Goal: Task Accomplishment & Management: Manage account settings

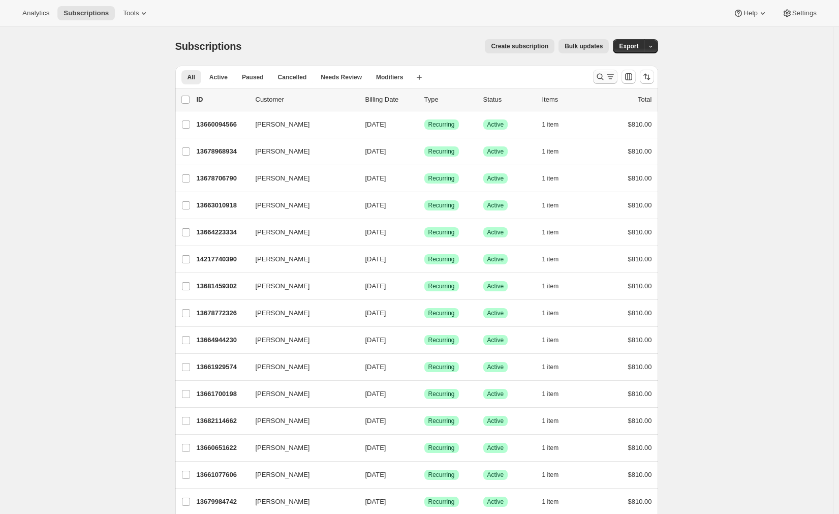
click at [609, 77] on icon "Search and filter results" at bounding box center [611, 77] width 10 height 10
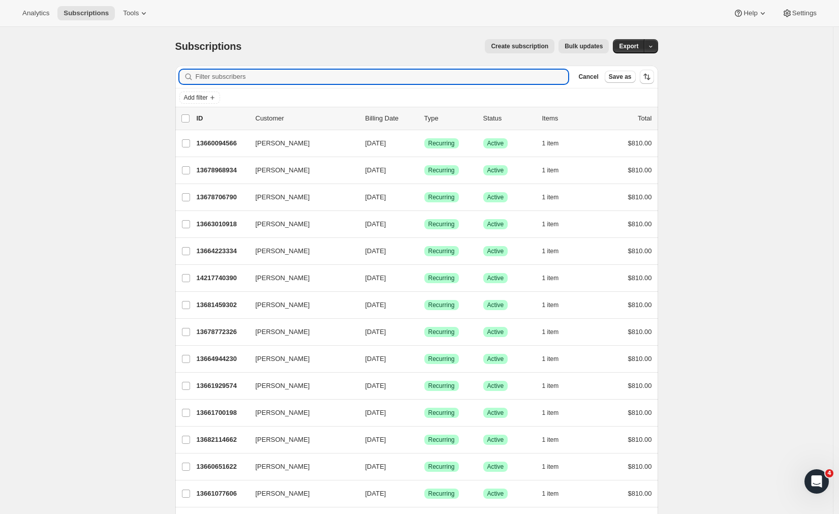
paste input "Barry Millar"
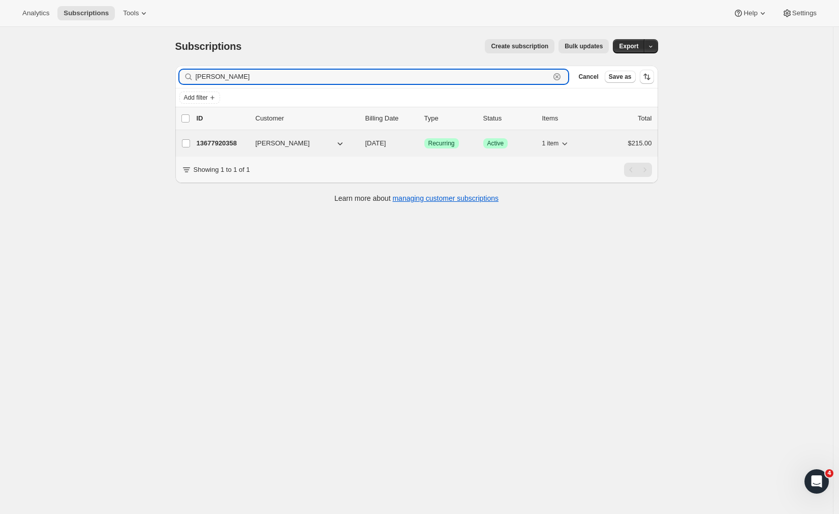
type input "Barry Millar"
click at [218, 141] on p "13677920358" at bounding box center [222, 143] width 51 height 10
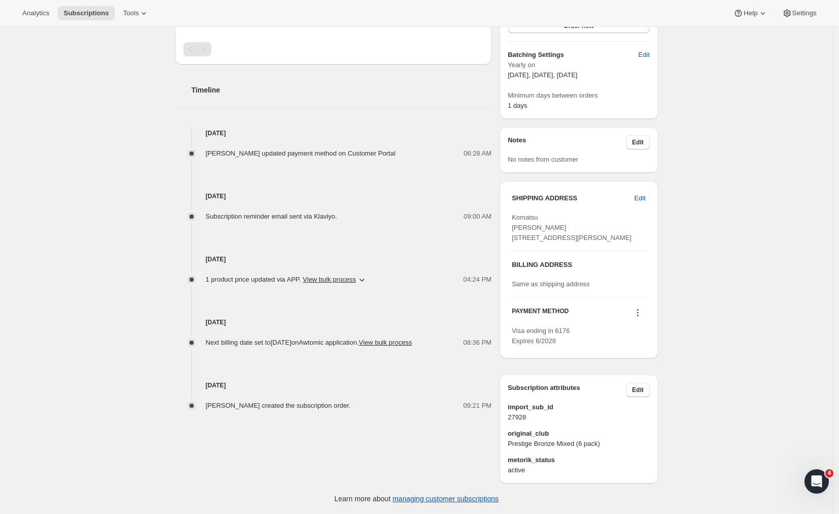
scroll to position [293, 0]
click at [634, 190] on button "Edit" at bounding box center [639, 198] width 23 height 16
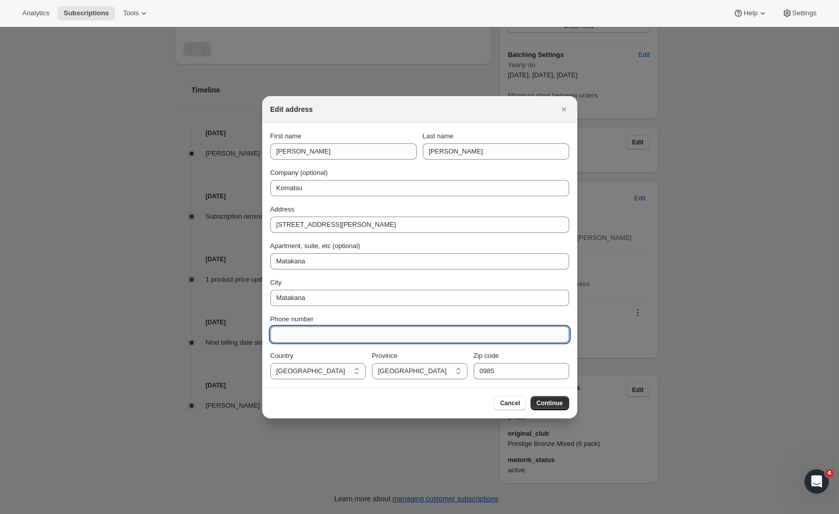
paste input "021331558"
type input "021331558"
click at [553, 403] on span "Continue" at bounding box center [550, 403] width 26 height 8
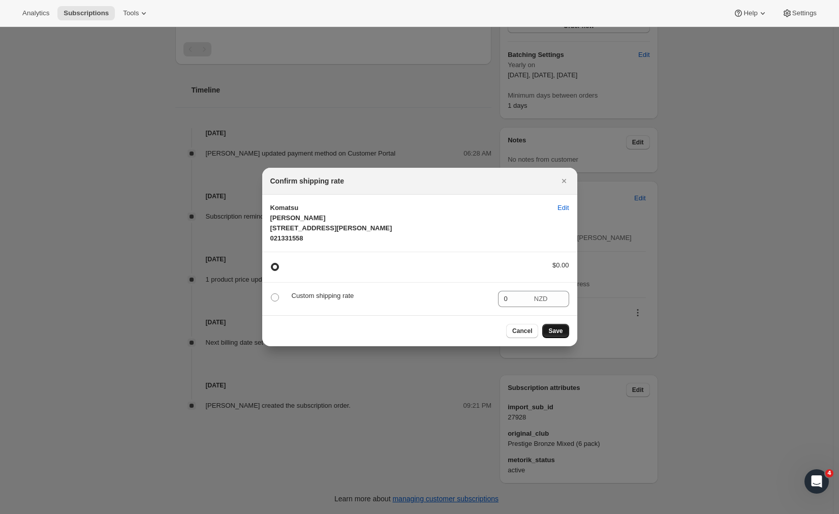
click at [554, 335] on span "Save" at bounding box center [556, 331] width 14 height 8
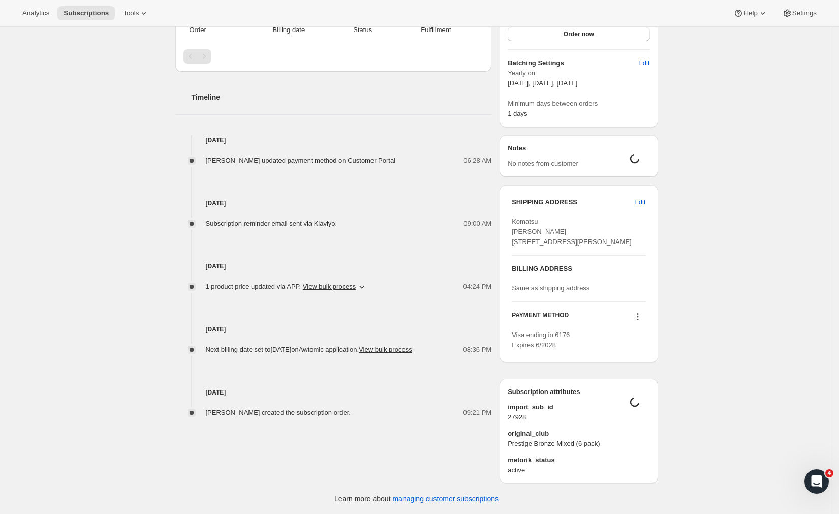
scroll to position [27, 0]
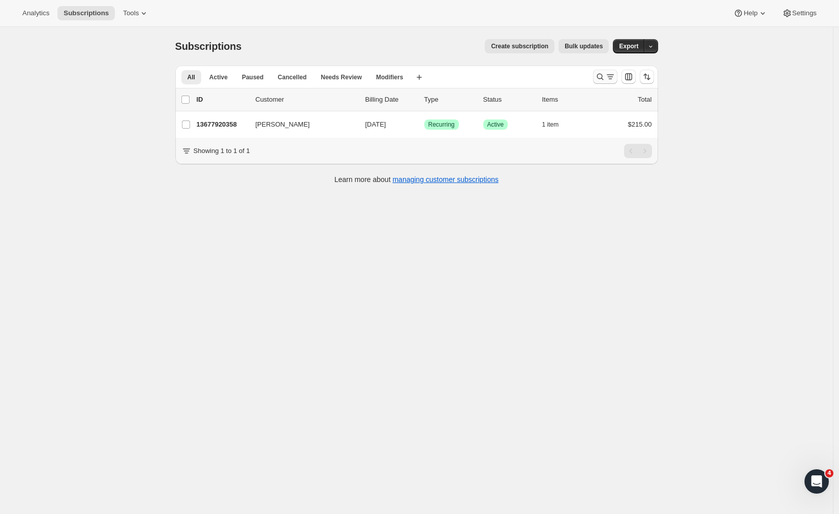
click at [603, 78] on icon "Search and filter results" at bounding box center [600, 77] width 10 height 10
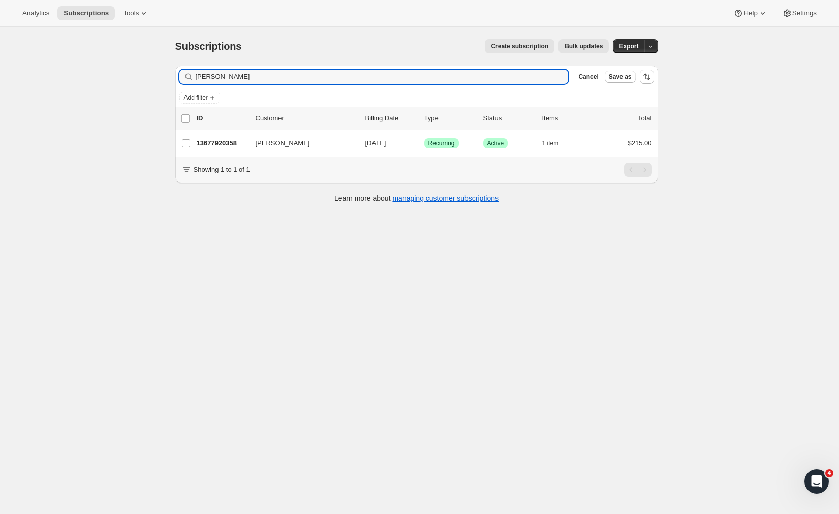
drag, startPoint x: 225, startPoint y: 77, endPoint x: 156, endPoint y: 81, distance: 69.2
click at [156, 81] on div "Subscriptions. This page is ready Subscriptions Create subscription Bulk update…" at bounding box center [416, 284] width 833 height 514
drag, startPoint x: 230, startPoint y: 80, endPoint x: 142, endPoint y: 81, distance: 87.5
click at [142, 82] on div "Subscriptions. This page is ready Subscriptions Create subscription Bulk update…" at bounding box center [416, 284] width 833 height 514
drag, startPoint x: 236, startPoint y: 76, endPoint x: 181, endPoint y: 79, distance: 56.0
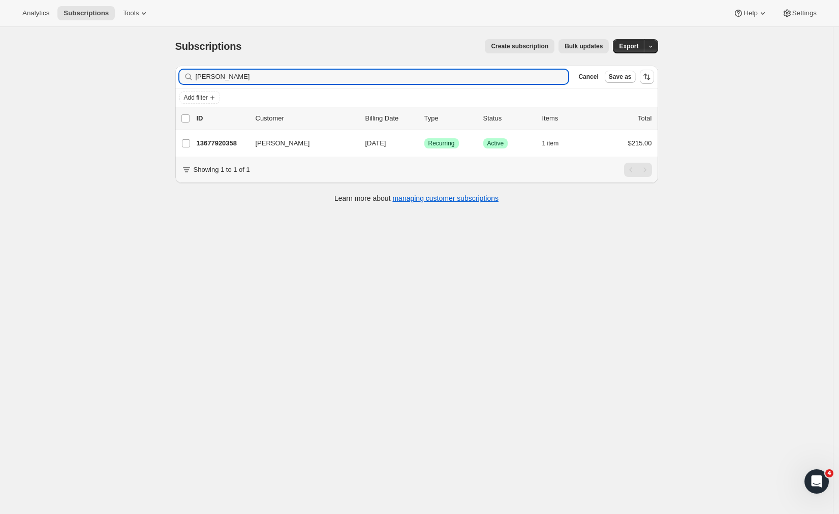
click at [181, 79] on div "Filter subscribers Barry Millar Clear Cancel Save as" at bounding box center [416, 77] width 483 height 22
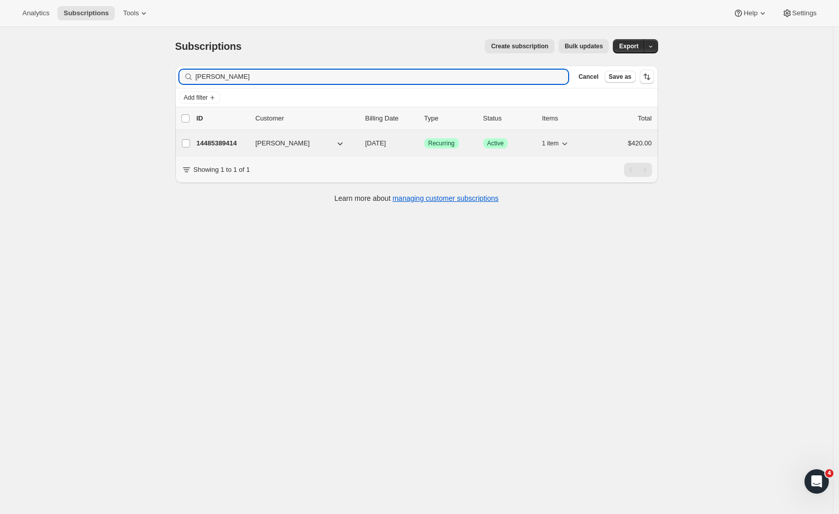
type input "Jane Davison"
click at [231, 140] on p "14485389414" at bounding box center [222, 143] width 51 height 10
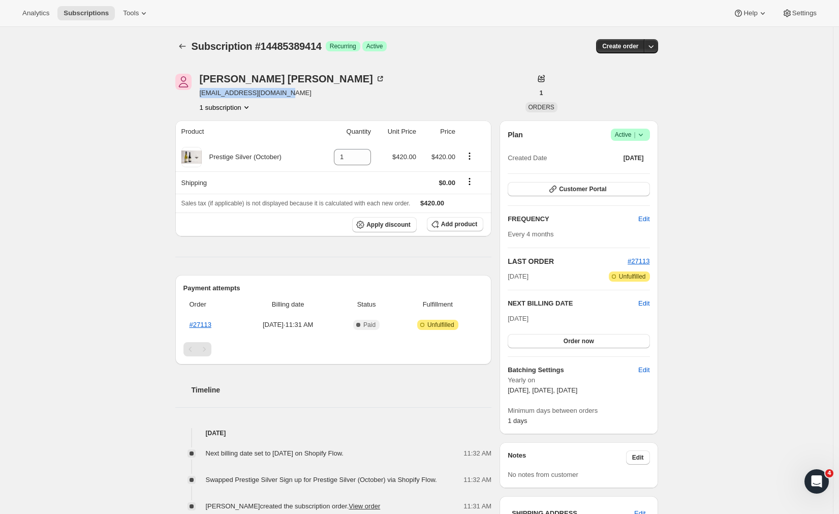
drag, startPoint x: 294, startPoint y: 93, endPoint x: 202, endPoint y: 94, distance: 92.0
click at [202, 94] on div "Jane Davison janedavison655@gmail.com 1 subscription" at bounding box center [344, 93] width 338 height 39
copy span "janedavison655@gmail.com"
click at [734, 309] on div "Subscription #14485389414. This page is ready Subscription #14485389414 Success…" at bounding box center [416, 401] width 833 height 749
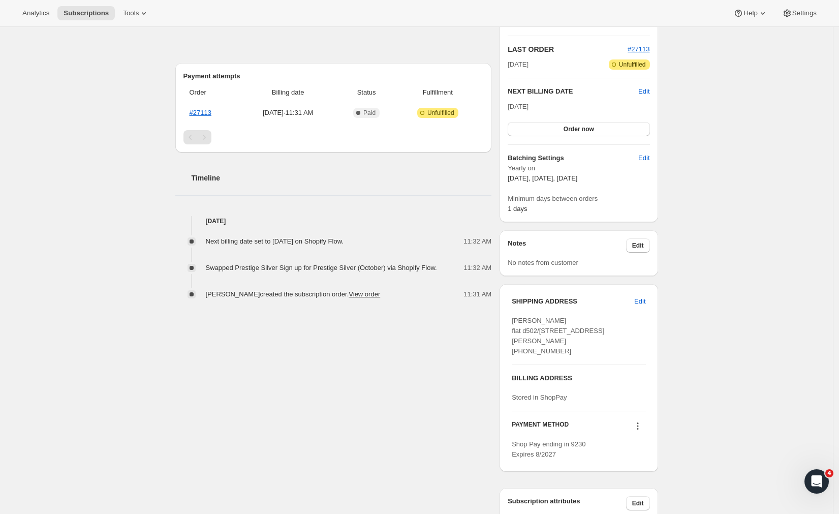
scroll to position [282, 0]
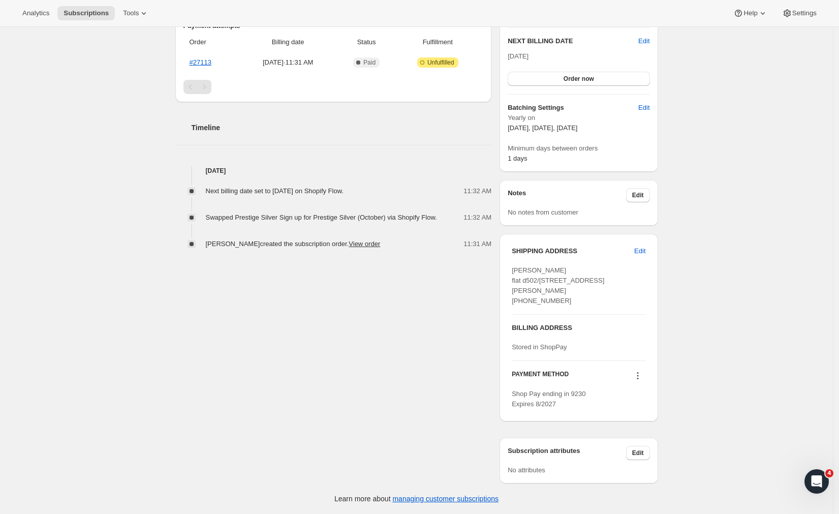
drag, startPoint x: 564, startPoint y: 300, endPoint x: 520, endPoint y: 301, distance: 44.2
click at [520, 301] on div "Jane Davison flat d502/14 West Quay Ahuriri Napier HKB, 4110 New Zealand +64292…" at bounding box center [579, 285] width 134 height 41
copy span "64292007864"
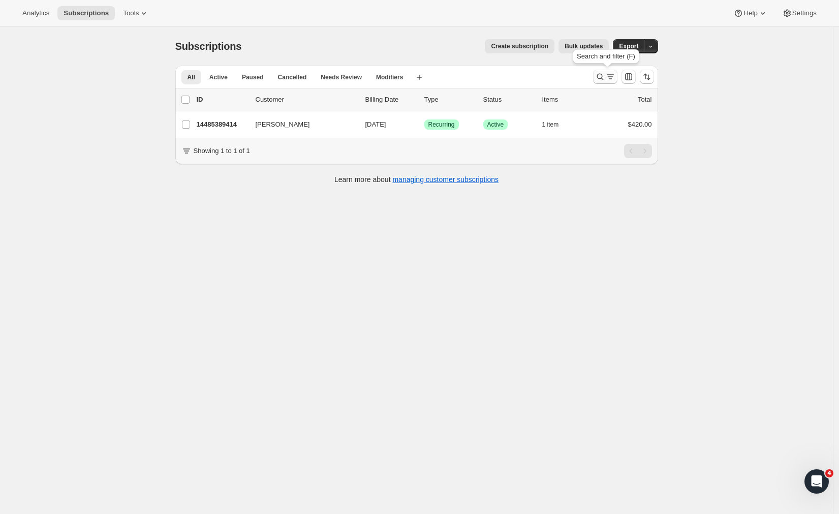
click at [606, 76] on icon "Search and filter results" at bounding box center [600, 77] width 10 height 10
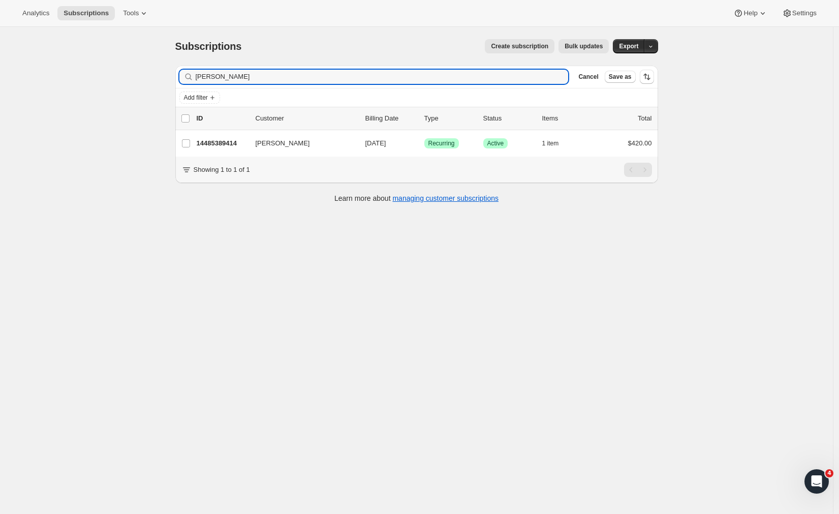
drag, startPoint x: 255, startPoint y: 77, endPoint x: 176, endPoint y: 76, distance: 78.8
click at [176, 76] on div "Filter subscribers Jane Davison Clear Cancel Save as Add filter 0 selected Upda…" at bounding box center [412, 135] width 491 height 156
type input "Suzanne Lister <s.a.lister@icloud.com>"
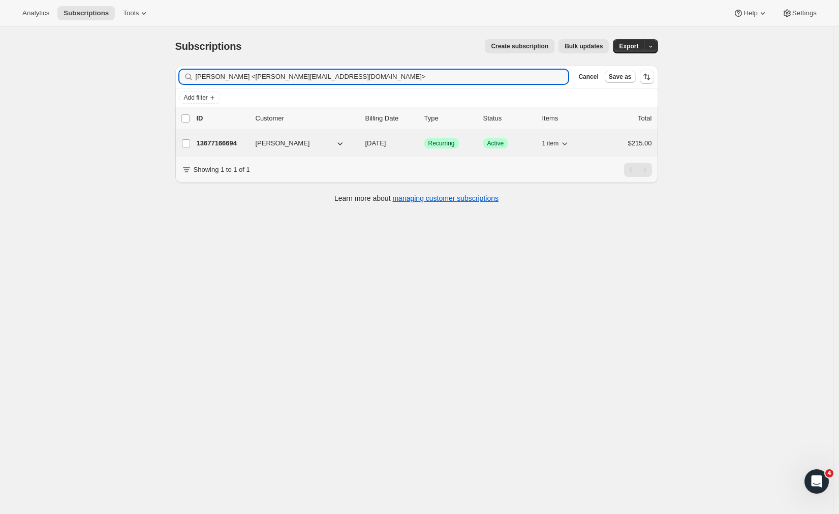
click at [215, 143] on p "13677166694" at bounding box center [222, 143] width 51 height 10
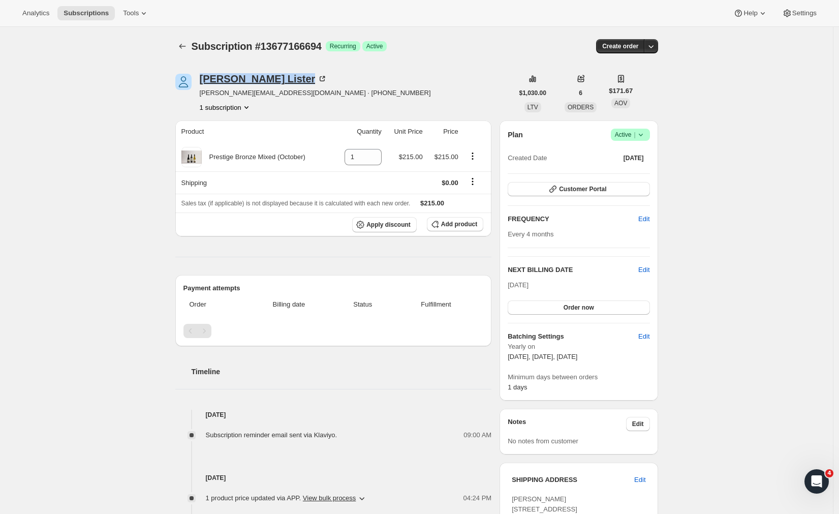
drag, startPoint x: 272, startPoint y: 80, endPoint x: 203, endPoint y: 81, distance: 68.7
click at [203, 81] on div "Suzanne Lister" at bounding box center [264, 79] width 128 height 10
drag, startPoint x: 327, startPoint y: 96, endPoint x: 279, endPoint y: 93, distance: 47.9
click at [279, 93] on div "Suzanne Lister s.a.lister@icloud.com · +64274773735 1 subscription" at bounding box center [344, 93] width 338 height 39
copy span "64274773735"
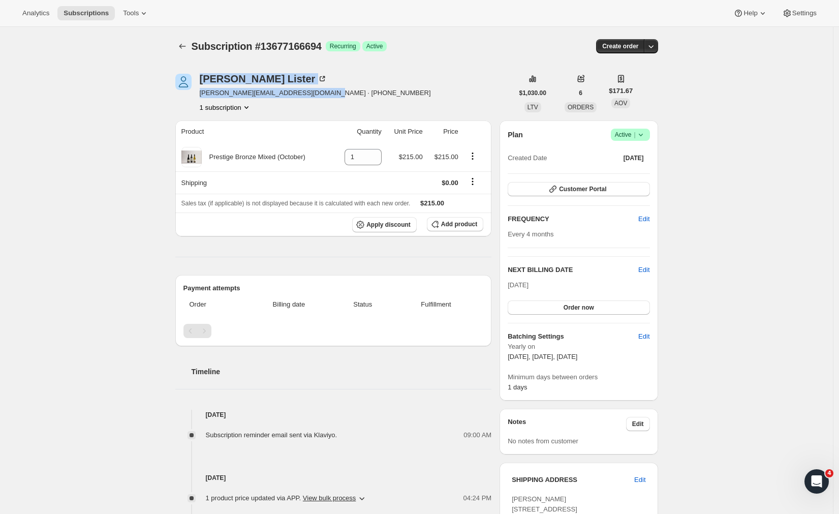
drag, startPoint x: 198, startPoint y: 94, endPoint x: 248, endPoint y: 97, distance: 50.0
click at [248, 97] on div "Suzanne Lister s.a.lister@icloud.com · +64274773735 1 subscription" at bounding box center [344, 93] width 338 height 39
click at [421, 91] on div "Suzanne Lister s.a.lister@icloud.com · +64274773735 1 subscription" at bounding box center [344, 93] width 338 height 39
drag, startPoint x: 269, startPoint y: 95, endPoint x: 202, endPoint y: 95, distance: 67.1
click at [202, 95] on span "s.a.lister@icloud.com · +64274773735" at bounding box center [315, 93] width 231 height 10
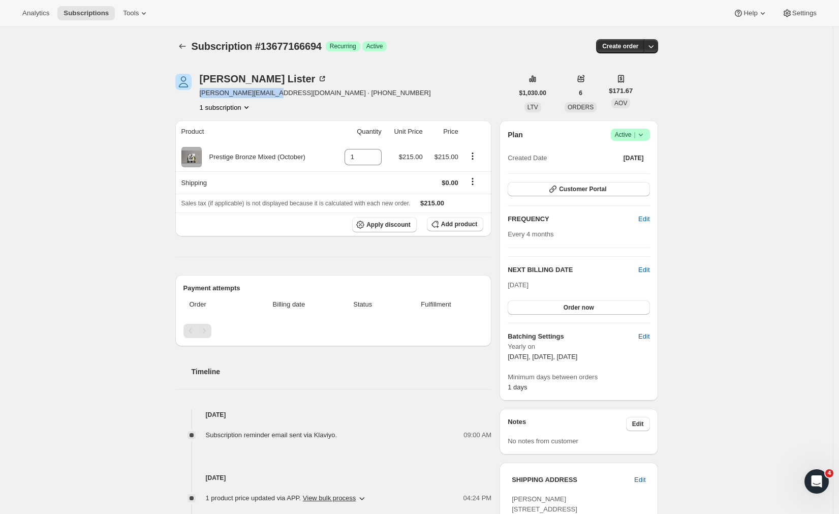
copy span "s.a.lister@icloud.com"
click at [644, 139] on icon at bounding box center [641, 135] width 10 height 10
click at [629, 171] on span "Cancel subscription" at bounding box center [630, 172] width 57 height 8
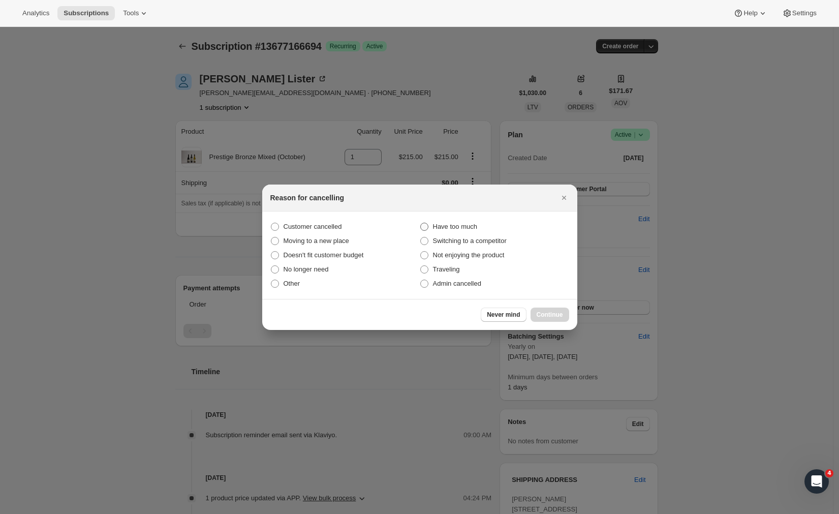
click at [424, 226] on span ":r6d:" at bounding box center [425, 227] width 8 height 8
click at [421, 223] on input "Have too much" at bounding box center [421, 223] width 1 height 1
radio input "true"
click at [553, 317] on span "Continue" at bounding box center [550, 315] width 26 height 8
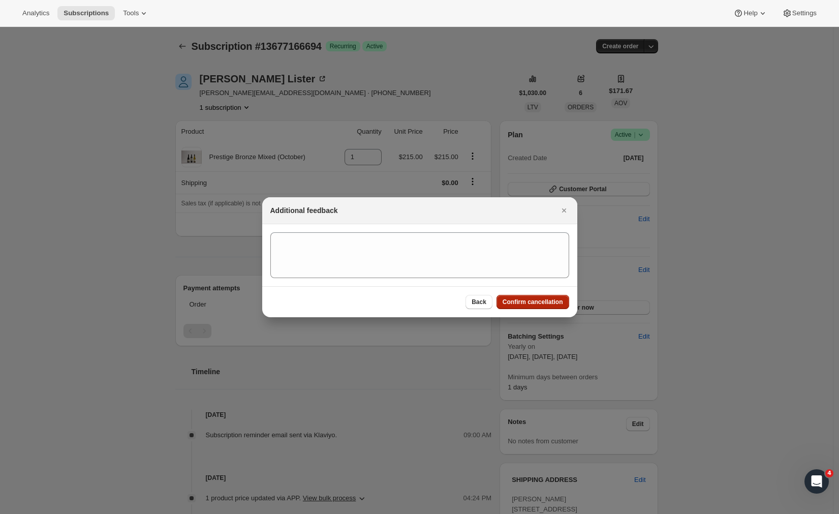
click at [532, 298] on span "Confirm cancellation" at bounding box center [533, 302] width 61 height 8
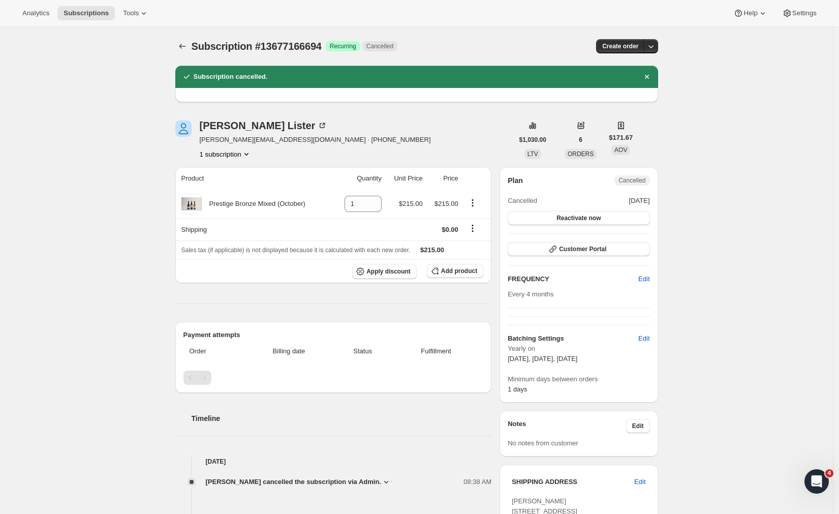
click at [710, 169] on div "Subscription #13677166694. This page is ready Subscription #13677166694 Success…" at bounding box center [416, 407] width 833 height 761
click at [184, 46] on icon "Subscriptions" at bounding box center [182, 46] width 10 height 10
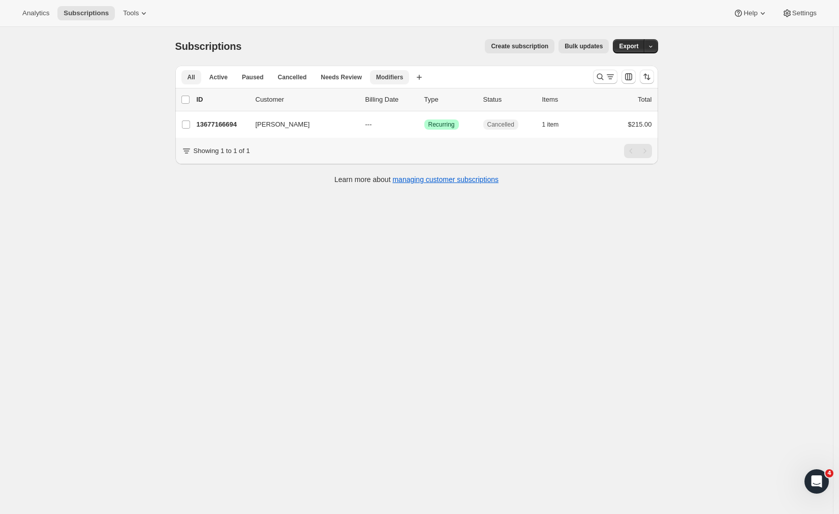
click at [395, 76] on span "Modifiers" at bounding box center [389, 77] width 27 height 8
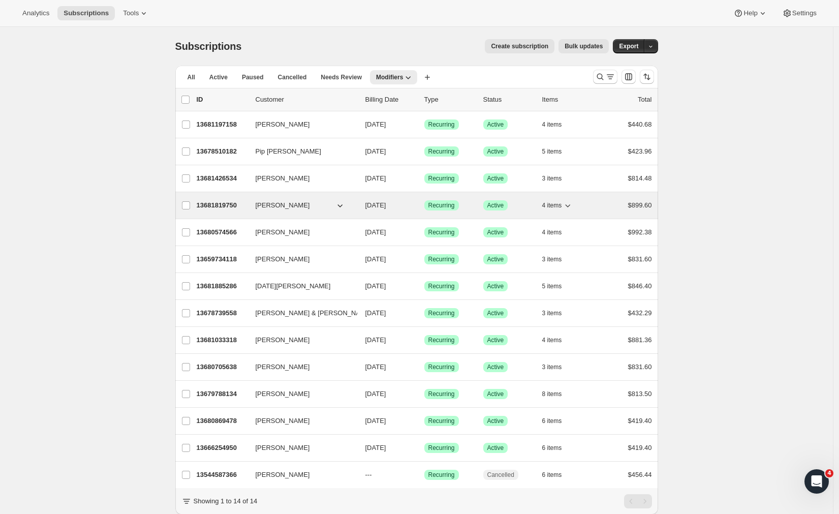
click at [225, 205] on p "13681819750" at bounding box center [222, 205] width 51 height 10
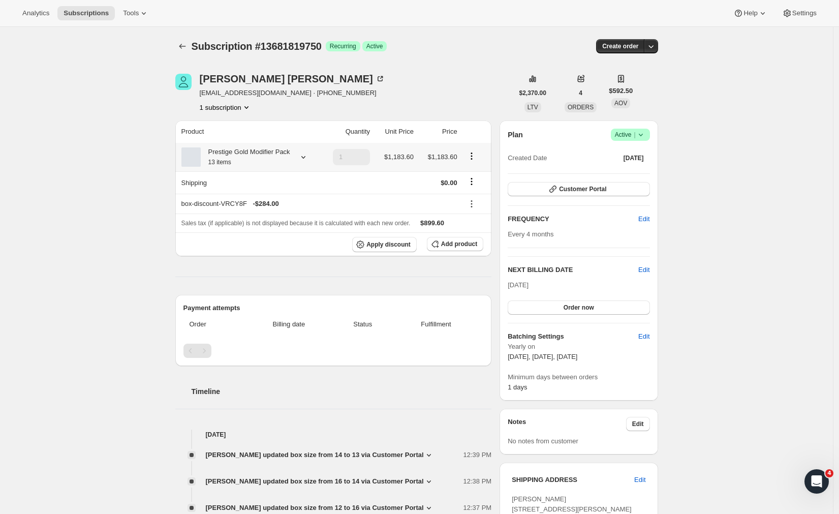
click at [472, 157] on icon "Product actions" at bounding box center [472, 156] width 2 height 2
click at [362, 98] on div "Robyn Heyman robyn01@gmail.com · +64275065562 1 subscription" at bounding box center [344, 93] width 338 height 39
click at [306, 159] on icon at bounding box center [304, 157] width 4 height 3
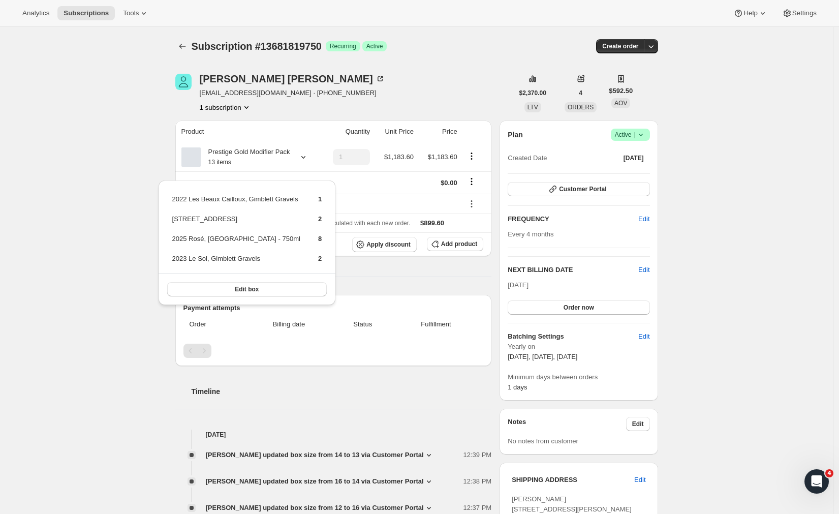
click at [745, 205] on div "Subscription #13681819750. This page is ready Subscription #13681819750 Success…" at bounding box center [416, 516] width 833 height 979
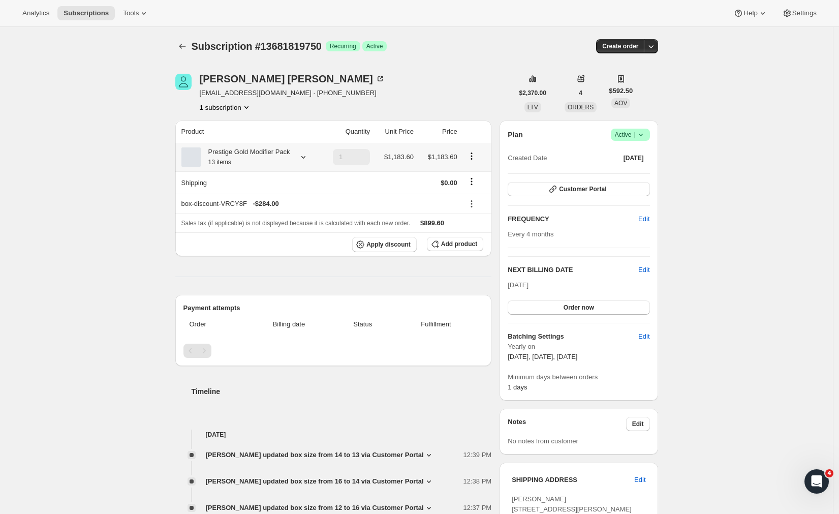
click at [308, 162] on icon at bounding box center [303, 157] width 10 height 10
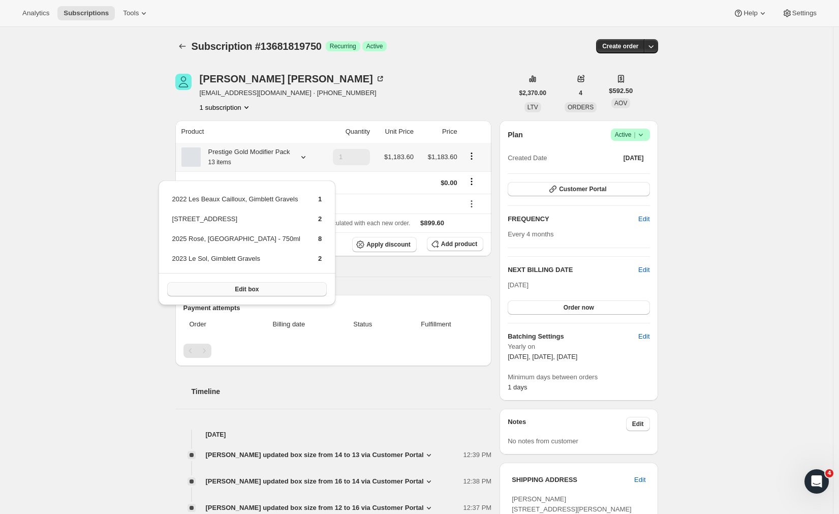
click at [269, 292] on button "Edit box" at bounding box center [247, 289] width 160 height 14
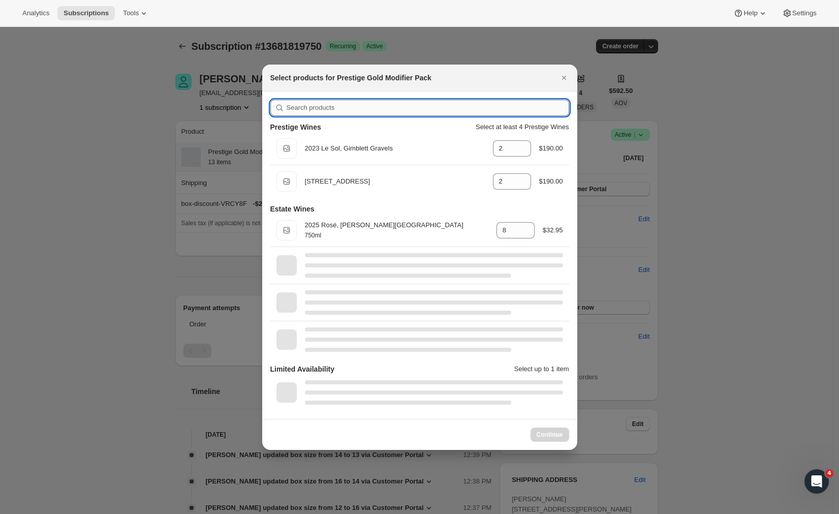
click at [311, 102] on input ":rh8:" at bounding box center [428, 108] width 283 height 16
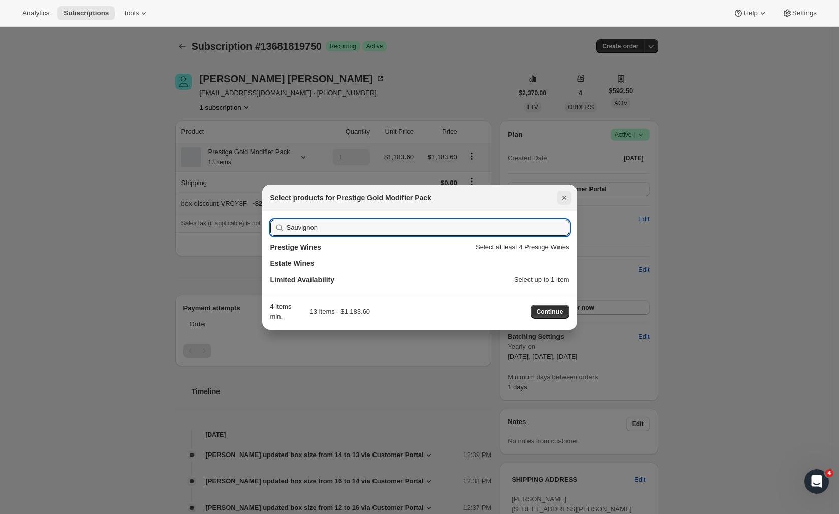
type input "Sauvignon"
click at [565, 201] on icon "Close" at bounding box center [564, 198] width 10 height 10
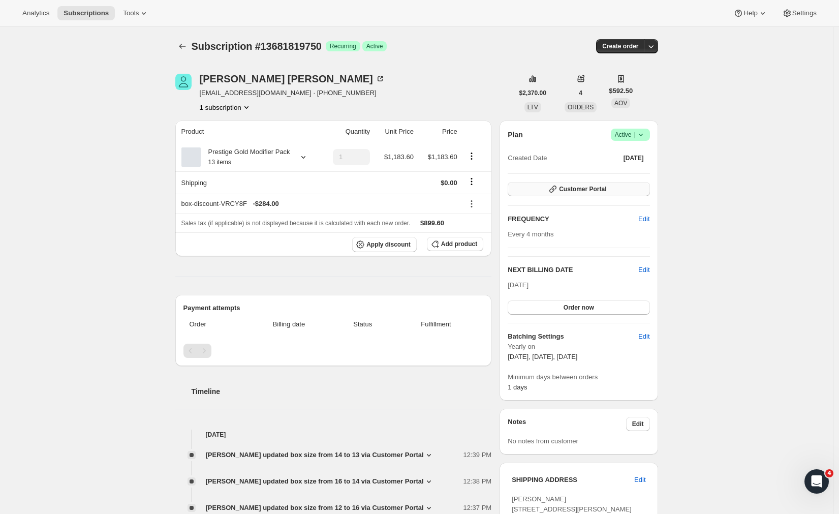
click at [587, 191] on span "Customer Portal" at bounding box center [582, 189] width 47 height 8
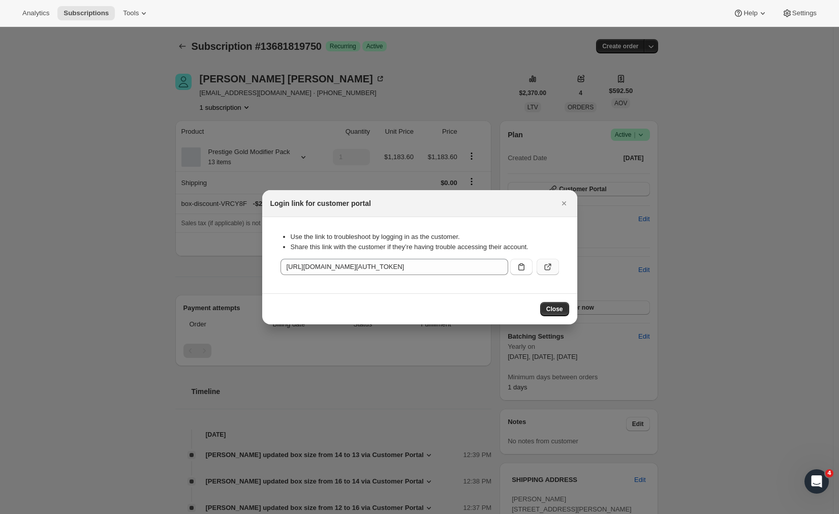
click at [544, 266] on icon ":rf0:" at bounding box center [548, 267] width 10 height 10
click at [553, 311] on span "Close" at bounding box center [555, 309] width 17 height 8
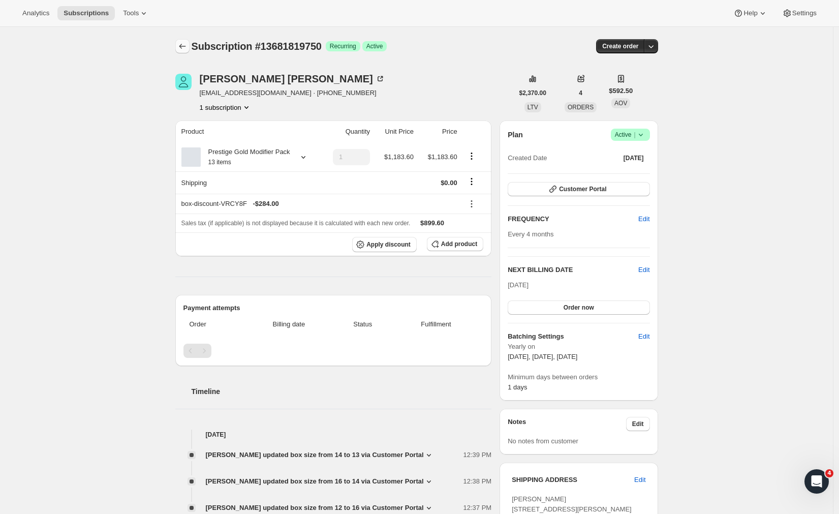
click at [184, 49] on icon "Subscriptions" at bounding box center [182, 46] width 10 height 10
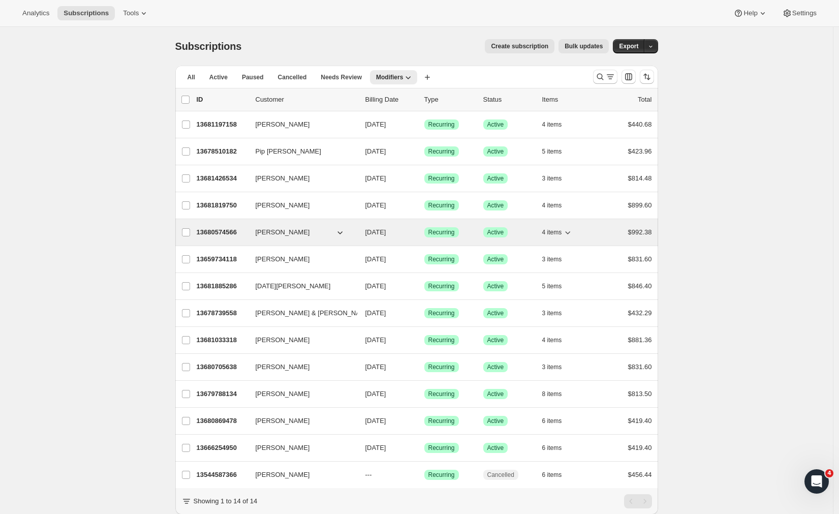
click at [233, 233] on p "13680574566" at bounding box center [222, 232] width 51 height 10
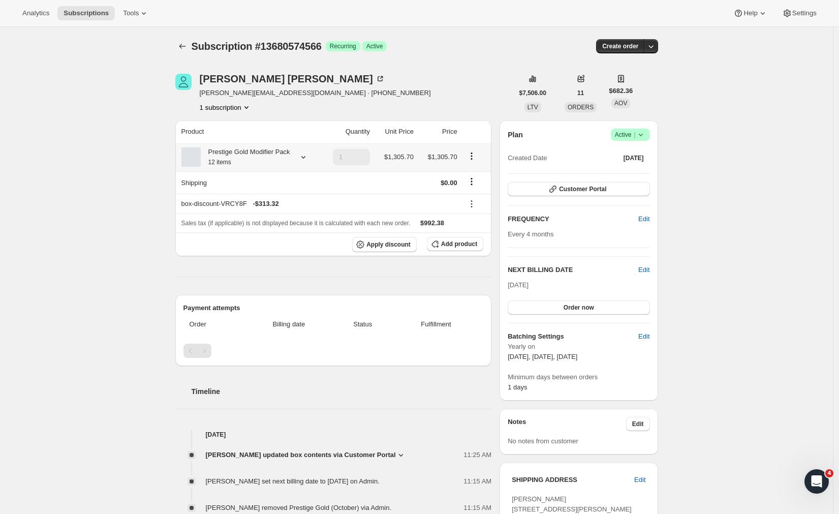
click at [309, 162] on icon at bounding box center [303, 157] width 10 height 10
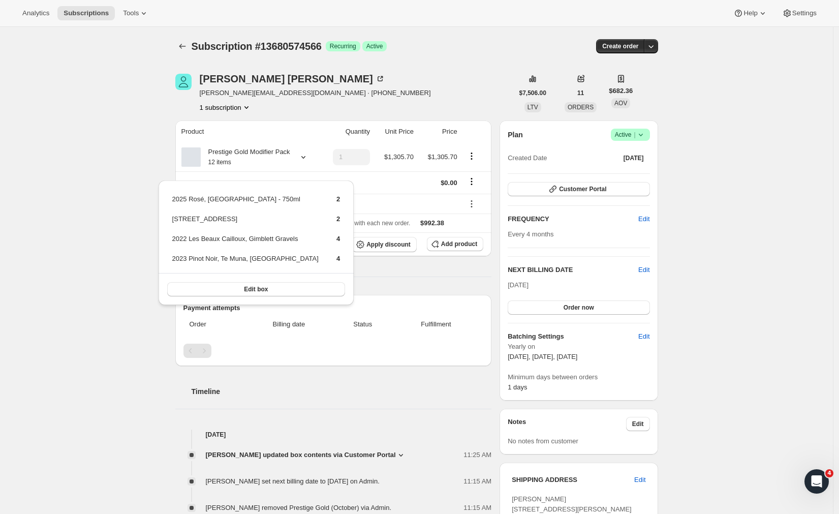
click at [130, 204] on div "Subscription #13680574566. This page is ready Subscription #13680574566 Success…" at bounding box center [416, 435] width 833 height 816
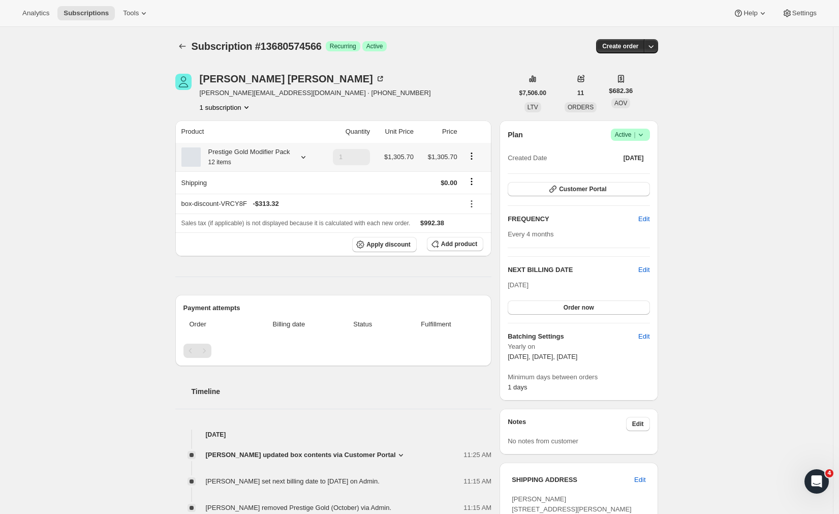
click at [308, 162] on icon at bounding box center [303, 157] width 10 height 10
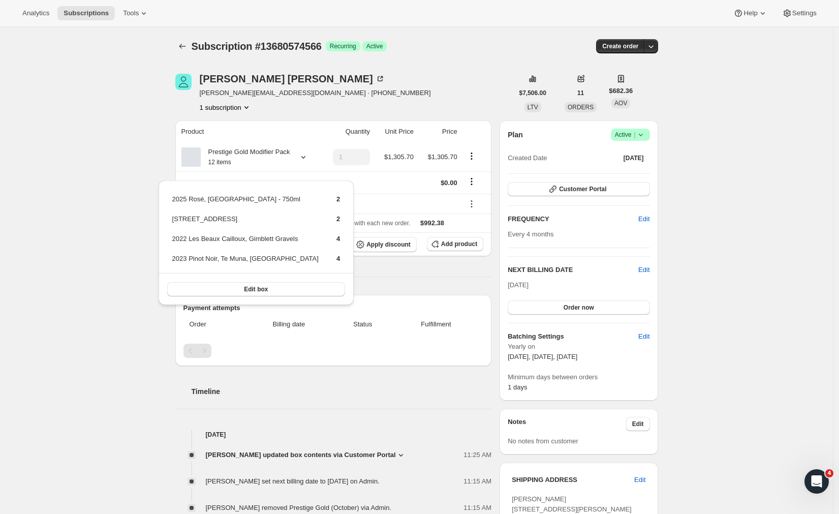
click at [499, 102] on div "Mike Dodds miked@mdlaw.org.nz · +6421746366 1 subscription" at bounding box center [344, 93] width 338 height 39
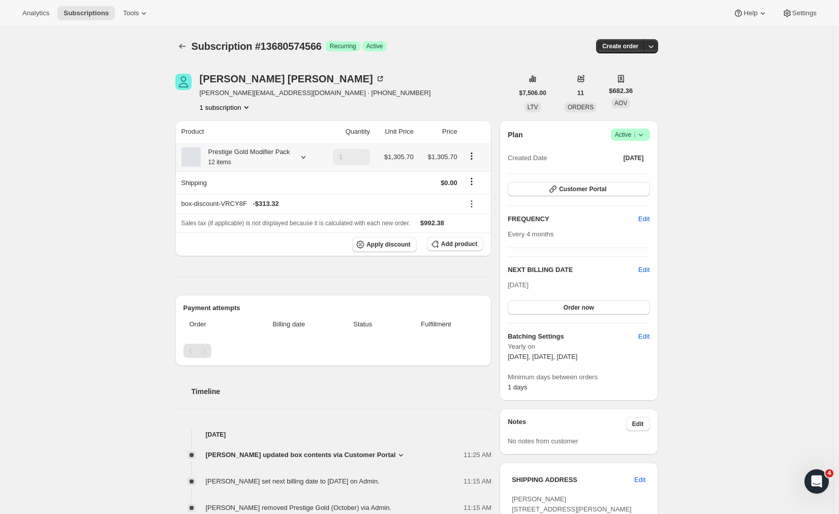
click at [475, 161] on icon "Product actions" at bounding box center [472, 156] width 10 height 10
click at [472, 181] on span "Edit box" at bounding box center [475, 182] width 24 height 8
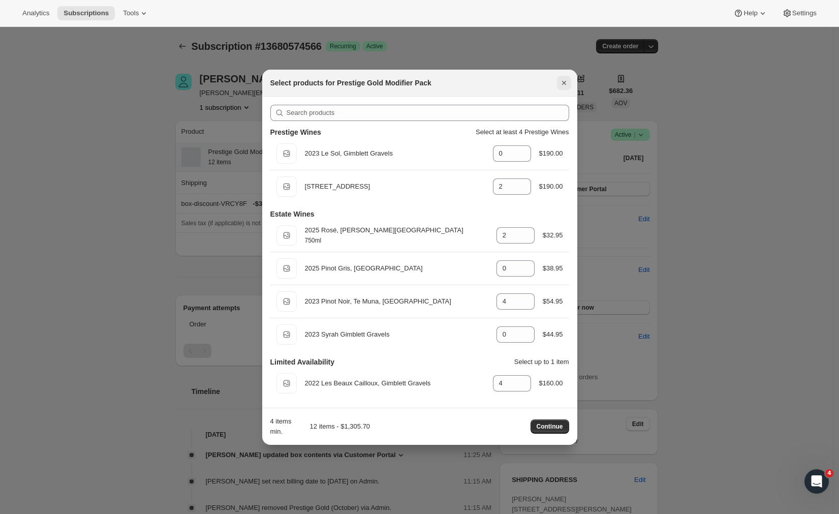
click at [562, 81] on icon "Close" at bounding box center [564, 83] width 10 height 10
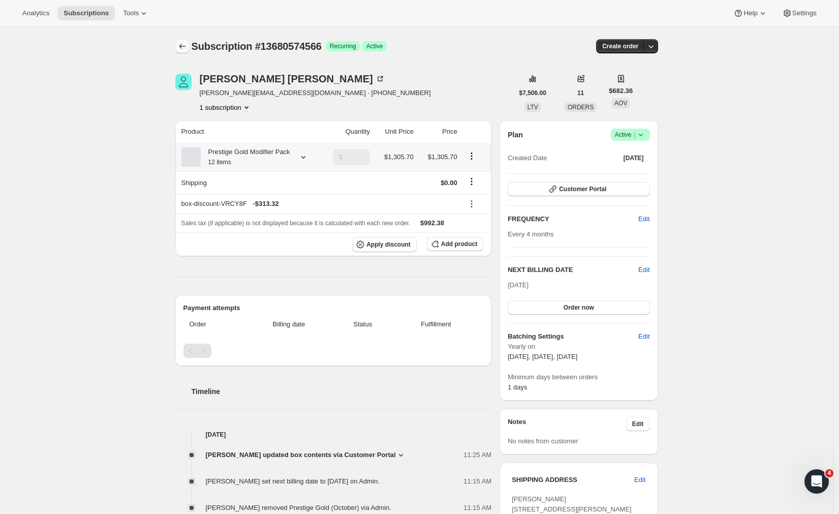
click at [188, 46] on icon "Subscriptions" at bounding box center [182, 46] width 10 height 10
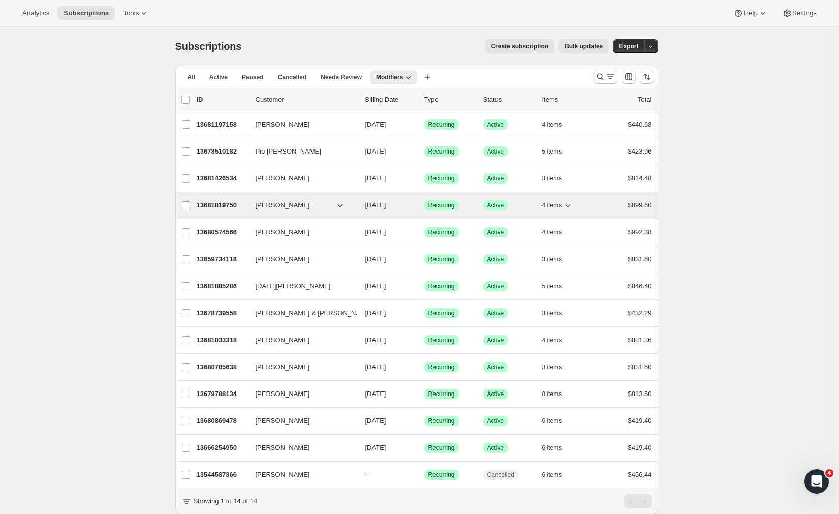
click at [204, 202] on p "13681819750" at bounding box center [222, 205] width 51 height 10
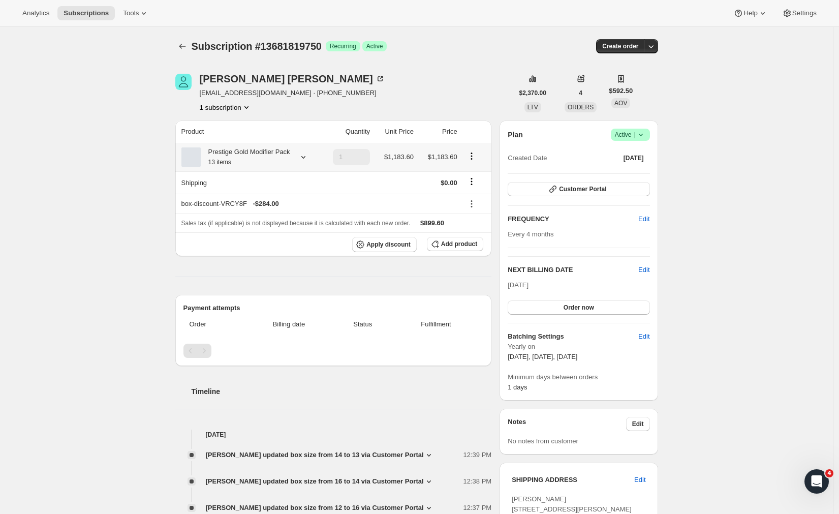
click at [309, 162] on icon at bounding box center [303, 157] width 10 height 10
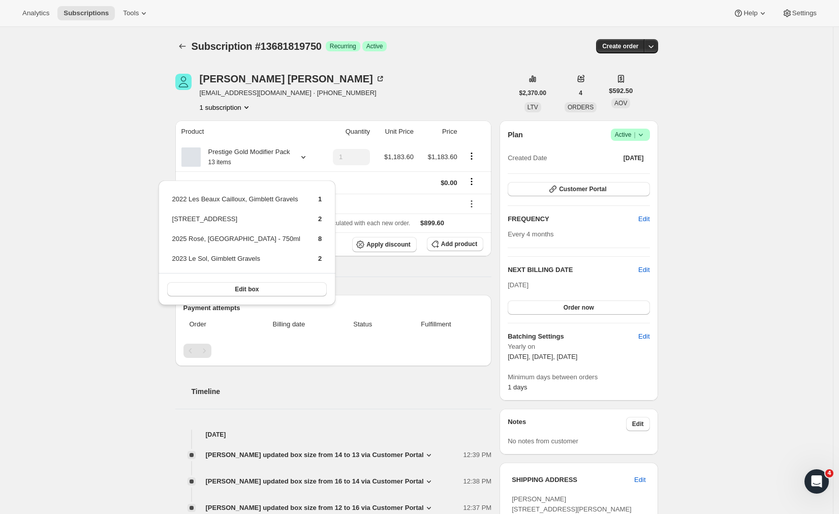
click at [151, 132] on div "Subscription #13681819750. This page is ready Subscription #13681819750 Success…" at bounding box center [416, 516] width 833 height 979
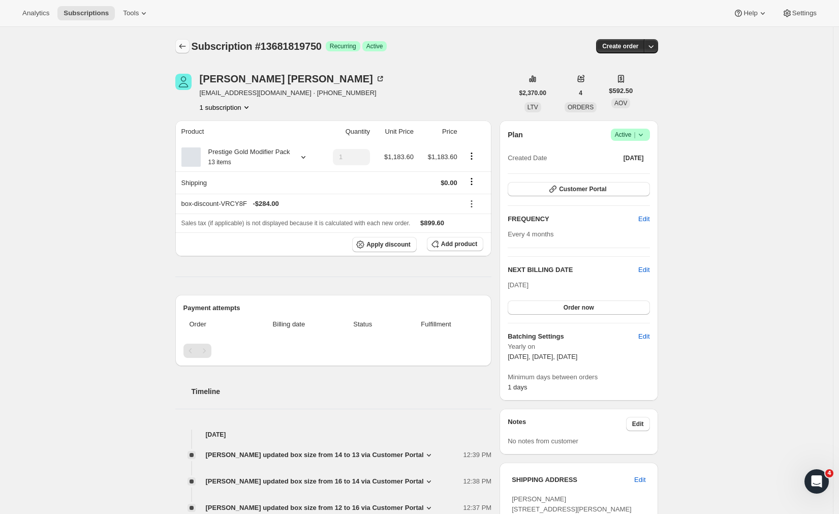
click at [187, 48] on icon "Subscriptions" at bounding box center [182, 46] width 10 height 10
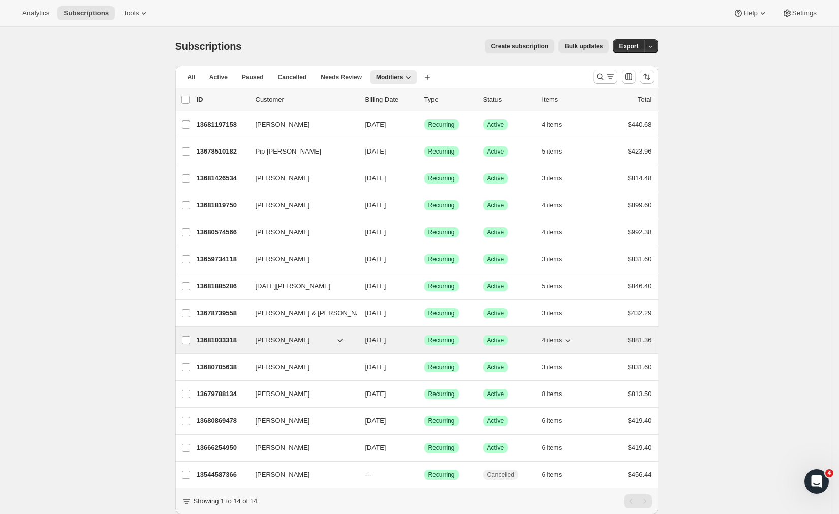
click at [231, 338] on p "13681033318" at bounding box center [222, 340] width 51 height 10
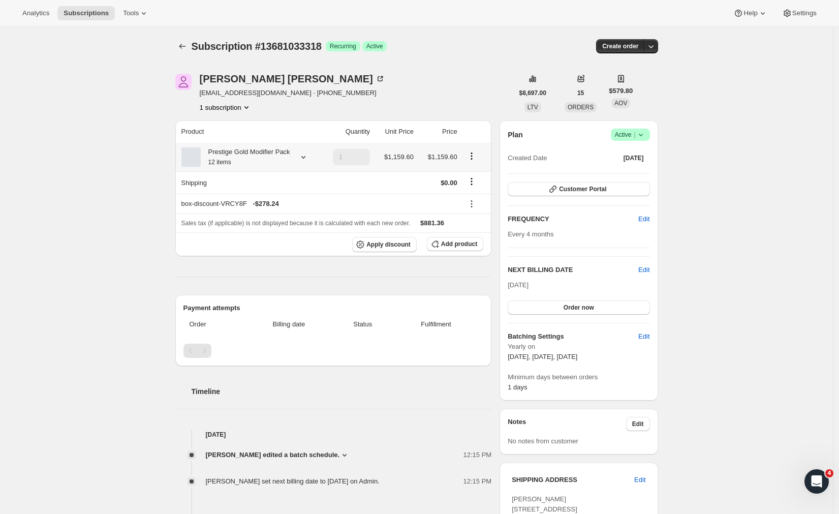
click at [307, 162] on icon at bounding box center [303, 157] width 10 height 10
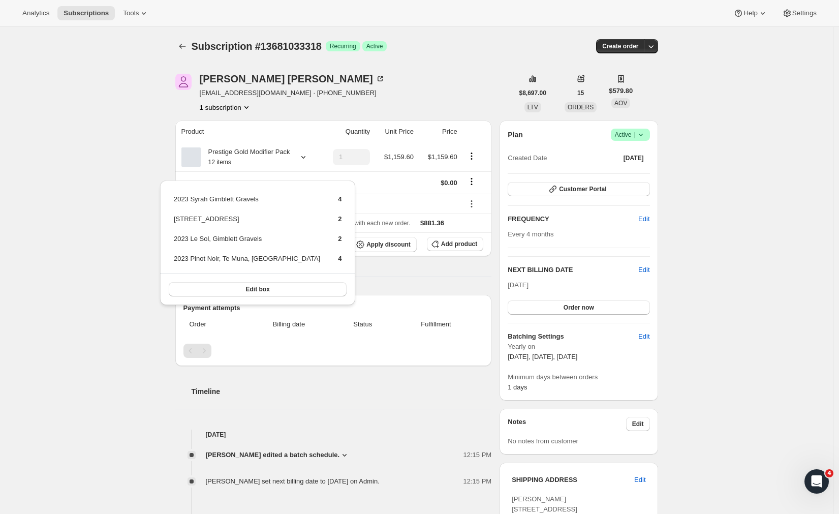
click at [150, 191] on div "Subscription #13681033318. This page is ready Subscription #13681033318 Success…" at bounding box center [416, 464] width 833 height 874
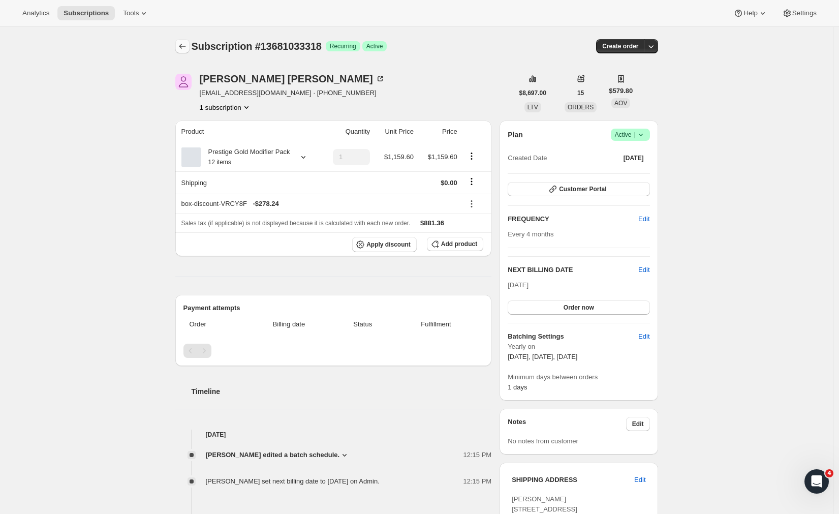
click at [186, 46] on icon "Subscriptions" at bounding box center [182, 46] width 10 height 10
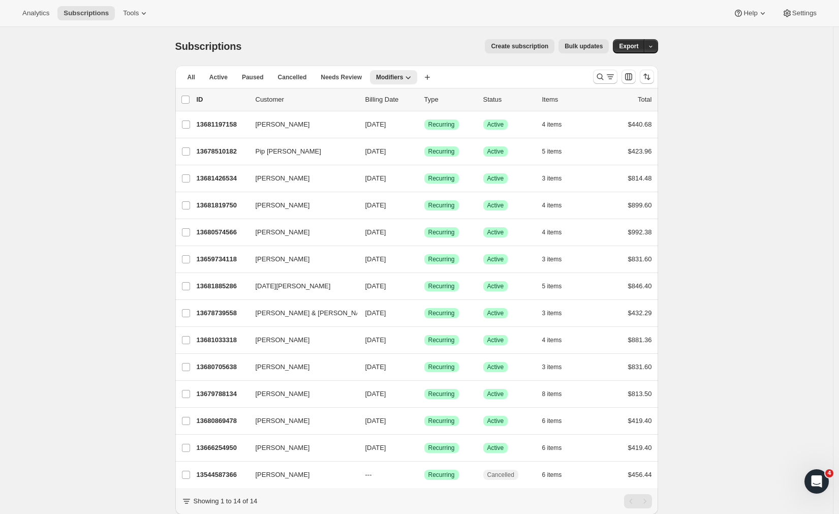
click at [122, 5] on div "Analytics Subscriptions Tools Help Settings" at bounding box center [419, 13] width 839 height 27
click at [123, 11] on span "Tools" at bounding box center [131, 13] width 16 height 8
click at [96, 70] on span "Bundles" at bounding box center [97, 69] width 24 height 8
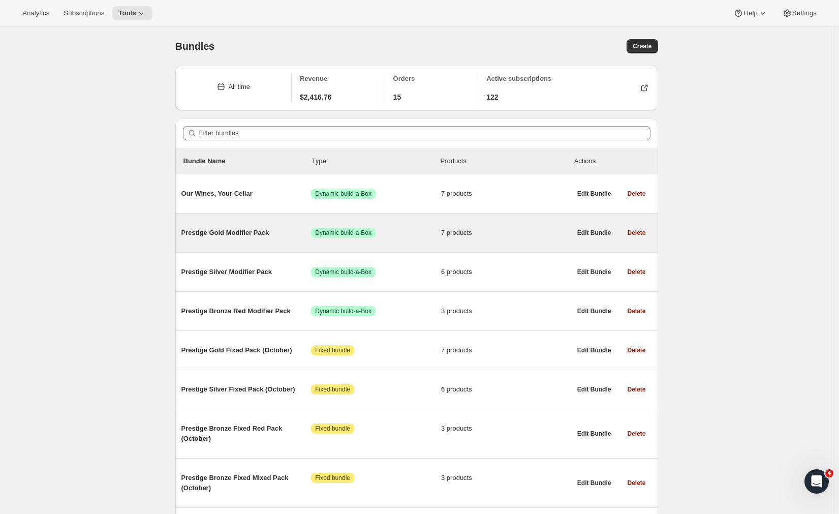
click at [228, 236] on span "Prestige Gold Modifier Pack" at bounding box center [247, 233] width 130 height 10
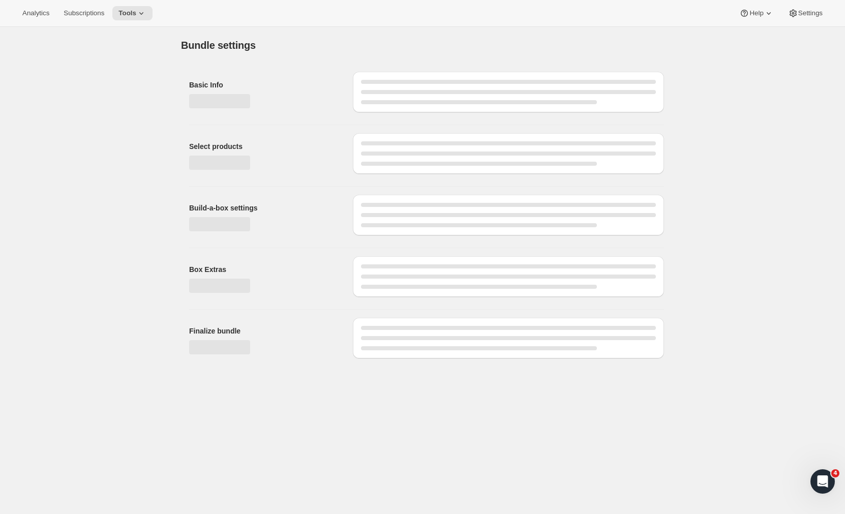
type input "Prestige Gold Modifier Pack"
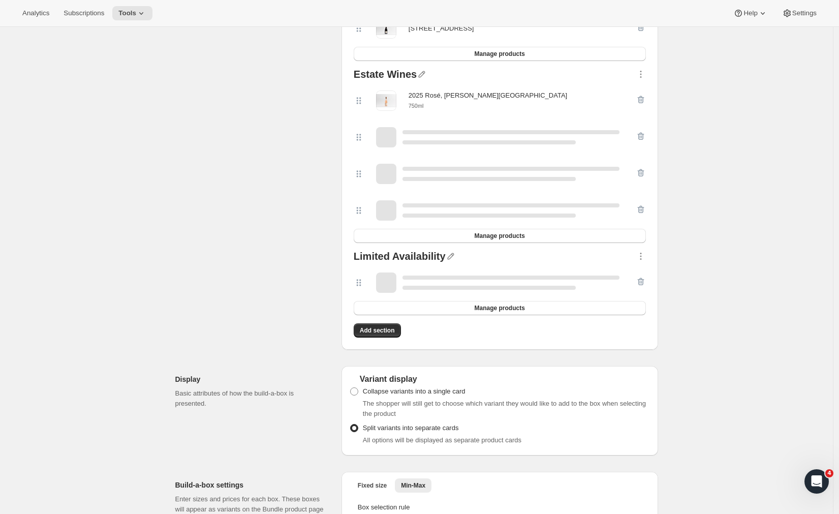
scroll to position [239, 0]
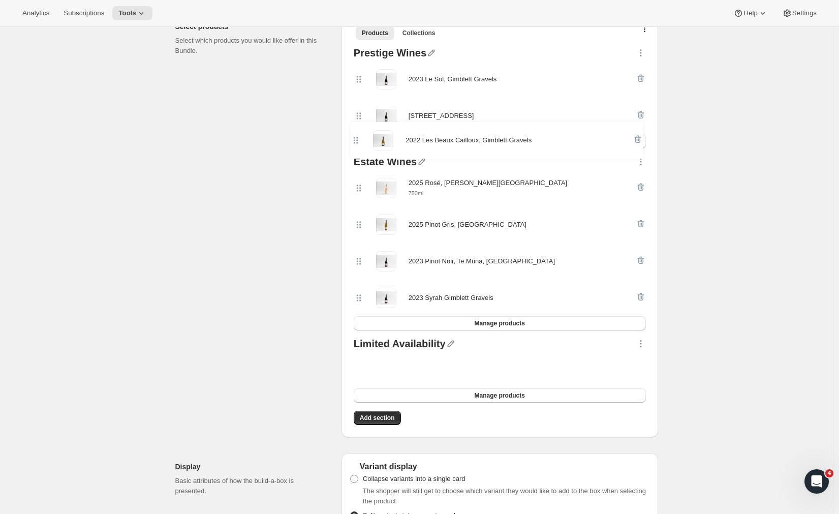
drag, startPoint x: 361, startPoint y: 369, endPoint x: 355, endPoint y: 136, distance: 232.9
click at [355, 136] on div "Prestige Wines 2023 Le Sol, Gimblett Gravels 2023 Aroha, Te Muna Road Manage pr…" at bounding box center [500, 236] width 301 height 385
drag, startPoint x: 678, startPoint y: 307, endPoint x: 653, endPoint y: 342, distance: 43.0
click at [678, 307] on div "Edit Bundle. This page is ready Edit Bundle Analytics Open Build-a-box More act…" at bounding box center [416, 469] width 833 height 1363
drag, startPoint x: 644, startPoint y: 344, endPoint x: 694, endPoint y: 330, distance: 51.8
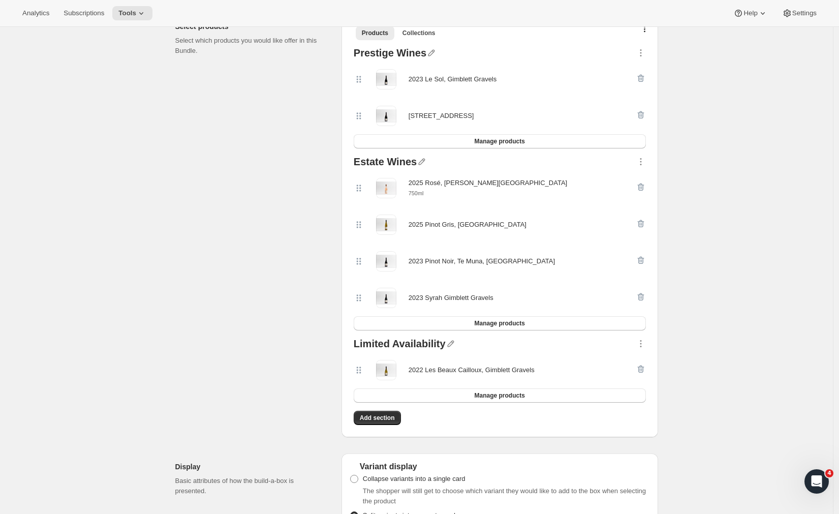
click at [694, 330] on div "Edit Bundle. This page is ready Edit Bundle Analytics Open Build-a-box More act…" at bounding box center [416, 469] width 833 height 1363
click at [640, 343] on icon "button" at bounding box center [641, 344] width 10 height 10
click at [643, 386] on span "Move up" at bounding box center [631, 384] width 25 height 8
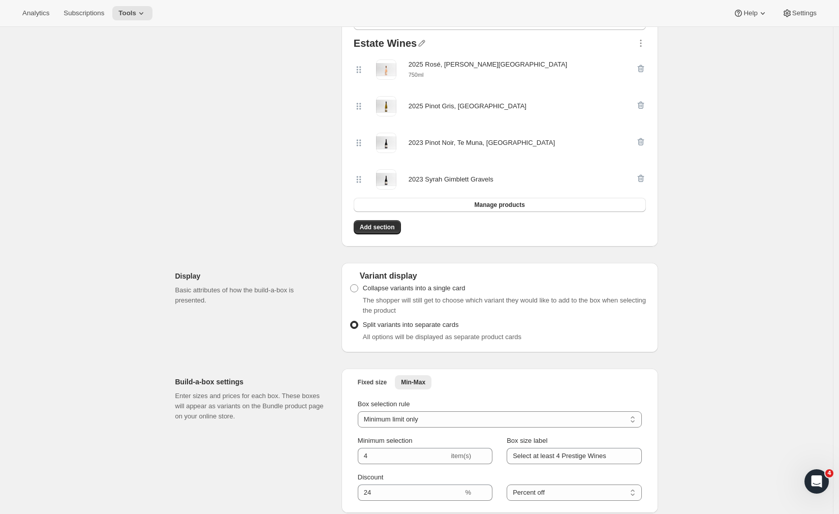
scroll to position [99, 0]
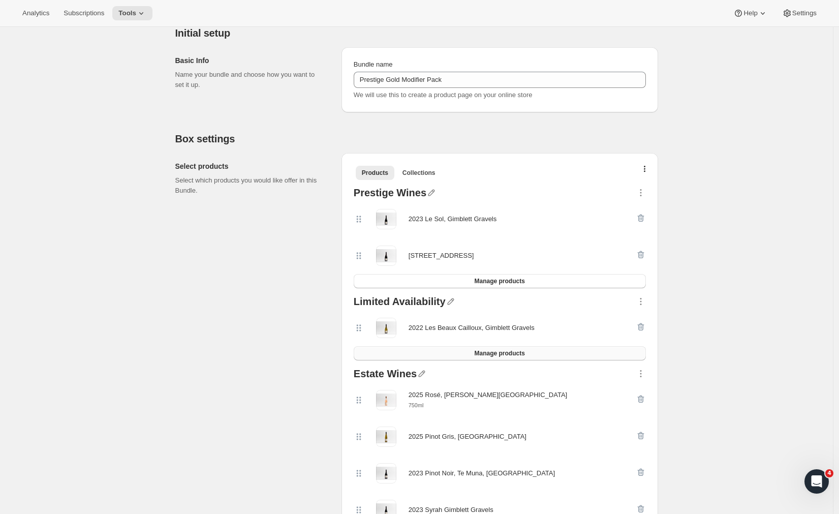
click at [500, 355] on span "Manage products" at bounding box center [499, 353] width 50 height 8
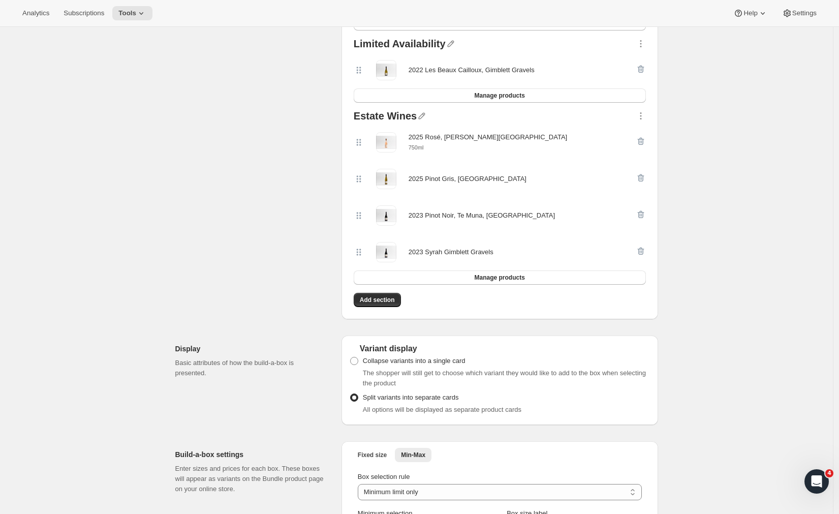
scroll to position [325, 0]
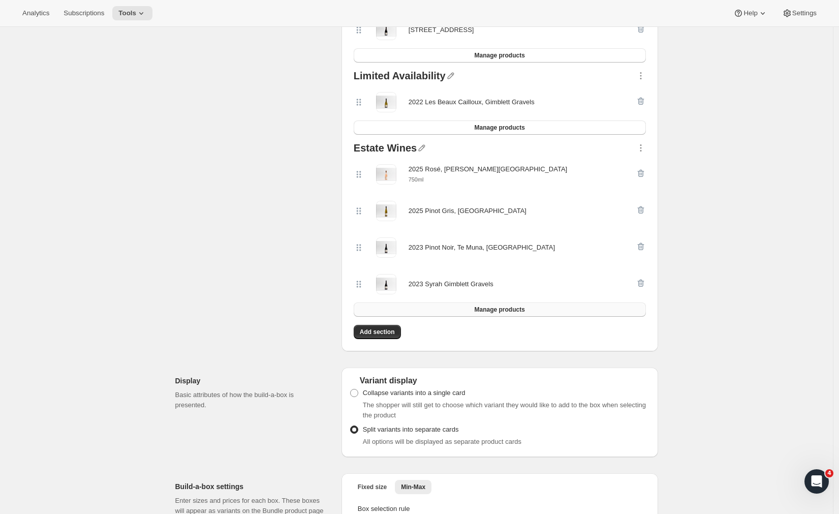
click at [445, 309] on button "Manage products" at bounding box center [500, 310] width 292 height 14
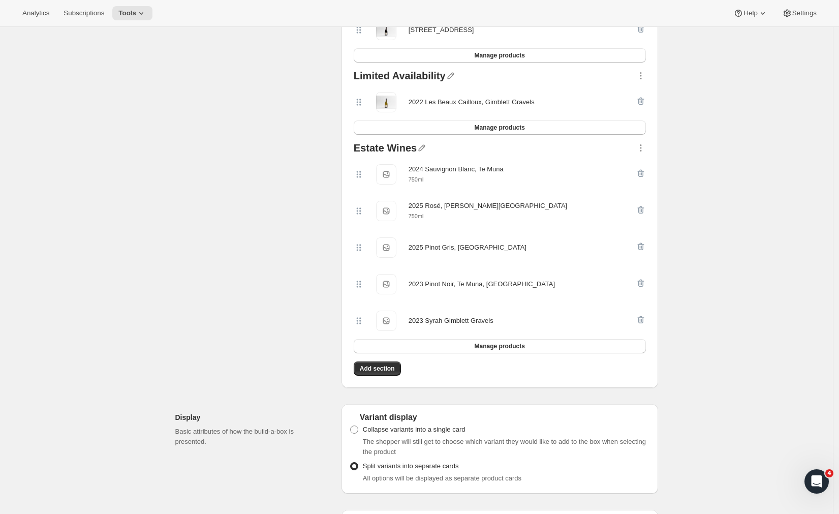
scroll to position [283, 0]
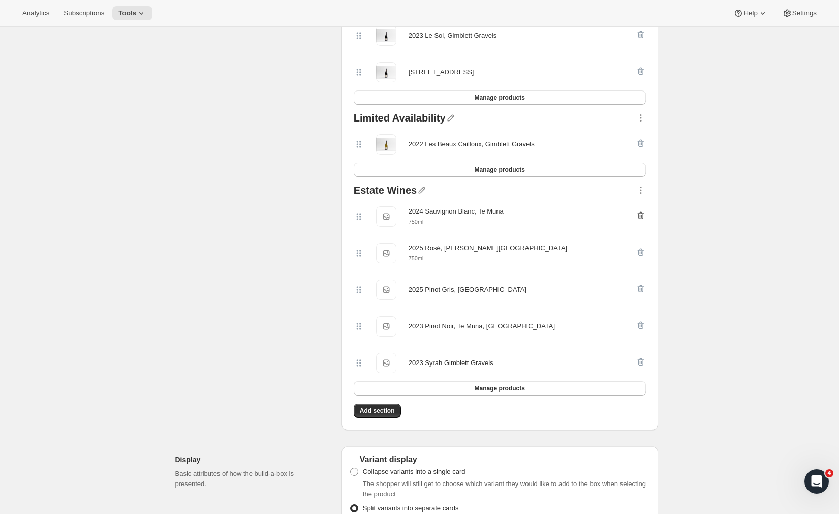
click at [644, 214] on icon "button" at bounding box center [641, 216] width 7 height 8
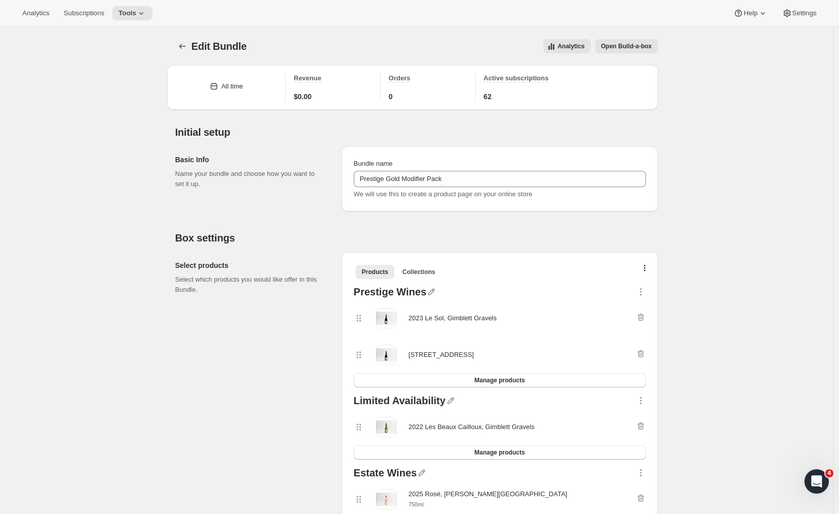
scroll to position [131, 0]
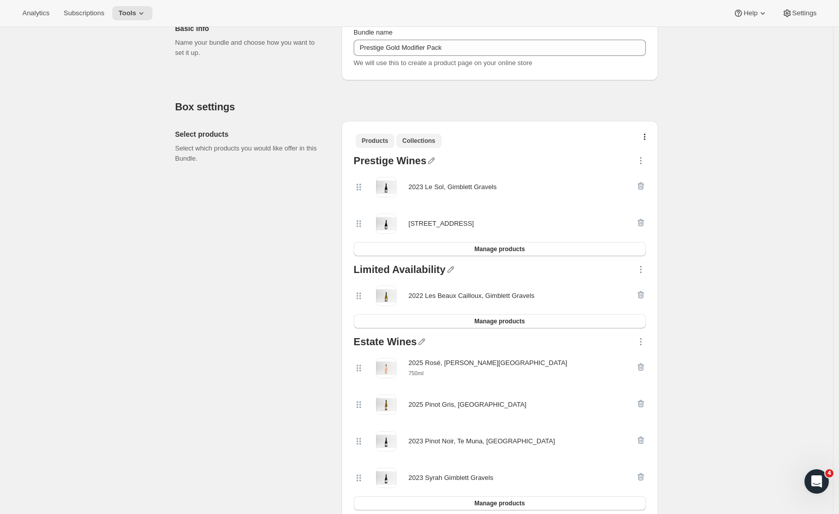
click at [413, 145] on button "Collections" at bounding box center [419, 141] width 45 height 14
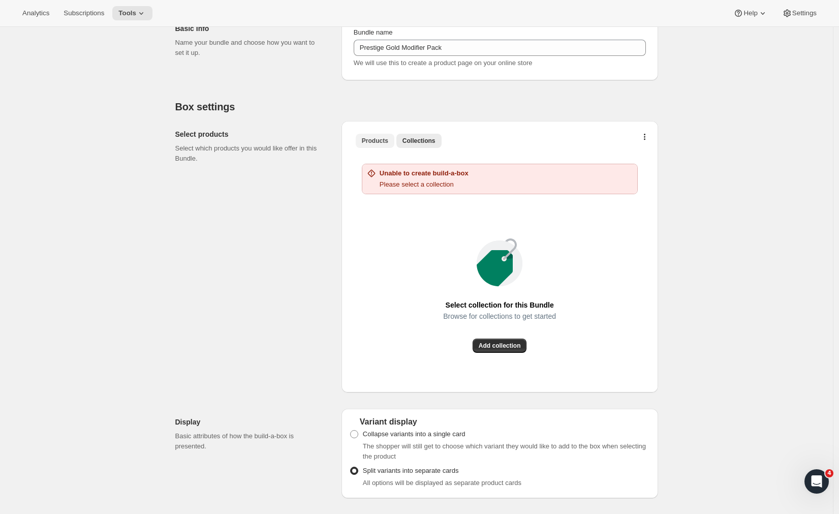
click at [381, 140] on span "Products" at bounding box center [375, 141] width 26 height 8
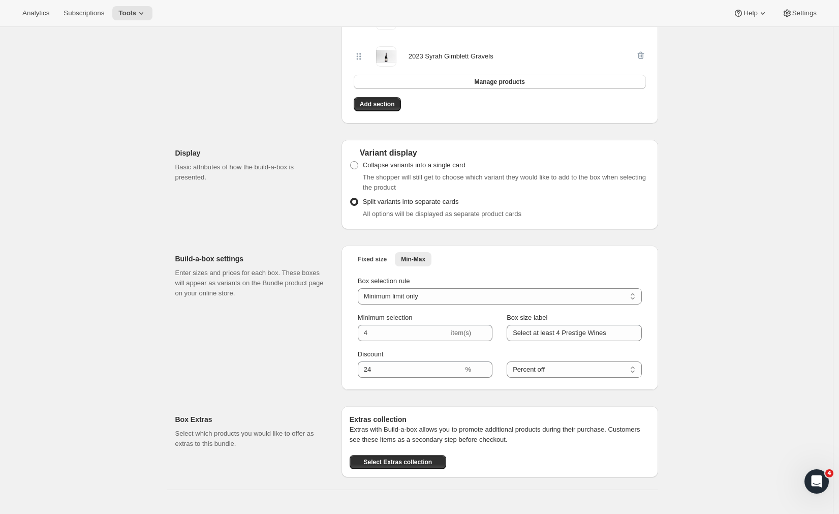
scroll to position [555, 0]
click at [422, 256] on span "Min-Max" at bounding box center [413, 257] width 24 height 8
click at [265, 339] on div "Build-a-box settings Enter sizes and prices for each box. These boxes will appe…" at bounding box center [254, 316] width 158 height 144
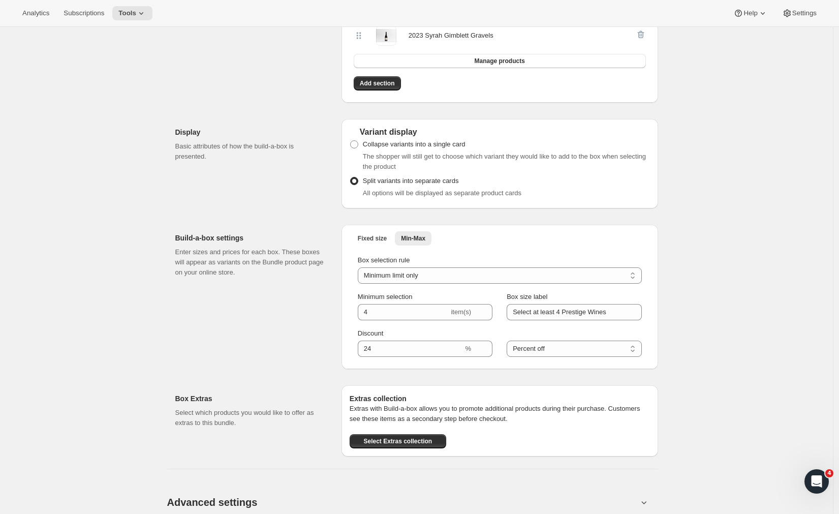
scroll to position [576, 0]
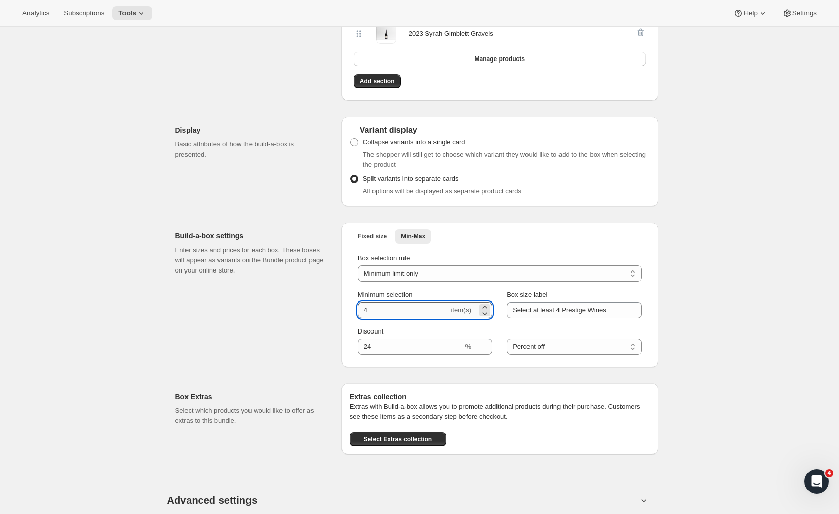
click at [384, 311] on input "4" at bounding box center [404, 310] width 92 height 16
click at [488, 312] on icon at bounding box center [485, 313] width 10 height 10
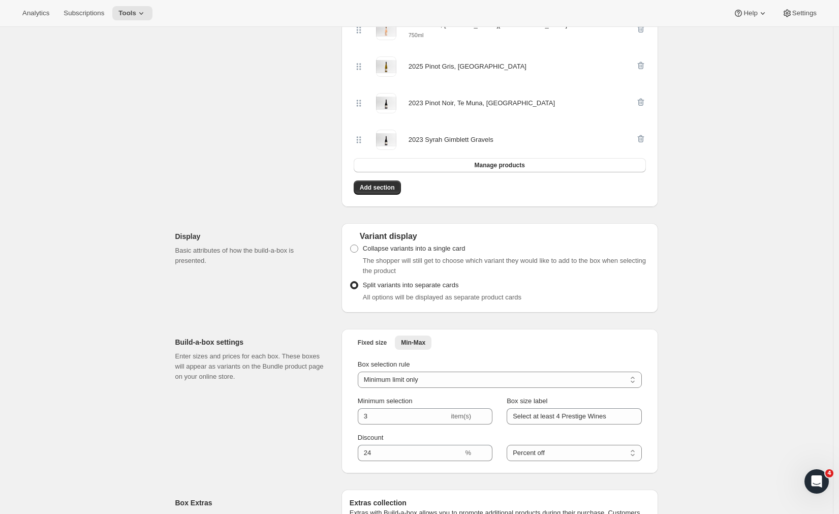
scroll to position [586, 0]
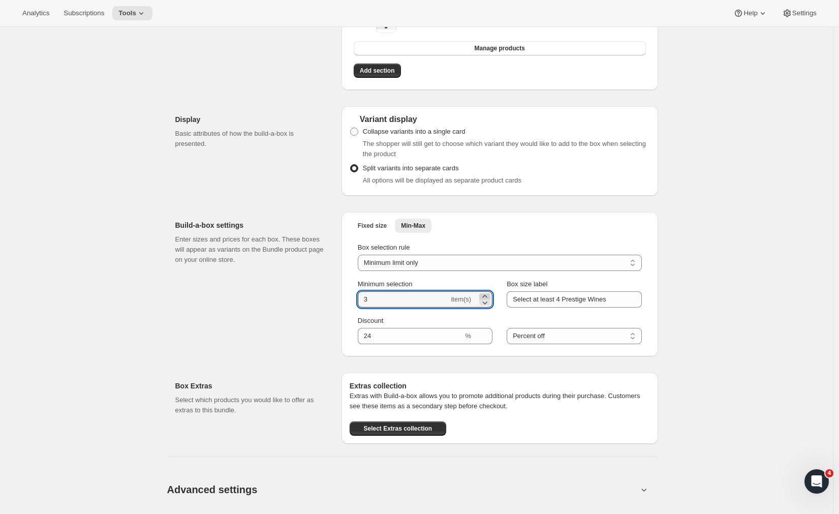
click at [486, 295] on icon at bounding box center [485, 296] width 10 height 10
type input "4"
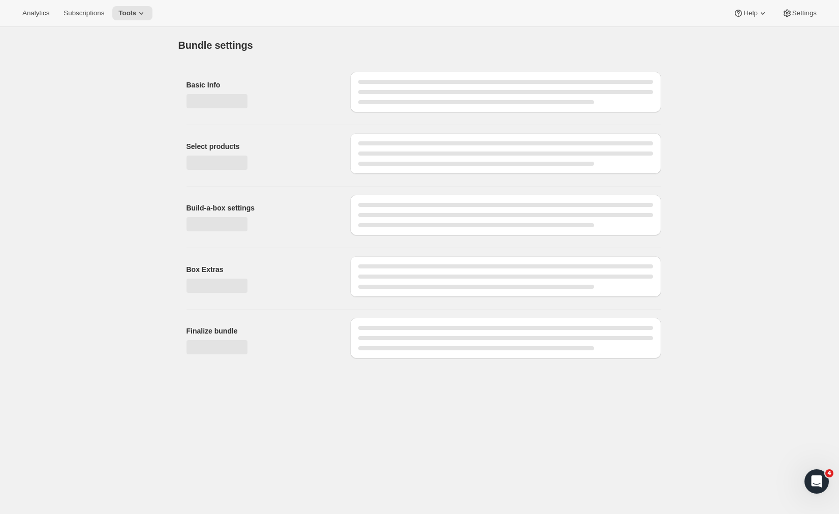
scroll to position [0, 0]
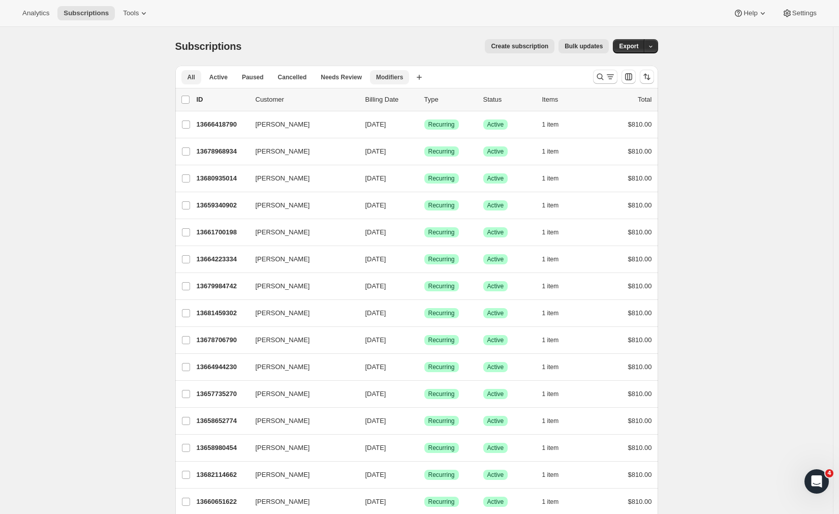
click at [390, 74] on span "Modifiers" at bounding box center [389, 77] width 27 height 8
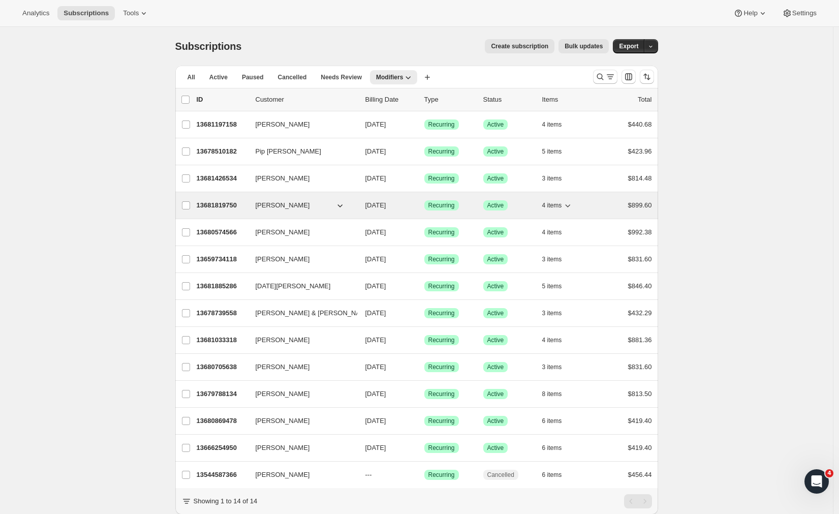
click at [215, 207] on p "13681819750" at bounding box center [222, 205] width 51 height 10
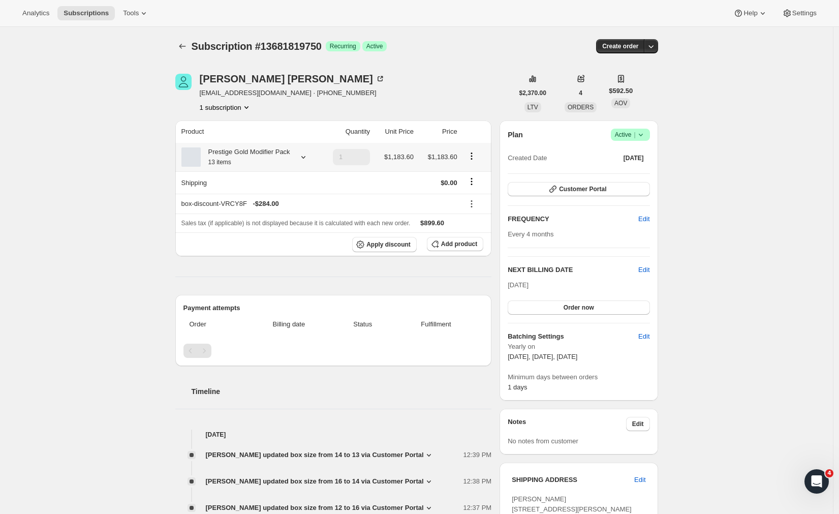
click at [306, 159] on icon at bounding box center [304, 157] width 4 height 3
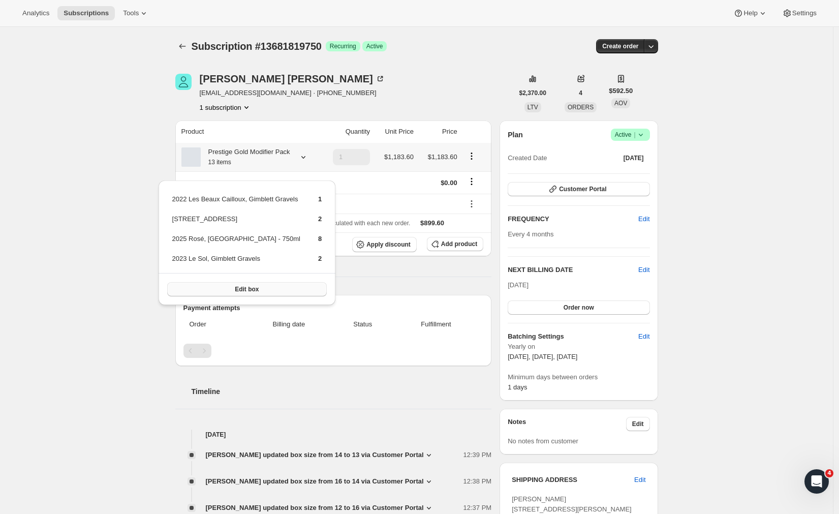
click at [245, 288] on span "Edit box" at bounding box center [247, 289] width 24 height 8
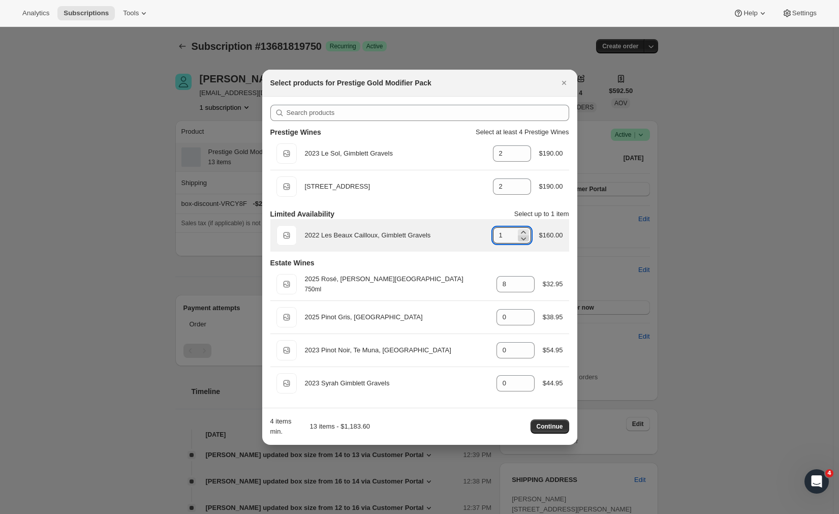
click at [521, 240] on icon ":rh7:" at bounding box center [524, 238] width 10 height 10
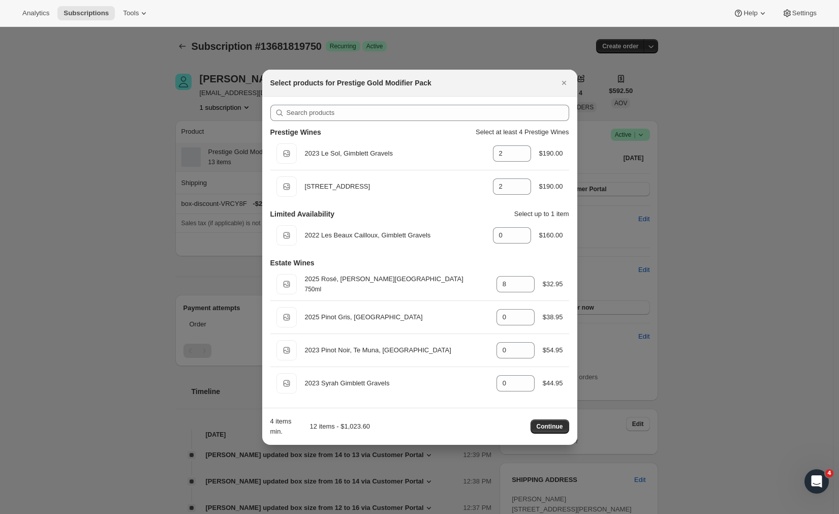
click at [457, 205] on div "Limited Availability Select up to 1 item Default Title 2022 Les Beaux Cailloux,…" at bounding box center [420, 227] width 299 height 49
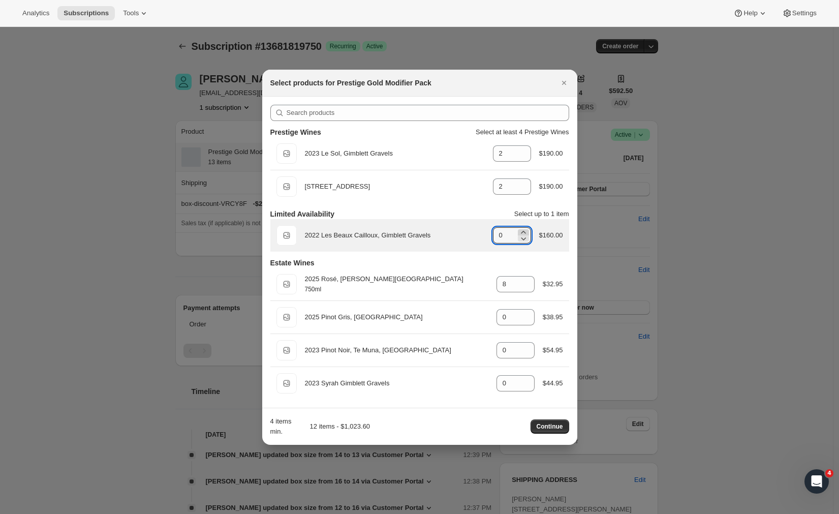
click at [523, 231] on icon ":rh7:" at bounding box center [524, 232] width 10 height 10
type input "1"
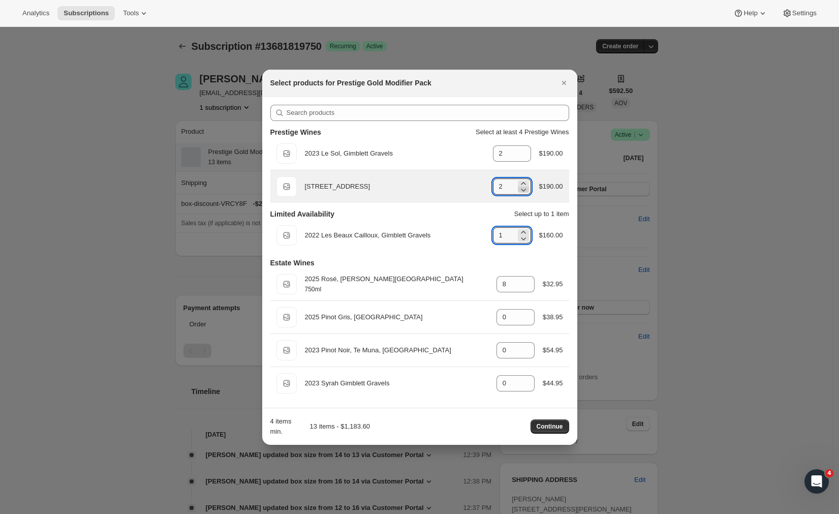
click at [523, 189] on icon ":rh7:" at bounding box center [523, 190] width 5 height 3
type input "1"
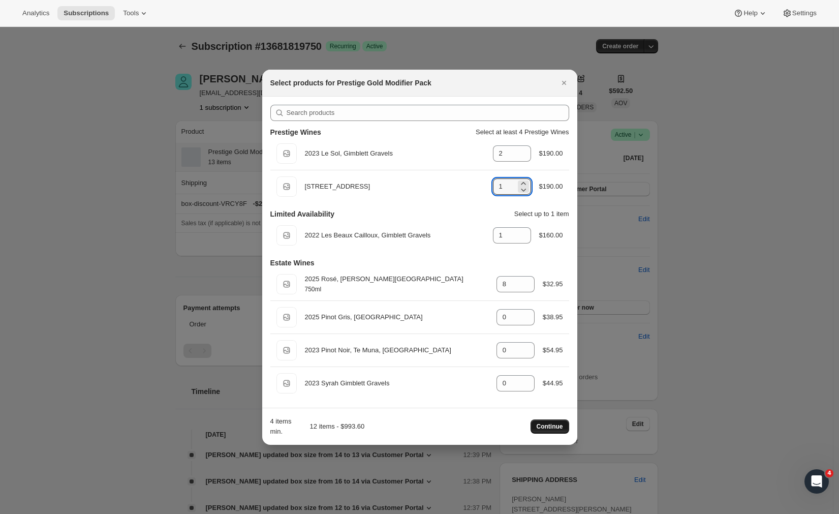
click at [546, 425] on span "Continue" at bounding box center [550, 427] width 26 height 8
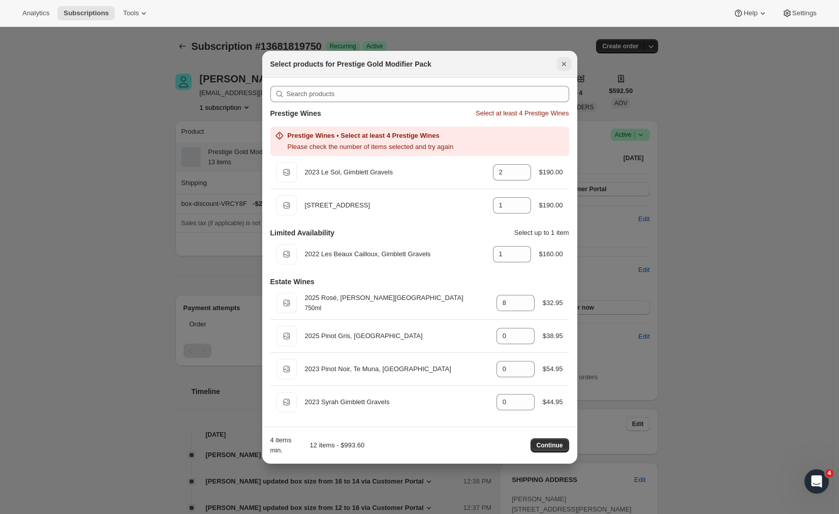
click at [563, 67] on icon "Close" at bounding box center [564, 64] width 10 height 10
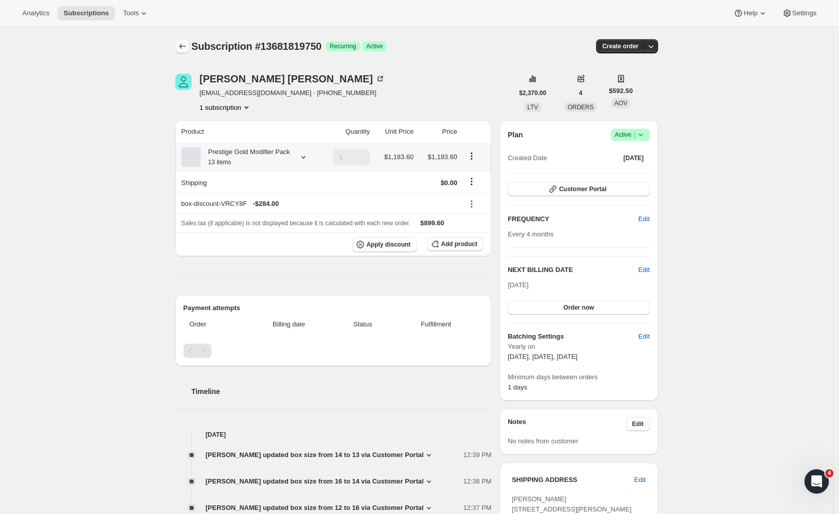
click at [186, 51] on icon "Subscriptions" at bounding box center [182, 46] width 10 height 10
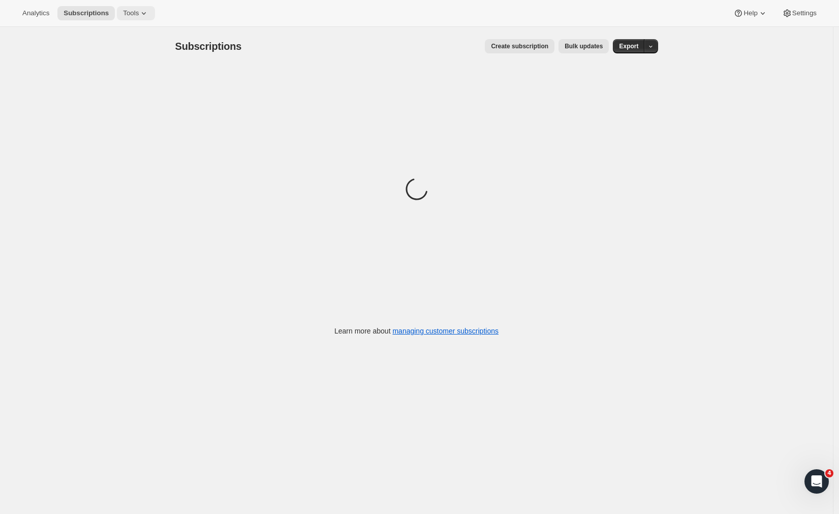
click at [139, 10] on icon at bounding box center [144, 13] width 10 height 10
click at [258, 40] on div "Create subscription Bulk updates" at bounding box center [431, 46] width 355 height 14
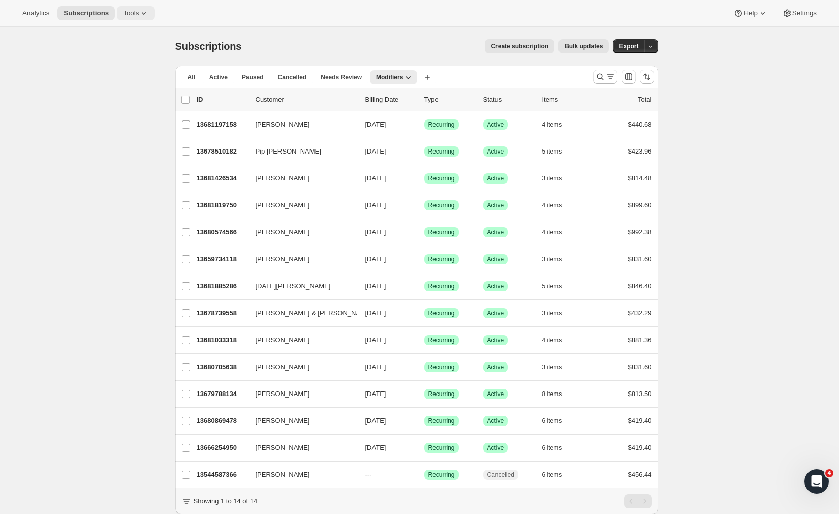
click at [139, 10] on icon at bounding box center [144, 13] width 10 height 10
click at [262, 25] on div "Analytics Subscriptions Tools Help Settings" at bounding box center [419, 13] width 839 height 27
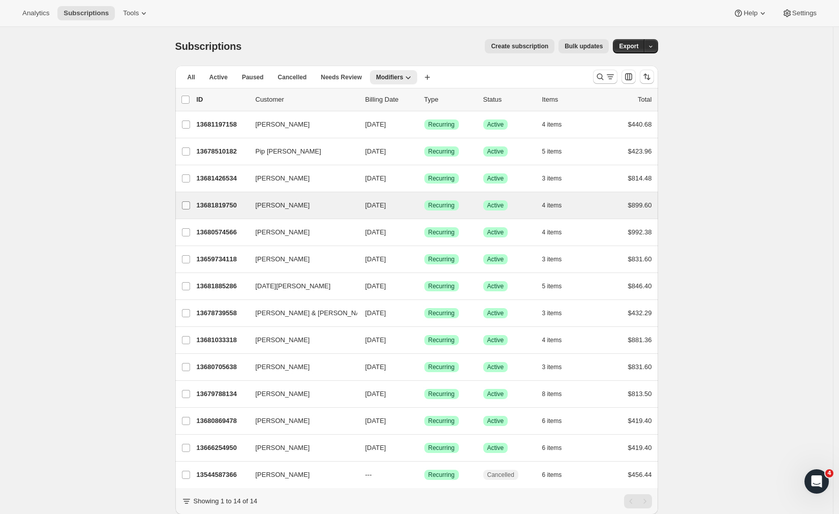
click at [196, 204] on label "[PERSON_NAME]" at bounding box center [185, 205] width 21 height 26
click at [190, 204] on input "[PERSON_NAME]" at bounding box center [186, 205] width 8 height 8
checkbox input "true"
click at [208, 205] on p "13681819750" at bounding box center [222, 206] width 51 height 10
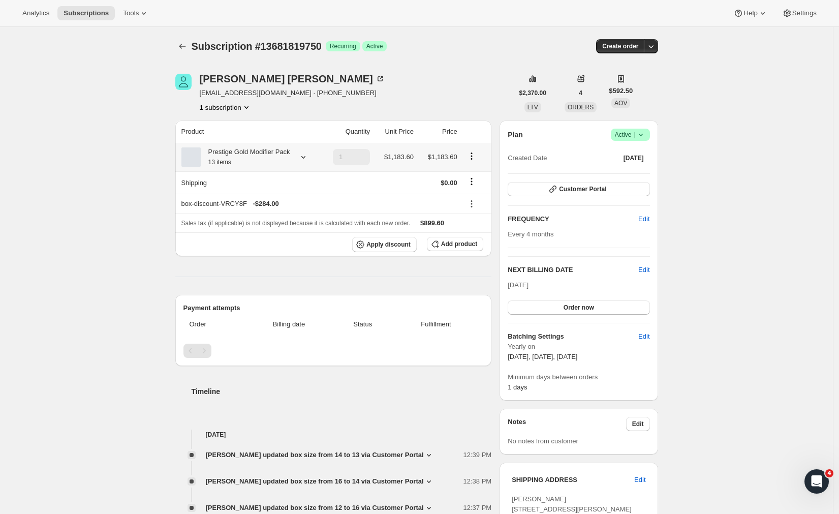
click at [309, 162] on icon at bounding box center [303, 157] width 10 height 10
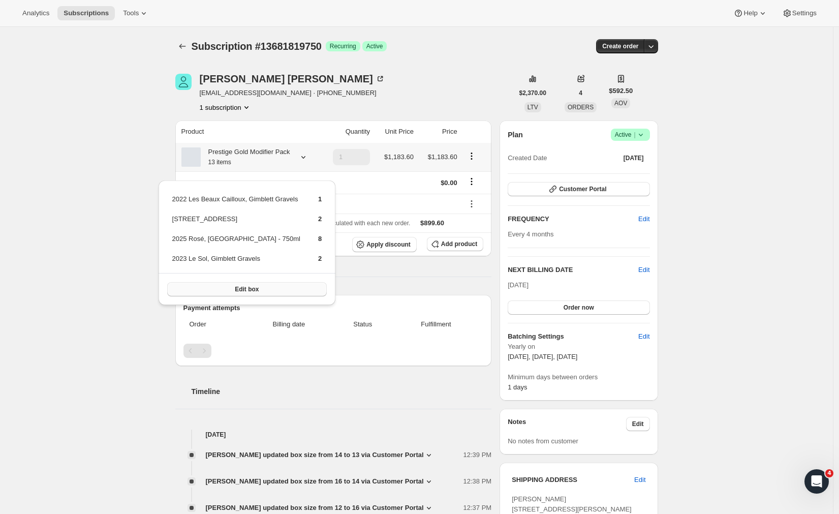
click at [250, 292] on span "Edit box" at bounding box center [247, 289] width 24 height 8
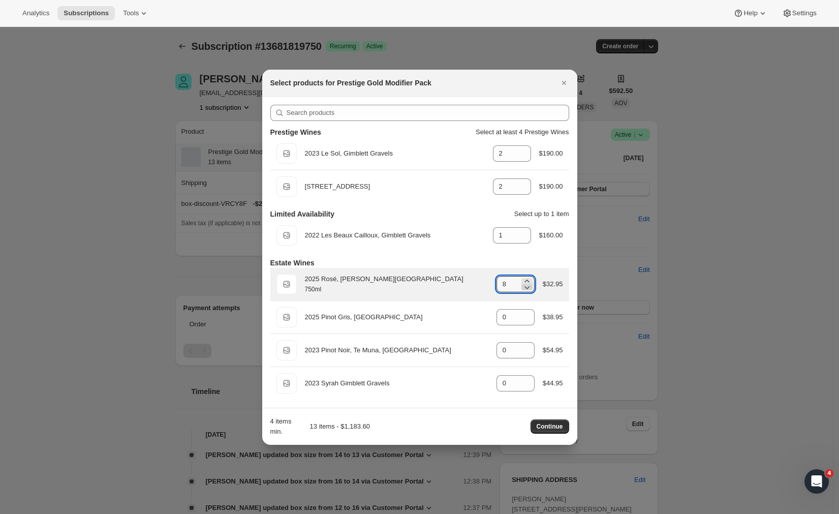
click at [526, 288] on icon ":rou:" at bounding box center [527, 287] width 5 height 3
type input "4"
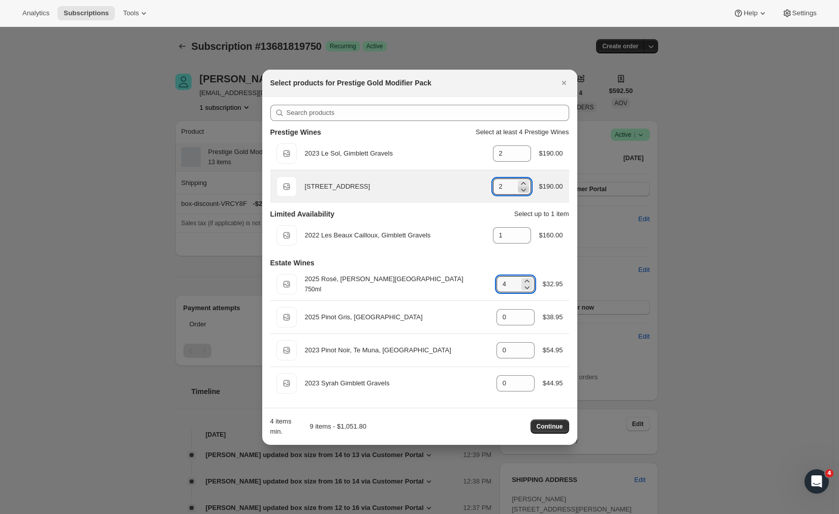
click at [524, 190] on icon ":rou:" at bounding box center [524, 190] width 10 height 10
click at [521, 178] on icon ":rou:" at bounding box center [524, 183] width 10 height 10
type input "2"
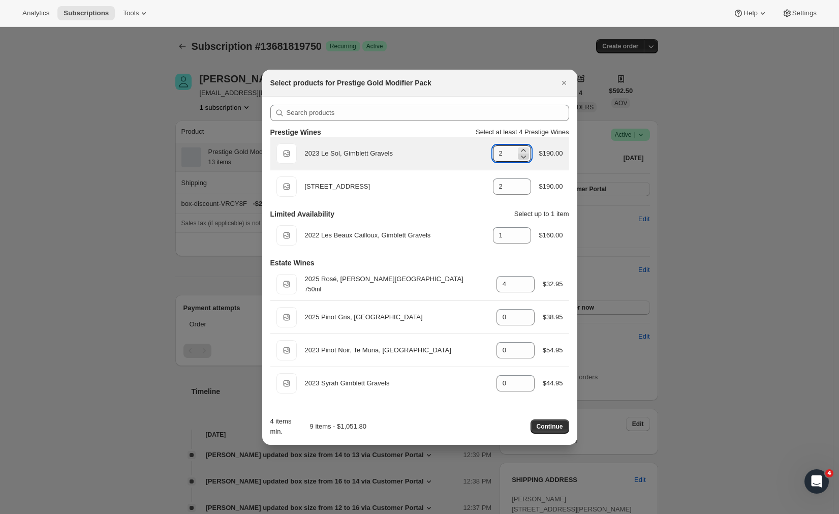
click at [525, 159] on icon ":rou:" at bounding box center [524, 157] width 10 height 10
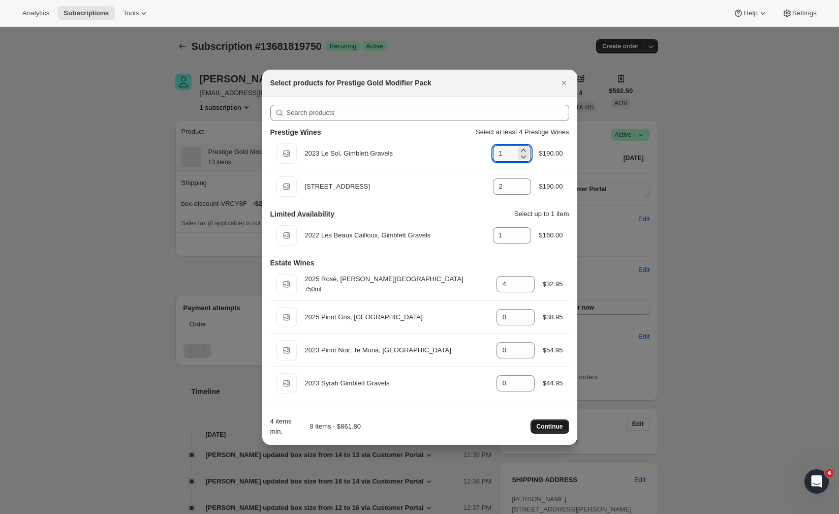
click at [548, 427] on span "Continue" at bounding box center [550, 427] width 26 height 8
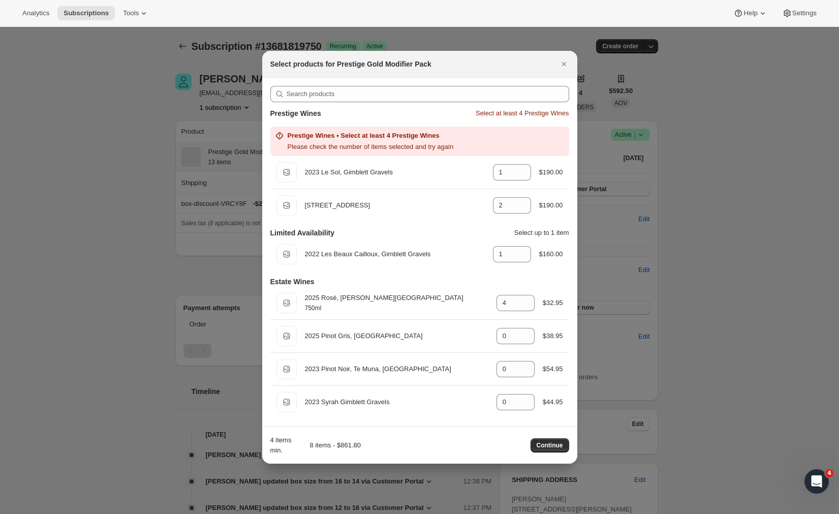
click at [446, 142] on p "Please check the number of items selected and try again" at bounding box center [371, 147] width 166 height 10
click at [555, 443] on span "Continue" at bounding box center [550, 445] width 26 height 8
click at [554, 443] on span "Continue" at bounding box center [550, 445] width 26 height 8
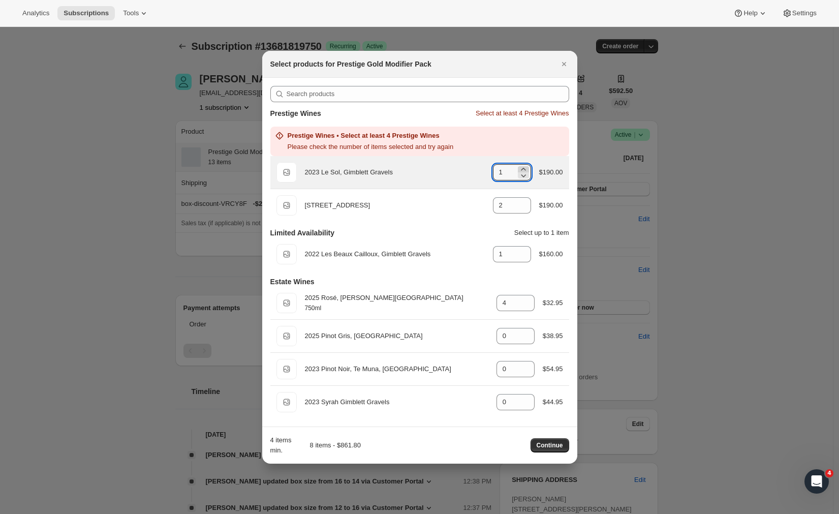
click at [524, 166] on icon ":rou:" at bounding box center [524, 169] width 10 height 10
type input "2"
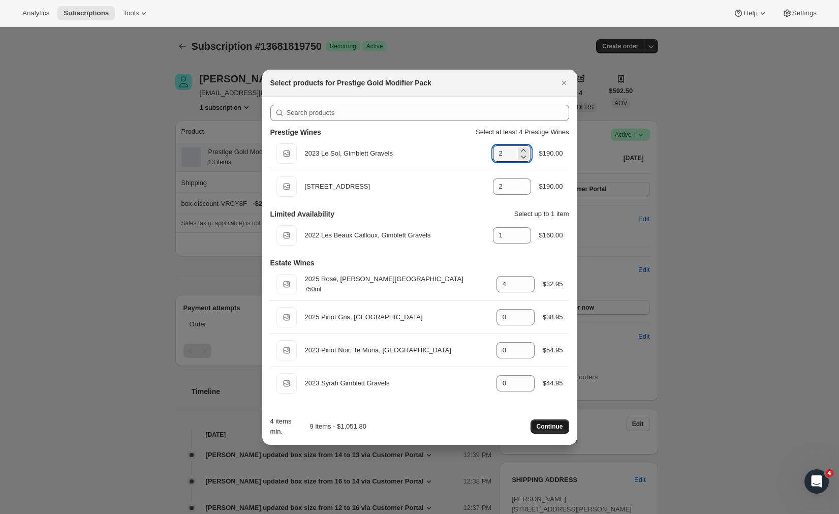
click at [549, 426] on span "Continue" at bounding box center [550, 427] width 26 height 8
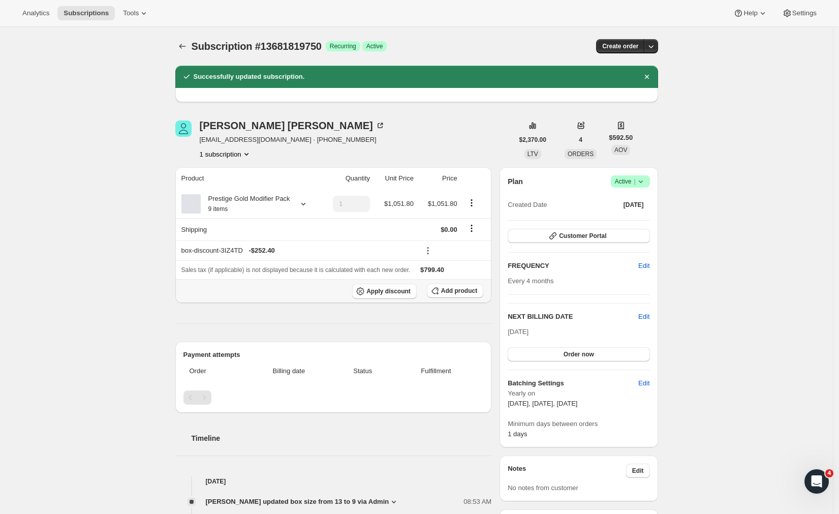
click at [468, 299] on div "Add product" at bounding box center [455, 291] width 56 height 15
click at [451, 295] on span "Add product" at bounding box center [459, 291] width 36 height 8
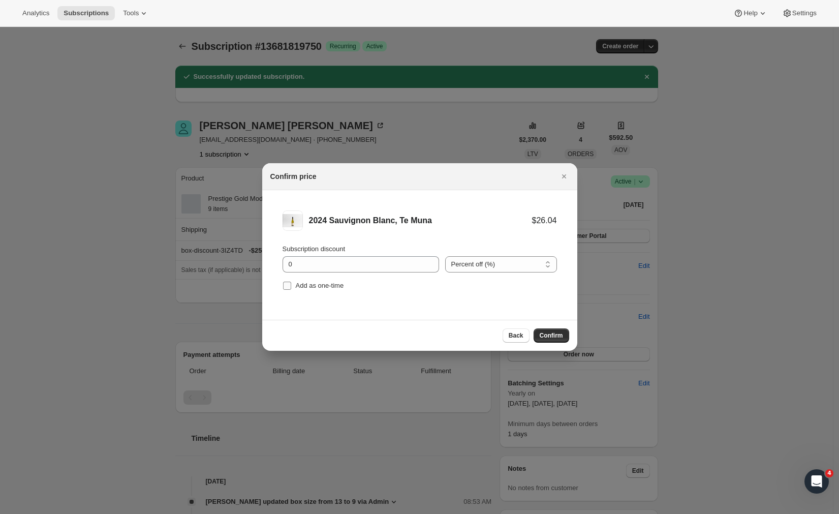
click at [289, 288] on input "Add as one-time" at bounding box center [287, 286] width 8 height 8
checkbox input "true"
click at [549, 336] on span "Confirm" at bounding box center [551, 336] width 23 height 8
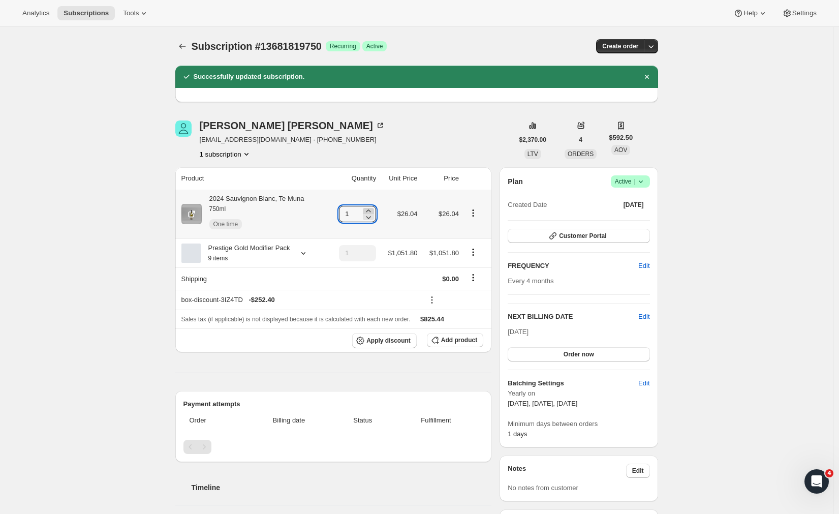
click at [373, 208] on icon at bounding box center [369, 211] width 10 height 10
type input "4"
click at [593, 238] on span "Customer Portal" at bounding box center [582, 236] width 47 height 8
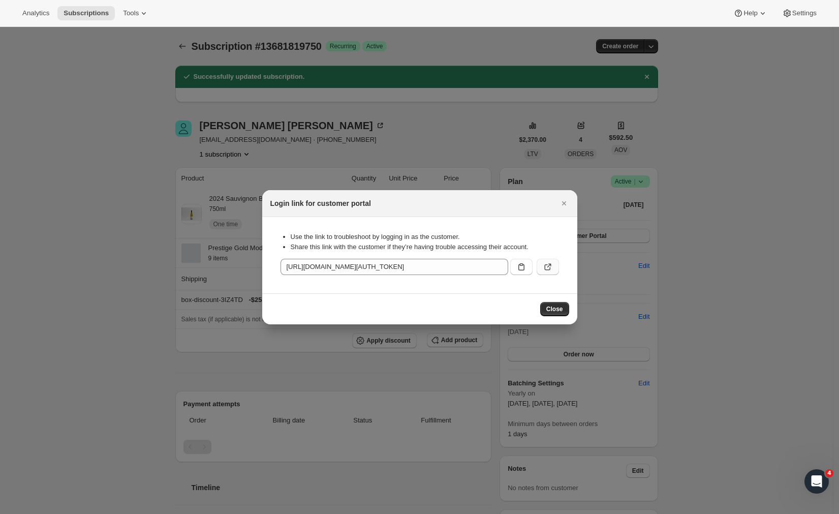
click at [545, 266] on icon ":r12r:" at bounding box center [548, 267] width 6 height 6
click at [557, 307] on span "Close" at bounding box center [555, 309] width 17 height 8
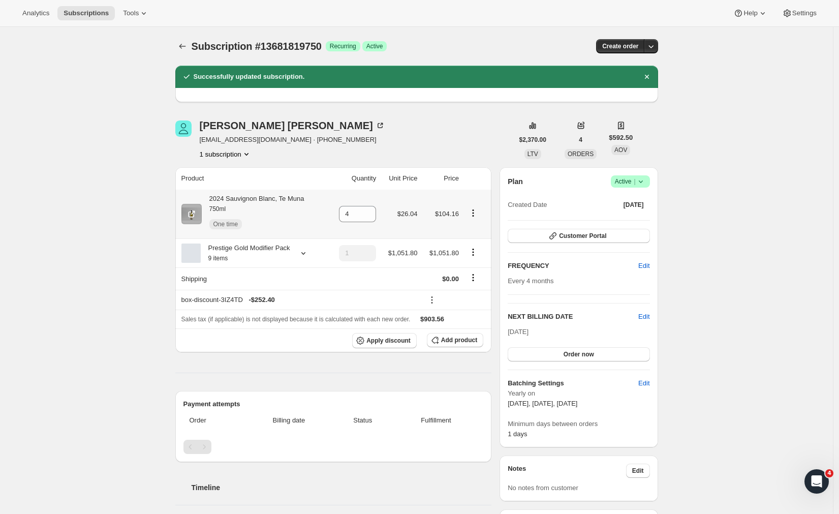
click at [474, 214] on icon "Product actions" at bounding box center [473, 213] width 2 height 2
click at [481, 233] on span "Remove" at bounding box center [469, 234] width 24 height 8
type input "0"
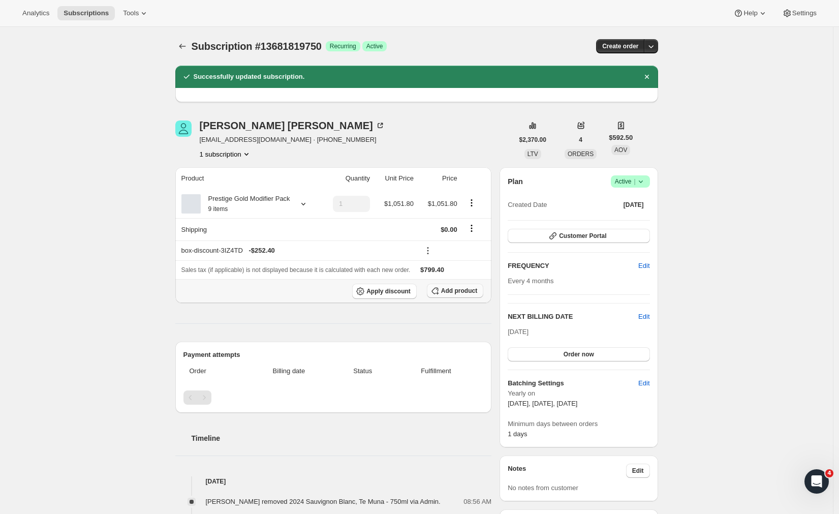
click at [465, 295] on span "Add product" at bounding box center [459, 291] width 36 height 8
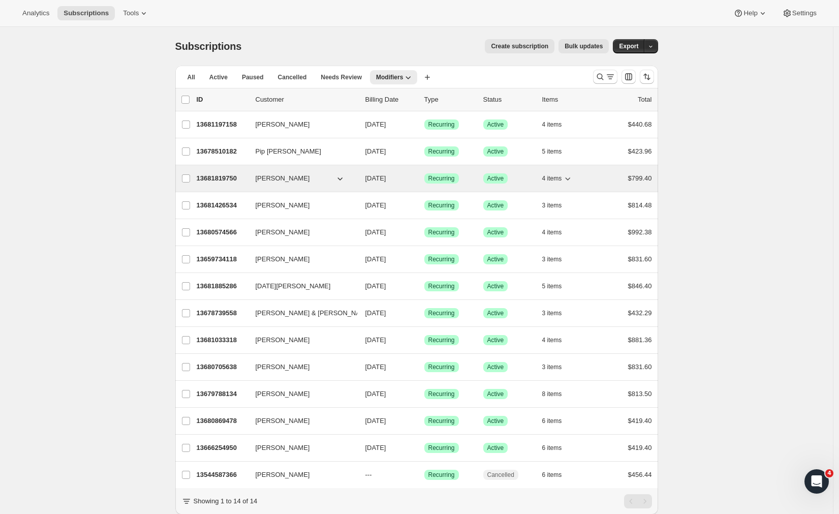
click at [228, 179] on p "13681819750" at bounding box center [222, 178] width 51 height 10
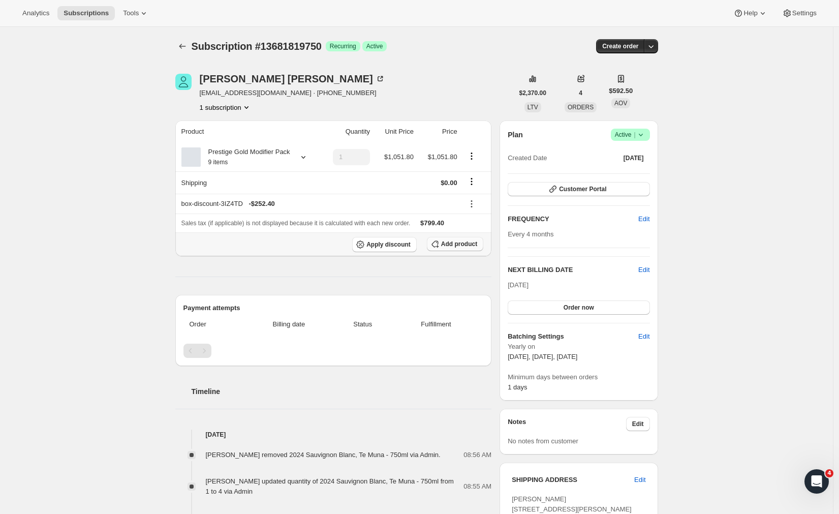
click at [450, 251] on button "Add product" at bounding box center [455, 244] width 56 height 14
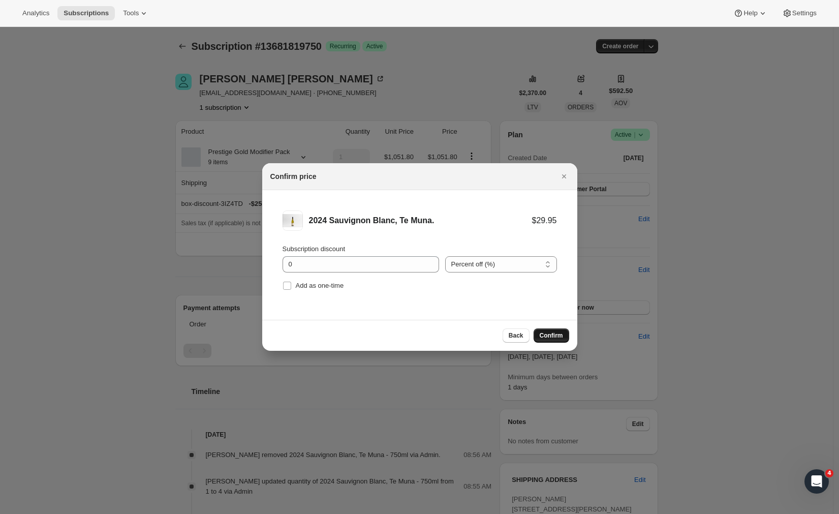
click at [554, 333] on span "Confirm" at bounding box center [551, 336] width 23 height 8
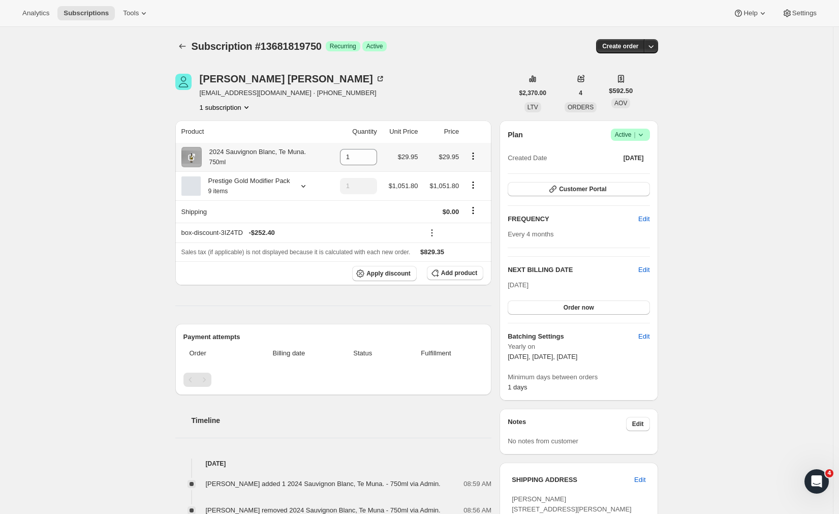
click at [474, 157] on icon "Product actions" at bounding box center [474, 156] width 2 height 2
click at [475, 176] on span "Remove" at bounding box center [469, 177] width 24 height 8
type input "0"
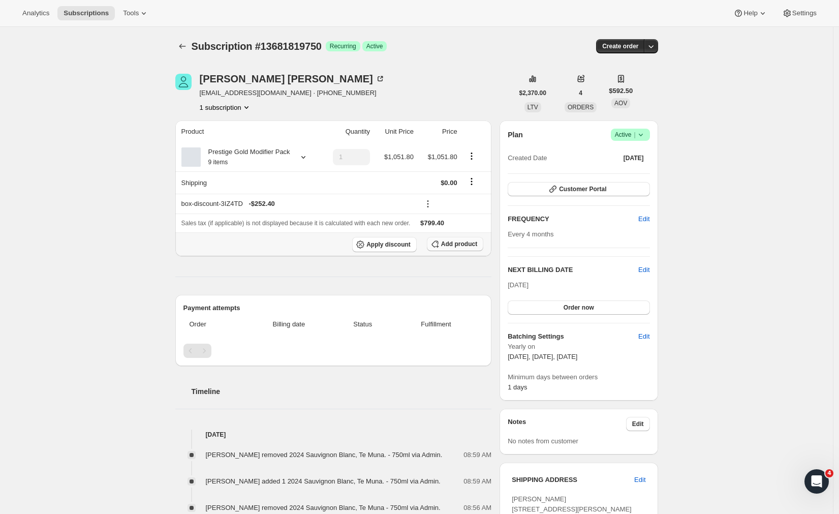
click at [460, 248] on span "Add product" at bounding box center [459, 244] width 36 height 8
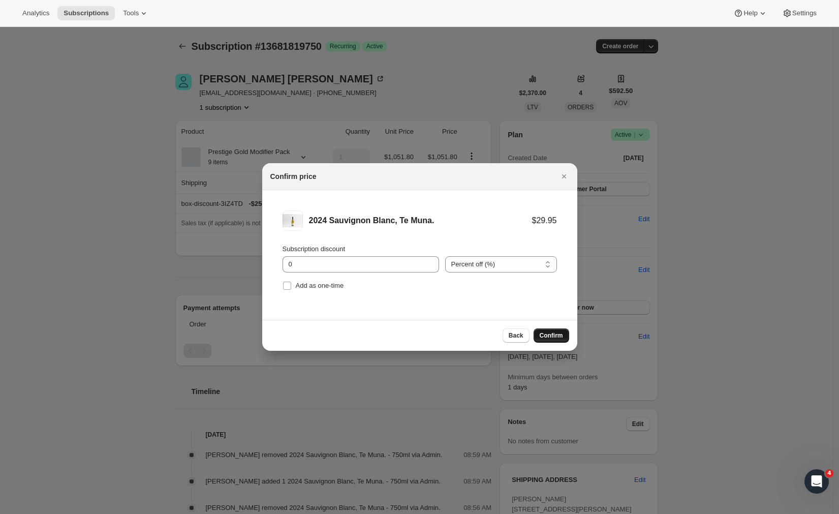
click at [558, 332] on button "Confirm" at bounding box center [552, 335] width 36 height 14
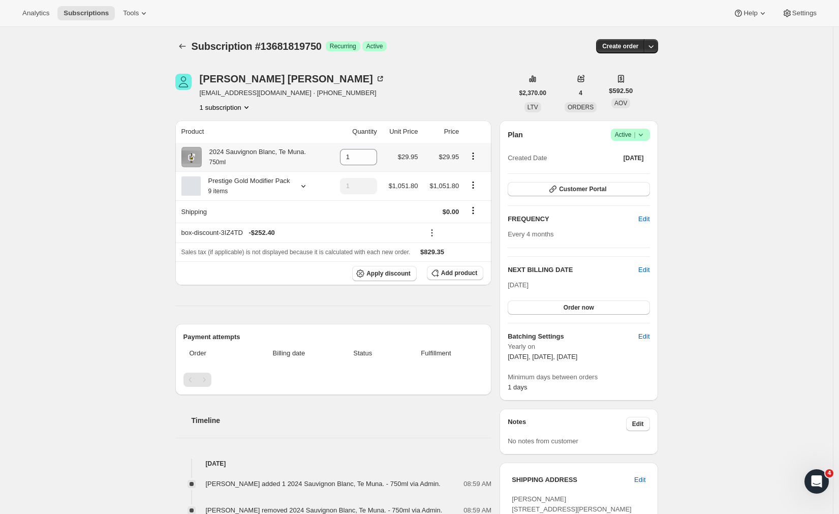
click at [477, 158] on icon "Product actions" at bounding box center [473, 156] width 10 height 10
click at [477, 178] on span "Remove" at bounding box center [469, 177] width 24 height 8
type input "0"
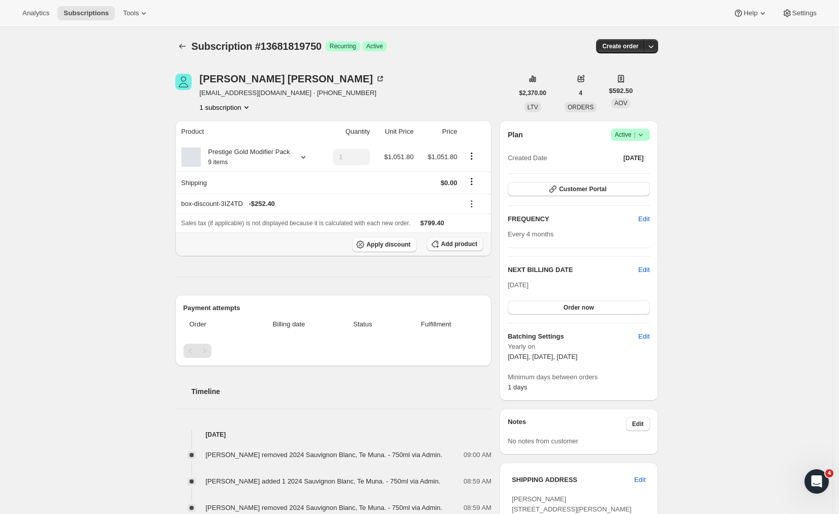
click at [465, 248] on span "Add product" at bounding box center [459, 244] width 36 height 8
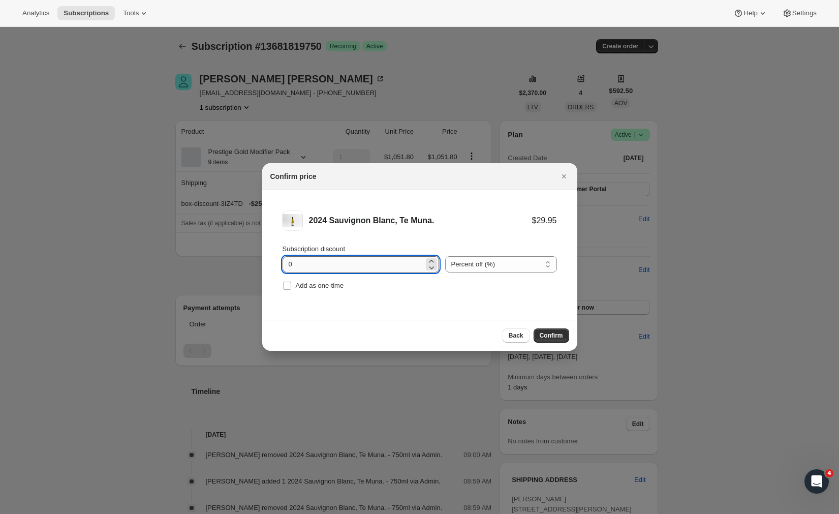
click at [366, 264] on input "0" at bounding box center [353, 264] width 141 height 16
drag, startPoint x: 355, startPoint y: 263, endPoint x: 262, endPoint y: 263, distance: 93.6
click at [262, 263] on li "2024 Sauvignon Blanc, Te Muna. $29.95 Subscription discount 0 Percent off (%) A…" at bounding box center [419, 251] width 315 height 123
type input "24"
click at [289, 288] on input "Add as one-time" at bounding box center [287, 286] width 8 height 8
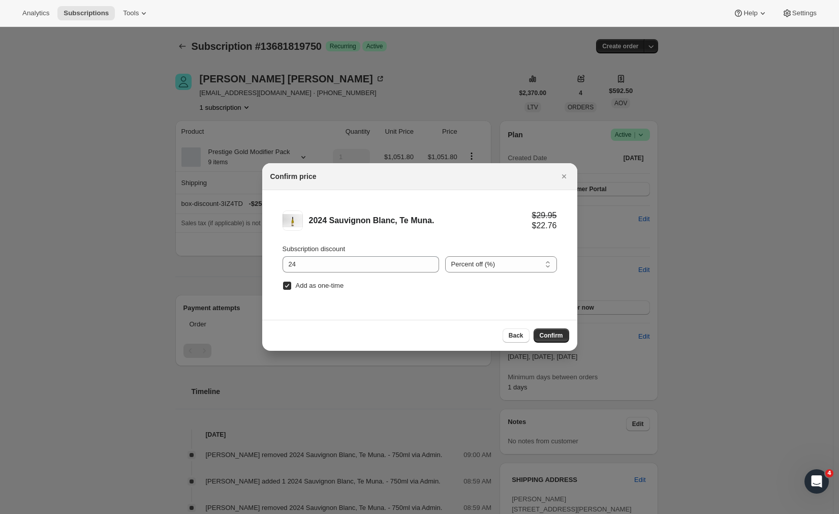
click at [287, 284] on input "Add as one-time" at bounding box center [287, 286] width 8 height 8
checkbox input "false"
click at [549, 337] on span "Confirm" at bounding box center [551, 336] width 23 height 8
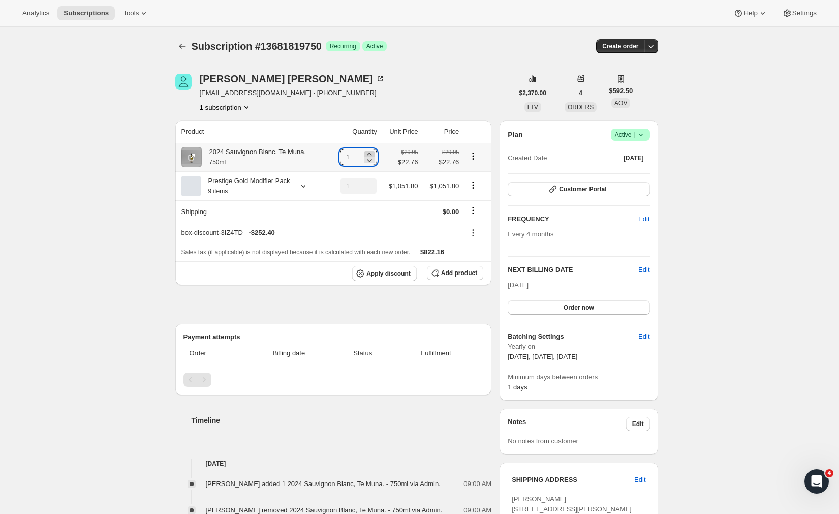
click at [372, 152] on icon at bounding box center [370, 154] width 10 height 10
type input "4"
click at [444, 79] on div "Robyn Heyman robyn01@gmail.com · +64275065562 1 subscription" at bounding box center [344, 93] width 338 height 39
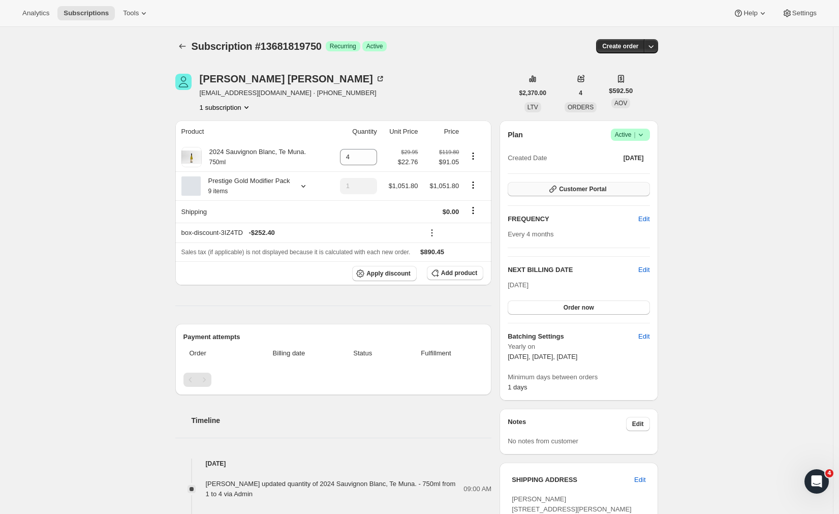
click at [567, 191] on span "Customer Portal" at bounding box center [582, 189] width 47 height 8
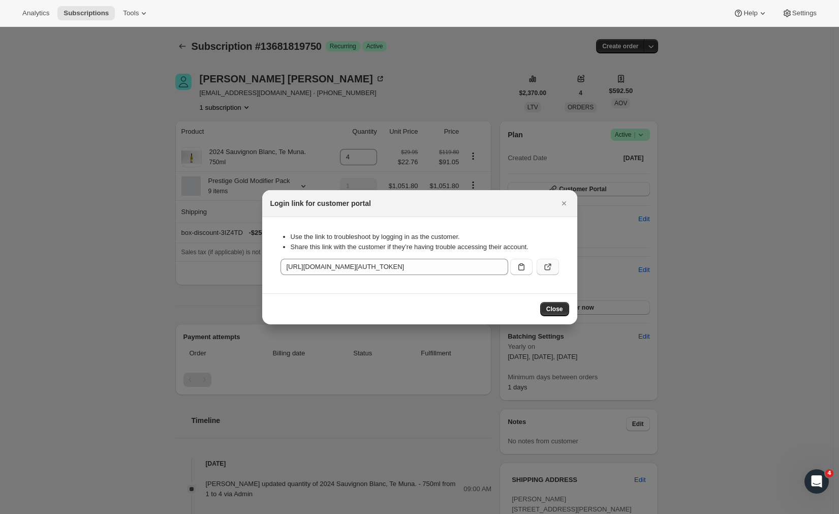
click at [551, 265] on icon ":rpb:" at bounding box center [549, 265] width 4 height 4
click at [563, 207] on icon "Close" at bounding box center [564, 203] width 10 height 10
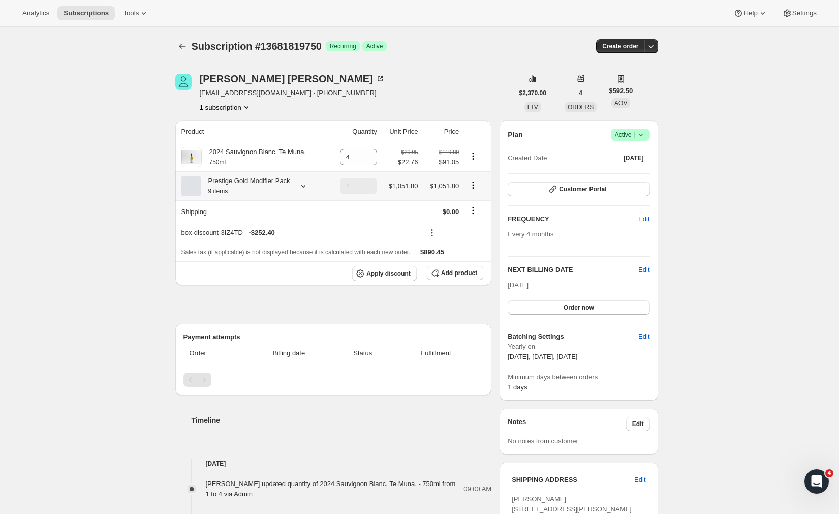
click at [306, 191] on icon at bounding box center [303, 186] width 10 height 10
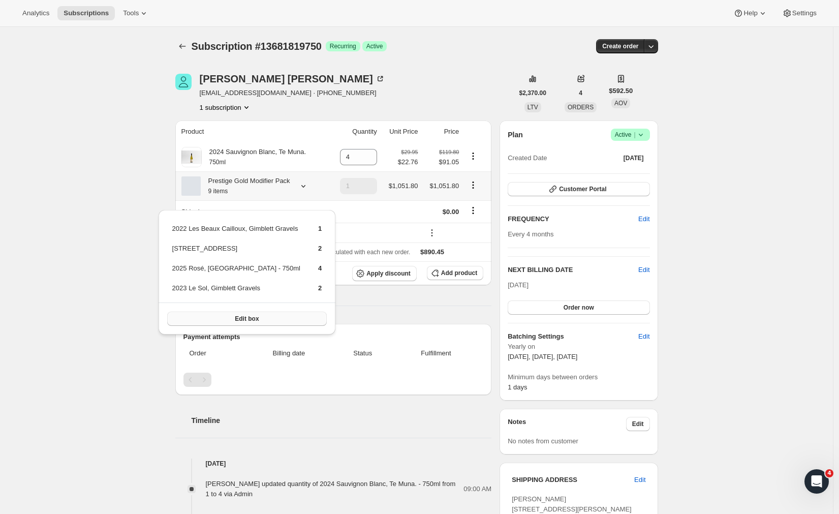
click at [275, 318] on button "Edit box" at bounding box center [247, 319] width 160 height 14
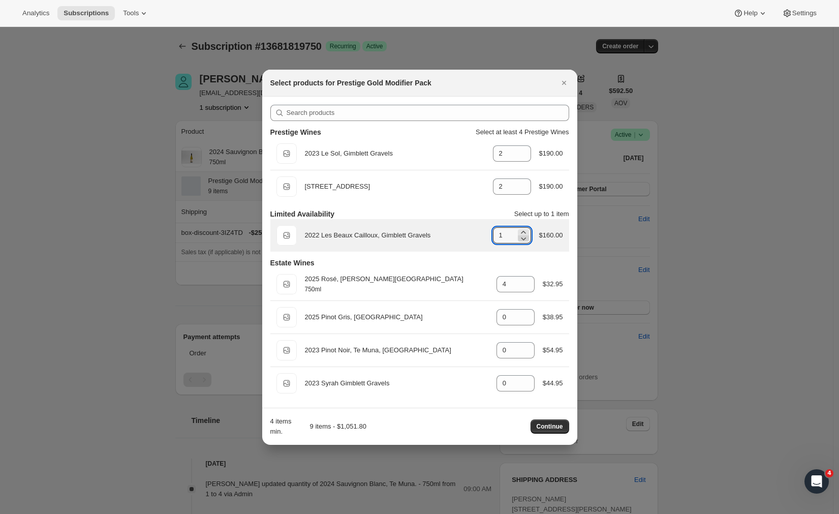
click at [525, 239] on icon ":rqs:" at bounding box center [524, 238] width 10 height 10
type input "0"
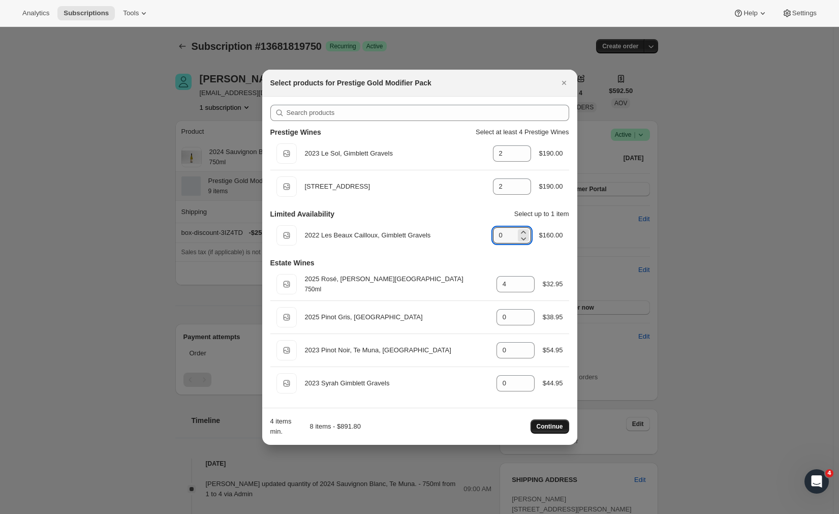
click at [545, 427] on span "Continue" at bounding box center [550, 427] width 26 height 8
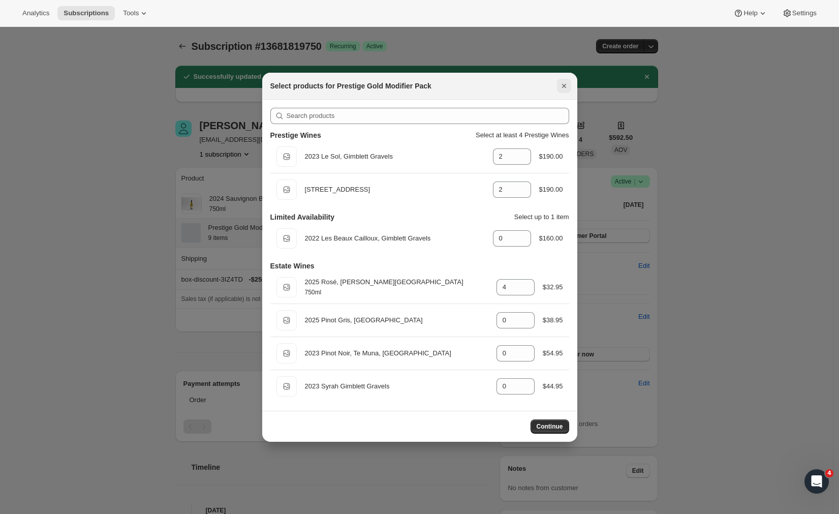
click at [563, 83] on icon "Close" at bounding box center [564, 86] width 10 height 10
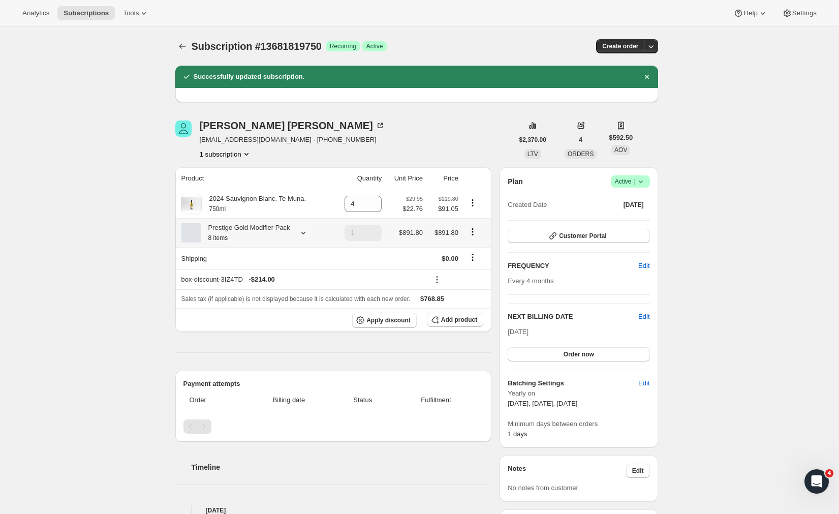
click at [476, 236] on icon "Product actions" at bounding box center [473, 232] width 10 height 10
click at [315, 243] on div "Prestige Gold Modifier Pack 8 items" at bounding box center [256, 233] width 149 height 20
click at [309, 238] on icon at bounding box center [303, 233] width 10 height 10
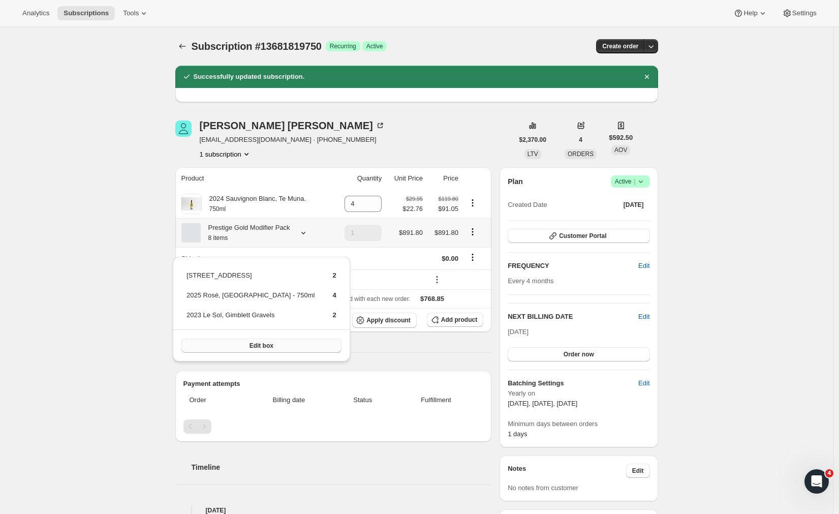
click at [250, 348] on span "Edit box" at bounding box center [262, 346] width 24 height 8
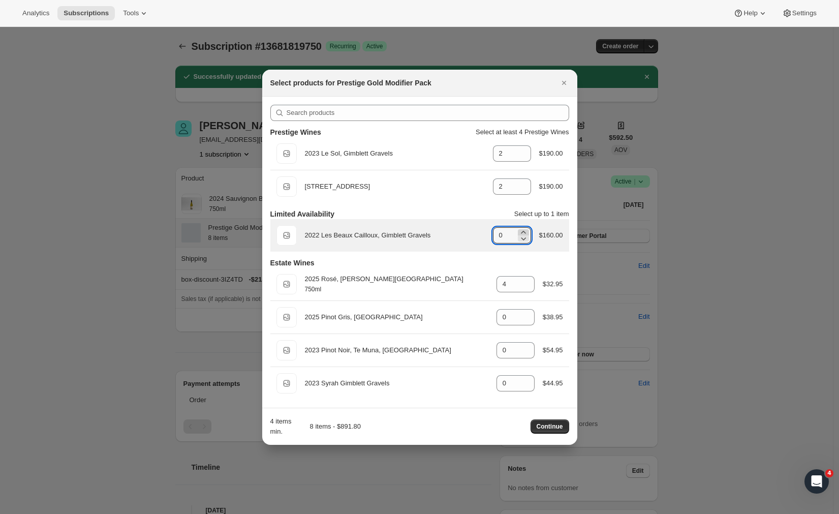
click at [524, 230] on icon ":r11i:" at bounding box center [524, 232] width 10 height 10
type input "1"
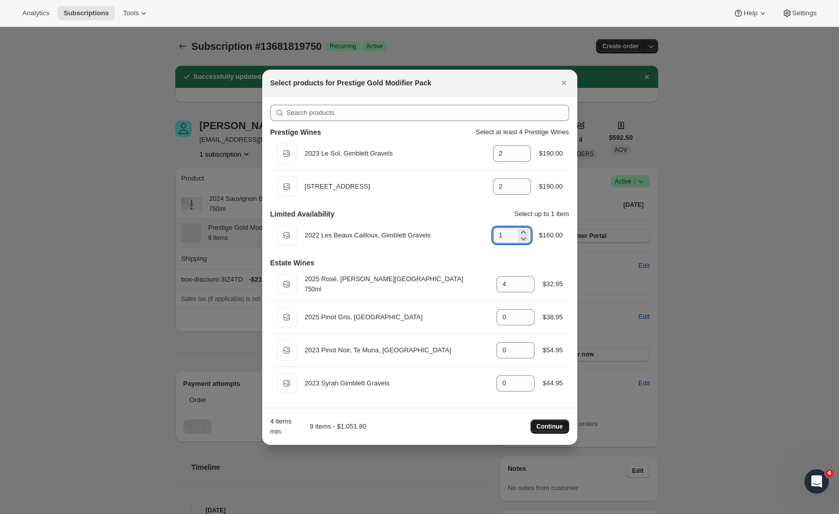
click at [547, 428] on span "Continue" at bounding box center [550, 427] width 26 height 8
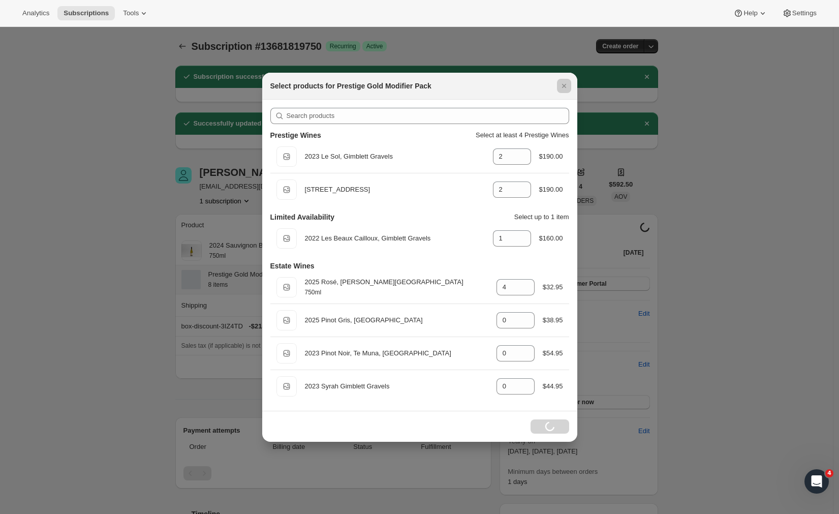
click at [707, 287] on div at bounding box center [419, 257] width 839 height 514
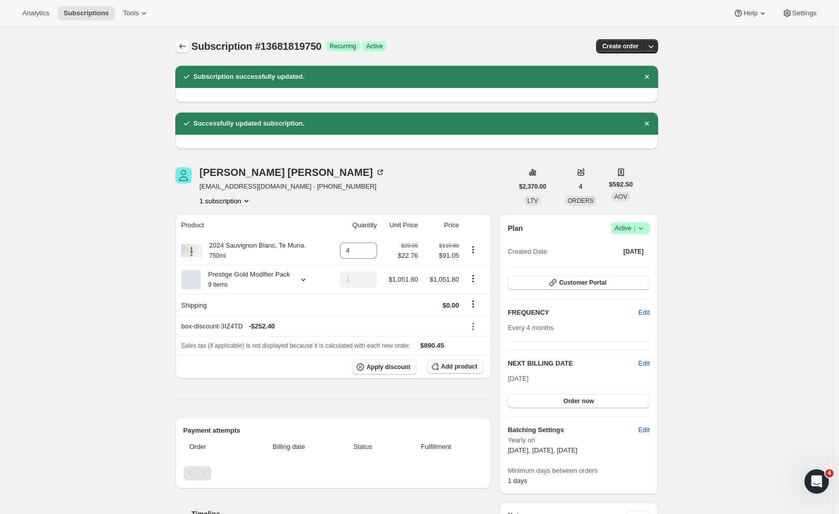
click at [183, 45] on icon "Subscriptions" at bounding box center [182, 46] width 10 height 10
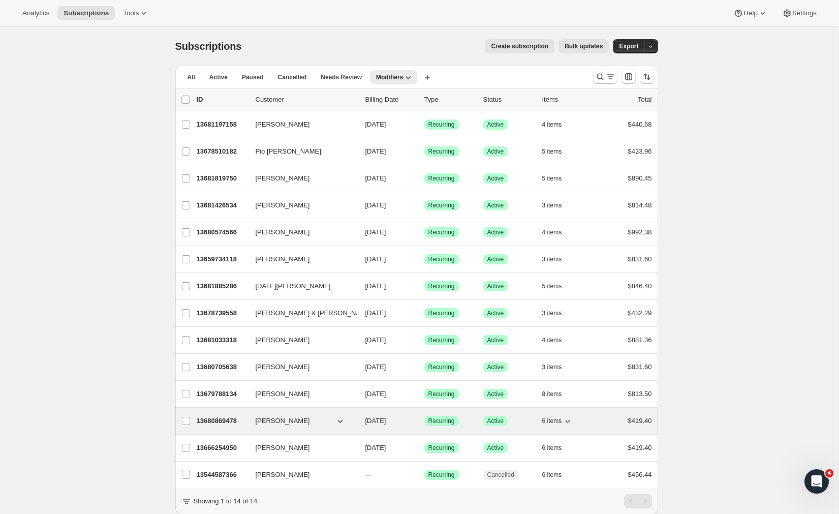
click at [275, 419] on span "[PERSON_NAME]" at bounding box center [283, 421] width 54 height 10
click at [223, 422] on p "13680869478" at bounding box center [222, 421] width 51 height 10
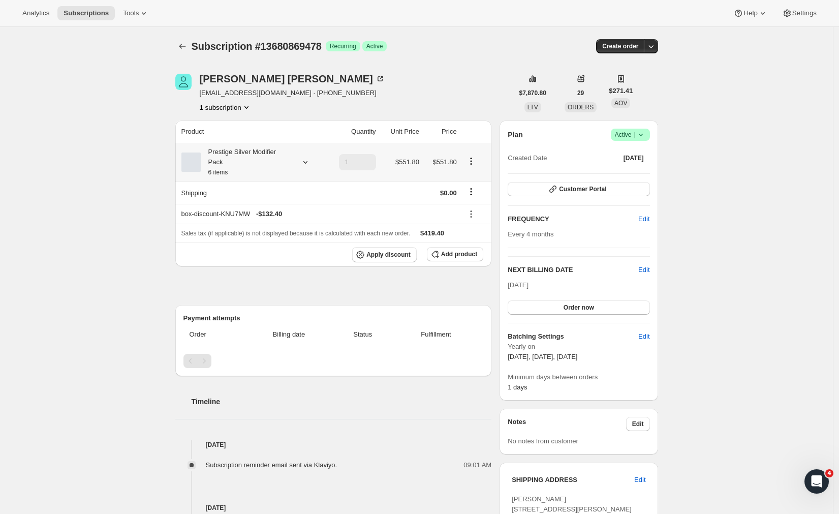
click at [476, 162] on icon "Product actions" at bounding box center [471, 161] width 10 height 10
click at [472, 200] on span "Remove" at bounding box center [474, 200] width 24 height 8
type input "1"
click at [459, 258] on span "Add product" at bounding box center [459, 254] width 36 height 8
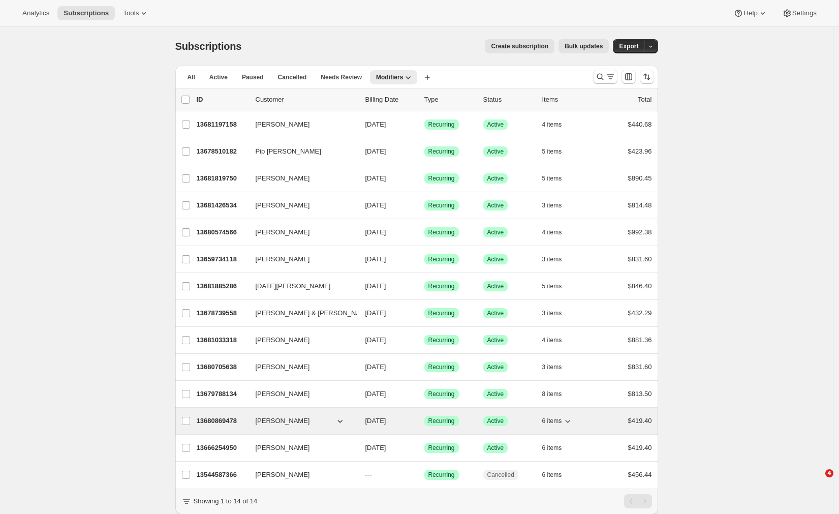
click at [225, 421] on p "13680869478" at bounding box center [222, 421] width 51 height 10
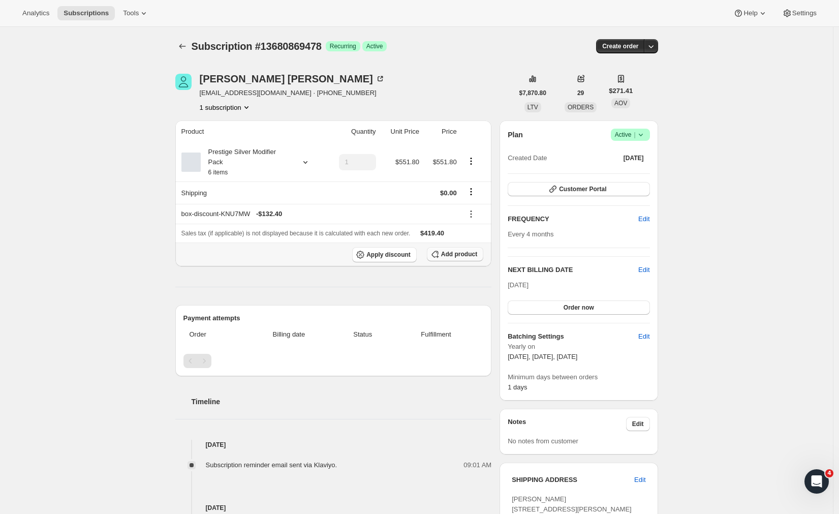
click at [461, 254] on span "Add product" at bounding box center [459, 254] width 36 height 8
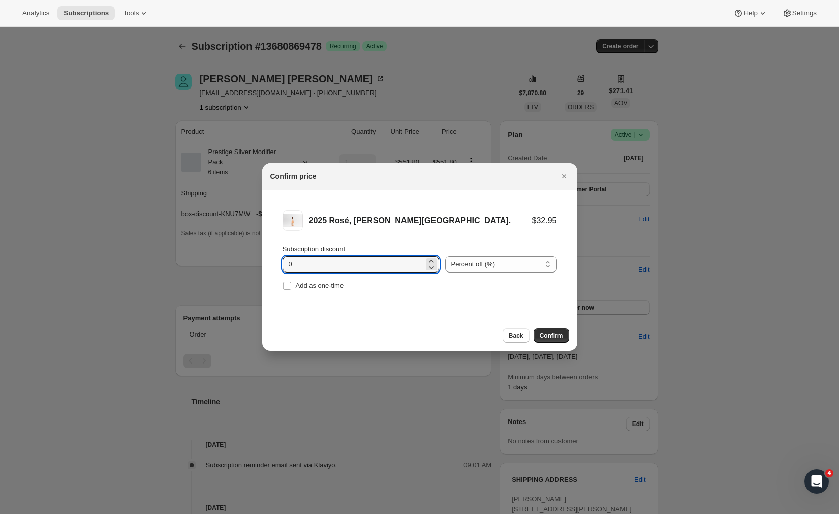
drag, startPoint x: 319, startPoint y: 263, endPoint x: 263, endPoint y: 263, distance: 55.9
click at [263, 263] on li "2025 Rosé, [PERSON_NAME][GEOGRAPHIC_DATA]. $32.95 Subscription discount 0 Perce…" at bounding box center [419, 251] width 315 height 123
type input "20"
click at [552, 339] on span "Confirm" at bounding box center [551, 336] width 23 height 8
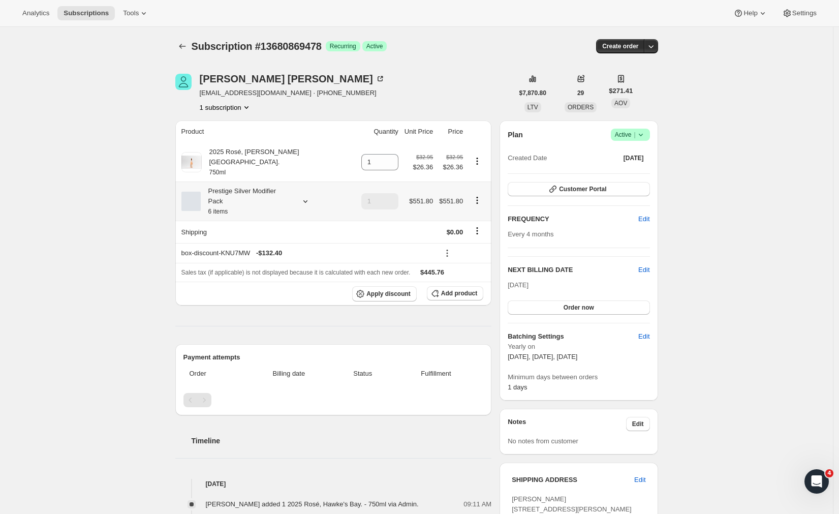
click at [476, 195] on icon "Product actions" at bounding box center [477, 200] width 10 height 10
click at [474, 227] on span "Remove" at bounding box center [474, 229] width 24 height 8
type input "0"
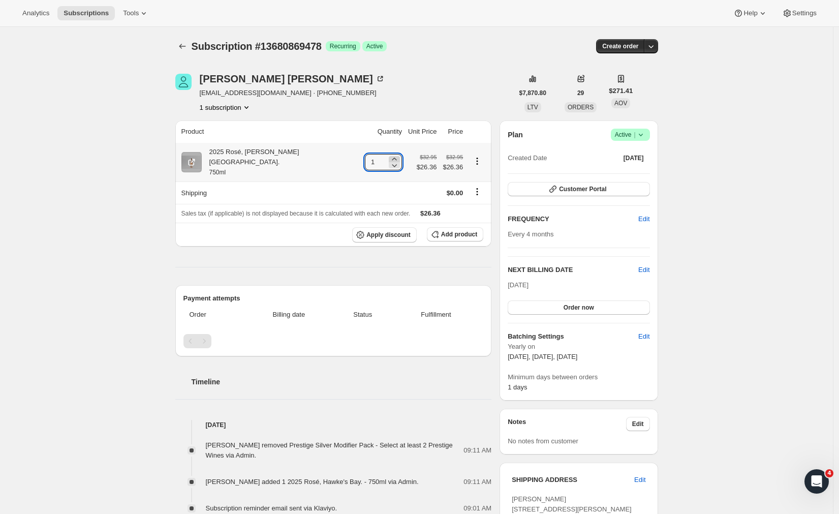
click at [389, 154] on icon at bounding box center [394, 159] width 10 height 10
type input "2"
click at [384, 269] on div "Product Quantity Unit Price Price 2025 Rosé, [GEOGRAPHIC_DATA]. 750ml 2 $32.95 …" at bounding box center [333, 498] width 317 height 755
click at [453, 230] on span "Add product" at bounding box center [459, 234] width 36 height 8
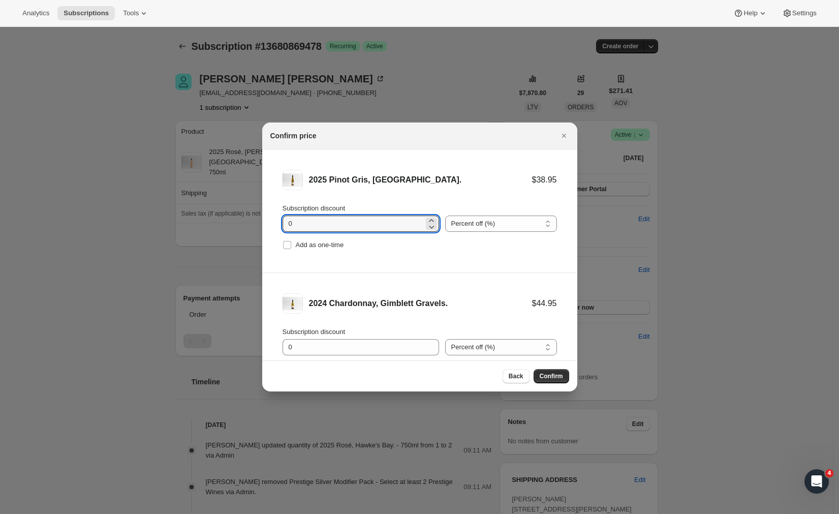
drag, startPoint x: 357, startPoint y: 225, endPoint x: 251, endPoint y: 220, distance: 105.9
type input "20"
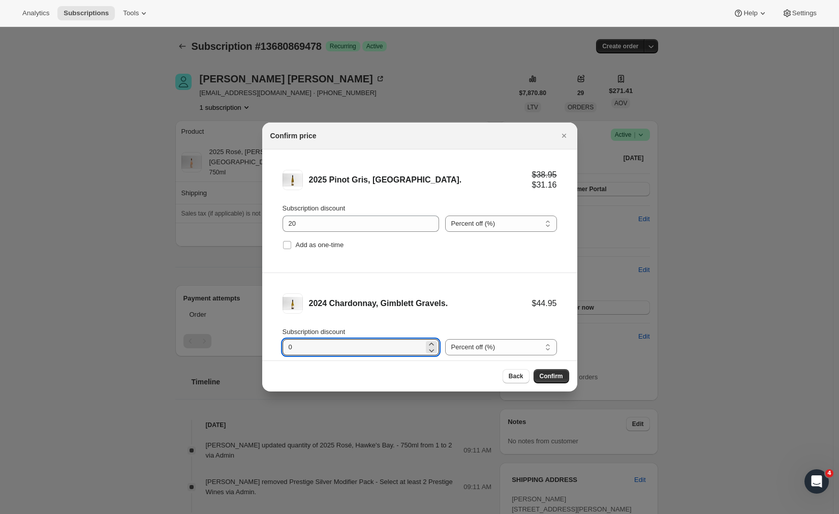
drag, startPoint x: 266, startPoint y: 336, endPoint x: 247, endPoint y: 333, distance: 19.6
drag, startPoint x: 324, startPoint y: 346, endPoint x: 266, endPoint y: 348, distance: 58.0
click at [266, 348] on li "2024 Chardonnay, Gimblett Gravels. $44.95 Subscription discount 0 Percent off (…" at bounding box center [419, 335] width 315 height 124
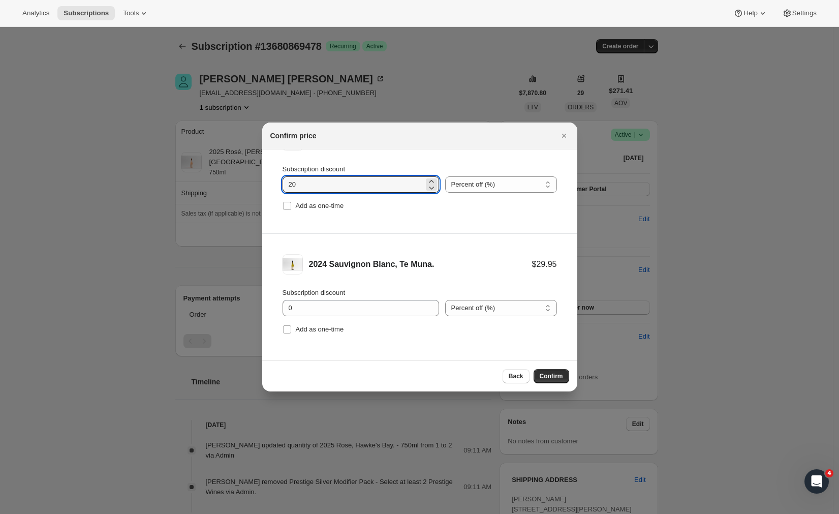
scroll to position [166, 0]
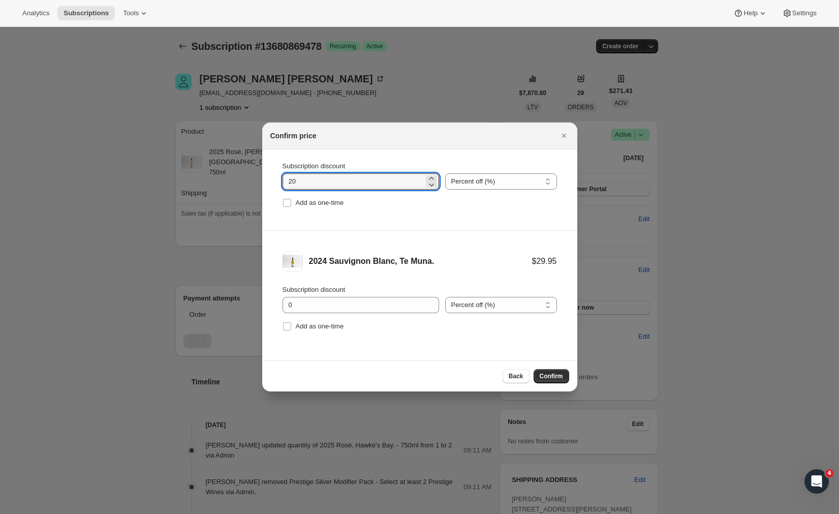
type input "20"
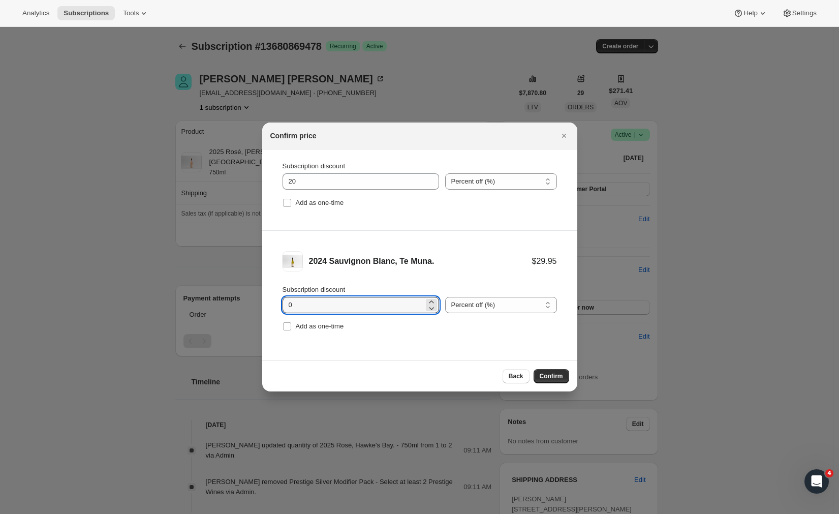
type input "20"
click at [550, 377] on span "Confirm" at bounding box center [551, 376] width 23 height 8
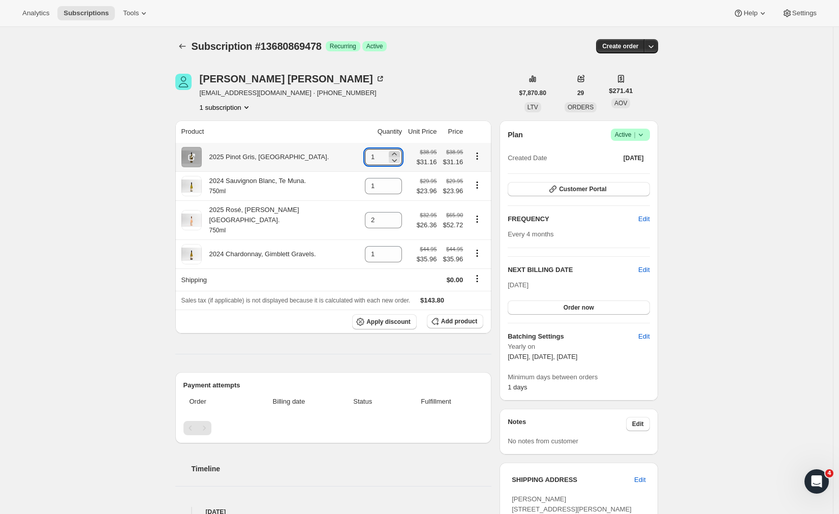
click at [392, 154] on icon at bounding box center [394, 154] width 5 height 3
type input "2"
click at [389, 185] on icon at bounding box center [394, 189] width 10 height 10
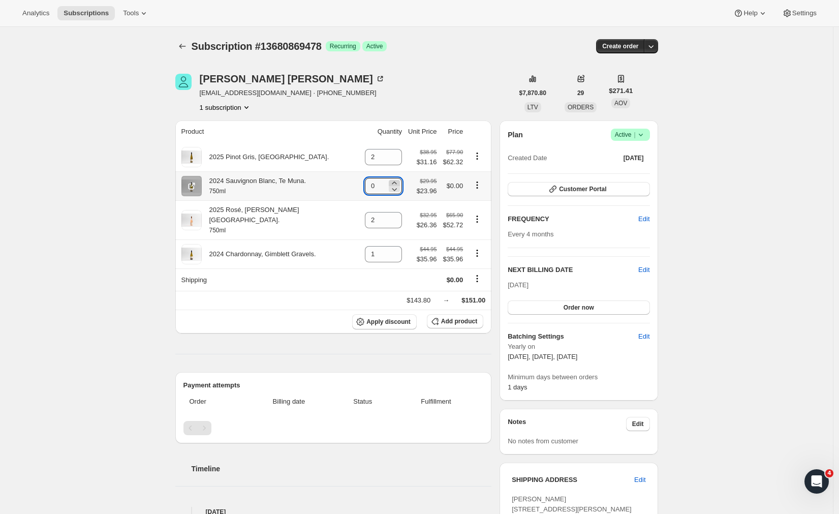
click at [389, 182] on icon at bounding box center [394, 183] width 10 height 10
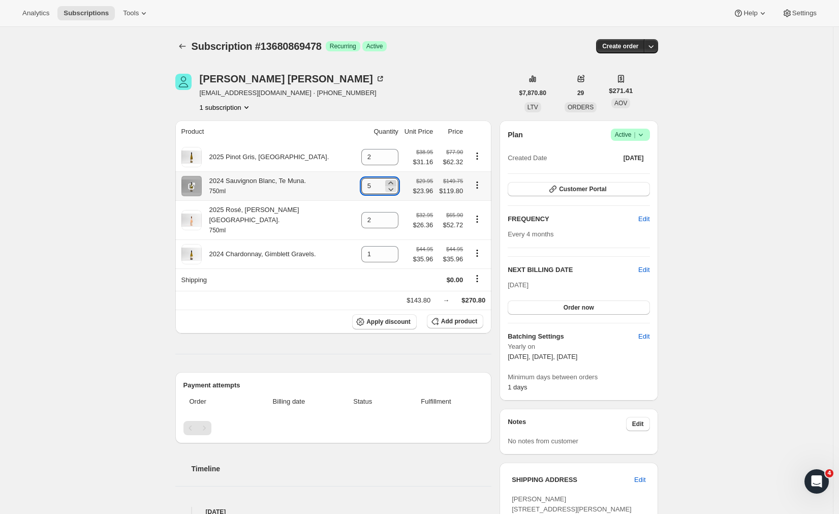
click at [386, 182] on icon at bounding box center [391, 183] width 10 height 10
type input "6"
click at [386, 246] on icon at bounding box center [391, 251] width 10 height 10
type input "2"
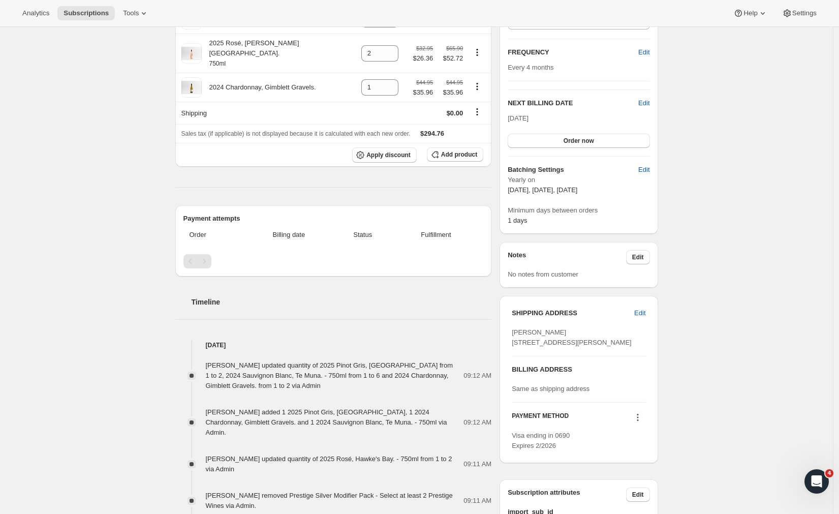
scroll to position [0, 0]
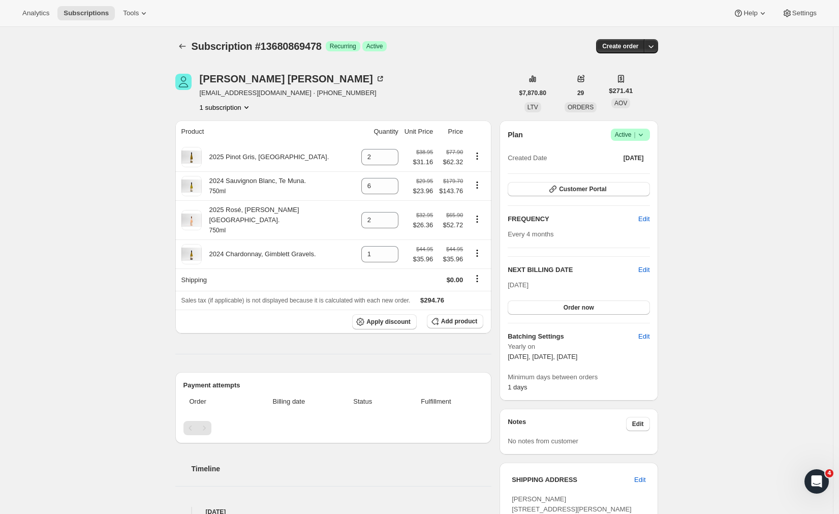
click at [186, 46] on icon "Subscriptions" at bounding box center [182, 46] width 10 height 10
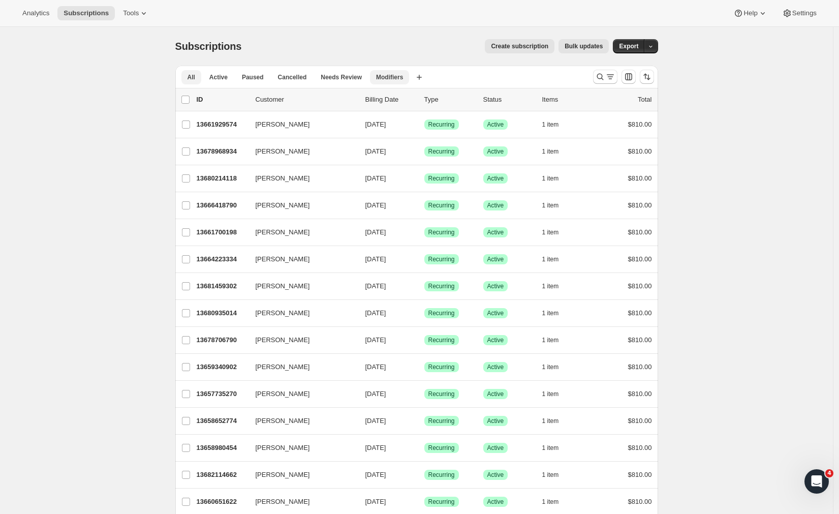
click at [390, 78] on span "Modifiers" at bounding box center [389, 77] width 27 height 8
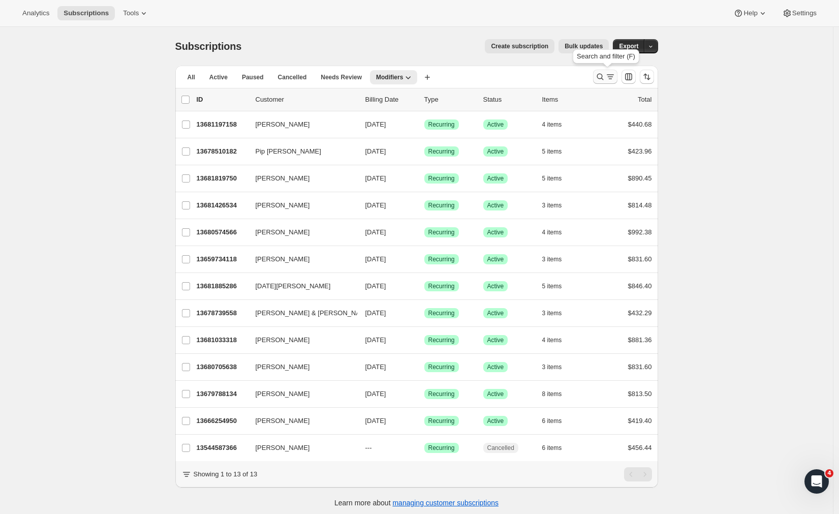
click at [606, 74] on icon "Search and filter results" at bounding box center [600, 77] width 10 height 10
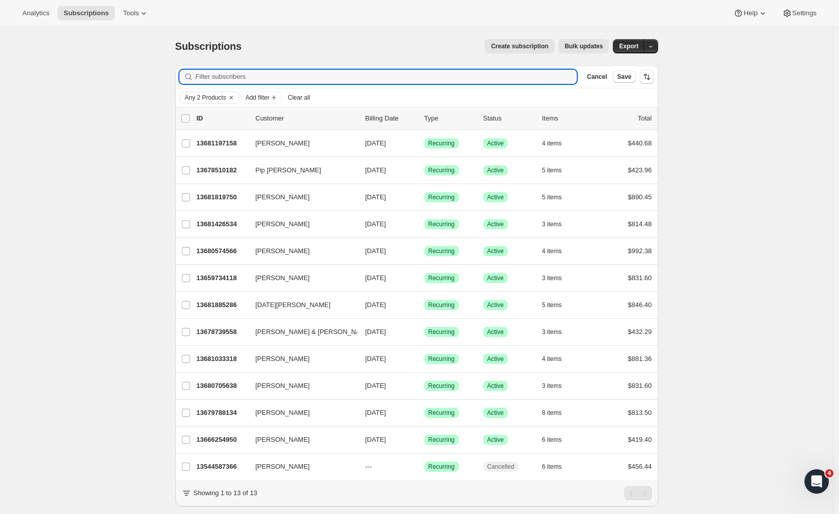
click at [731, 122] on div "Subscriptions. This page is ready Subscriptions Create subscription Bulk update…" at bounding box center [416, 284] width 833 height 514
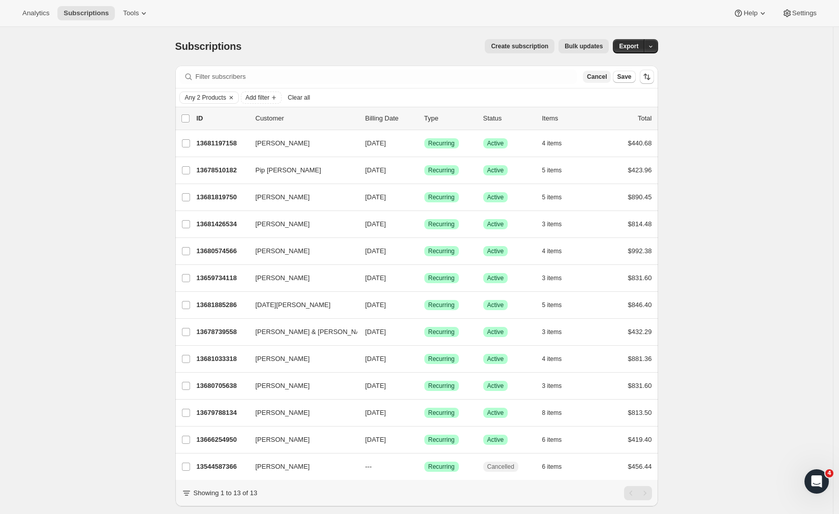
click at [600, 73] on span "Cancel" at bounding box center [597, 77] width 20 height 8
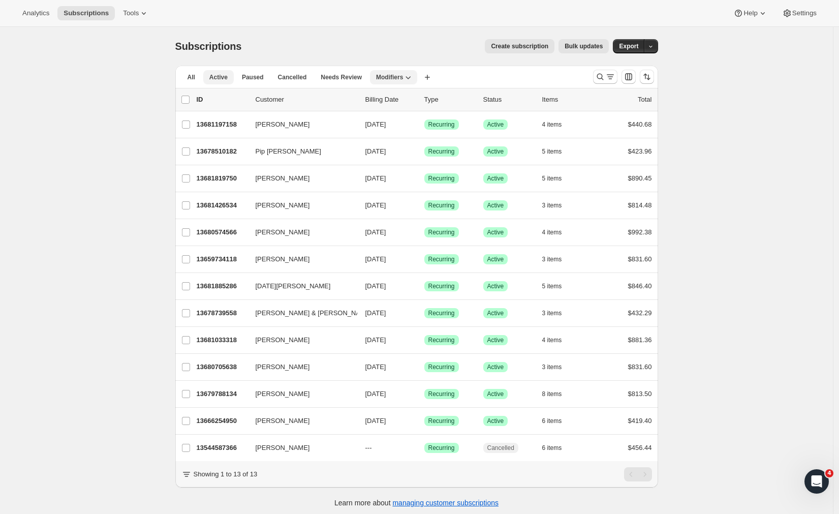
click at [228, 79] on span "Active" at bounding box center [218, 77] width 18 height 8
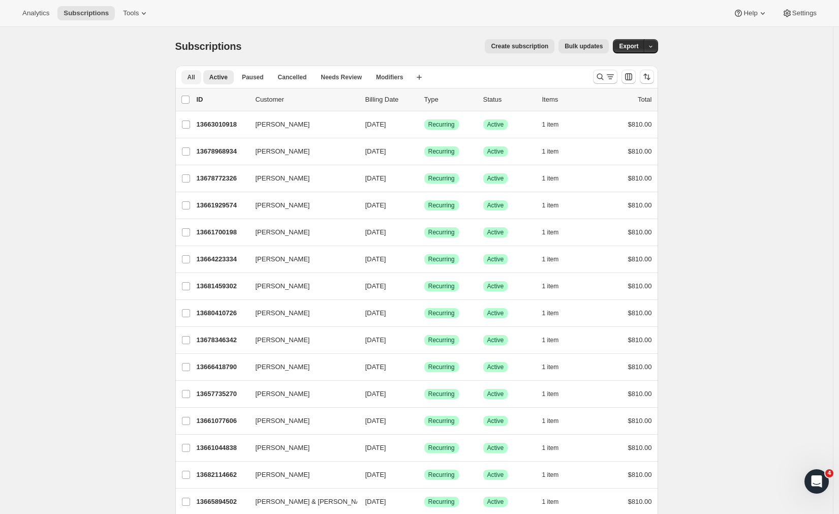
click at [190, 76] on span "All" at bounding box center [192, 77] width 8 height 8
click at [189, 76] on button "All" at bounding box center [192, 77] width 20 height 14
click at [597, 78] on button "Search and filter results" at bounding box center [605, 77] width 24 height 14
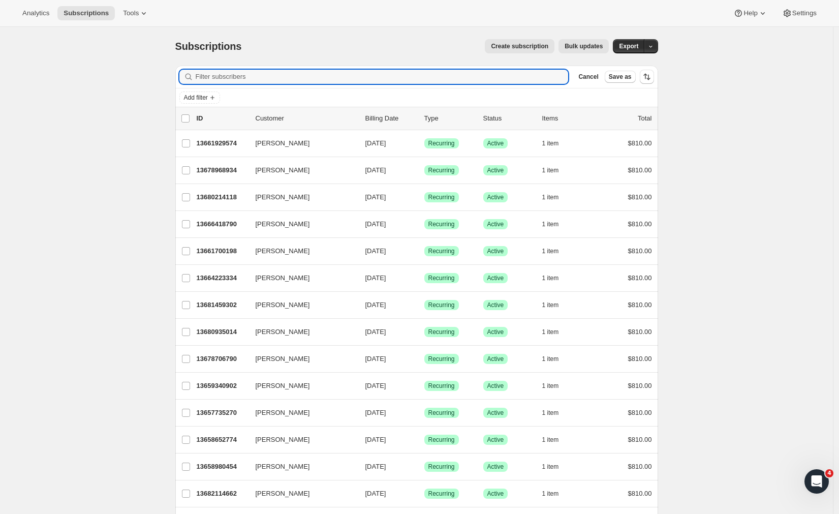
paste input "[PERSON_NAME]"
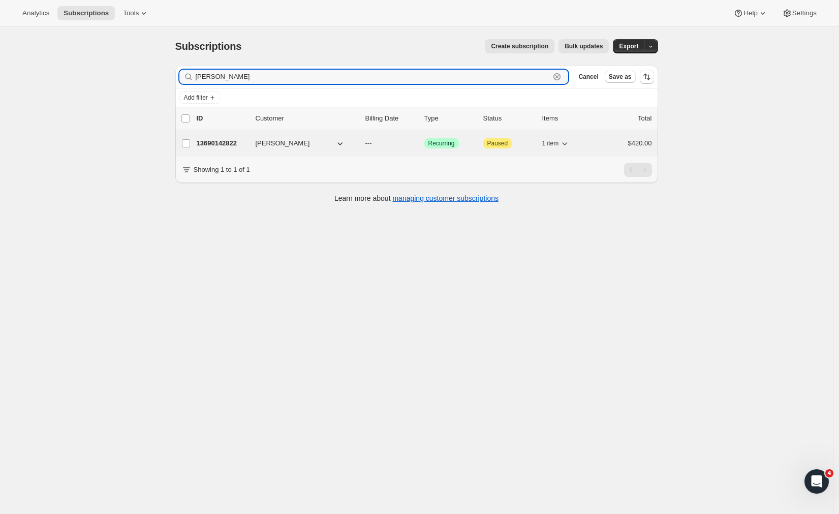
type input "[PERSON_NAME]"
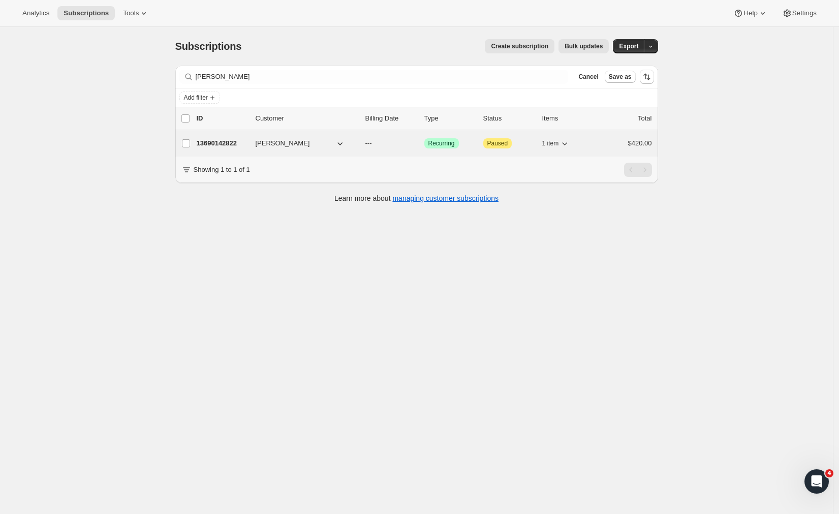
click at [217, 140] on p "13690142822" at bounding box center [222, 143] width 51 height 10
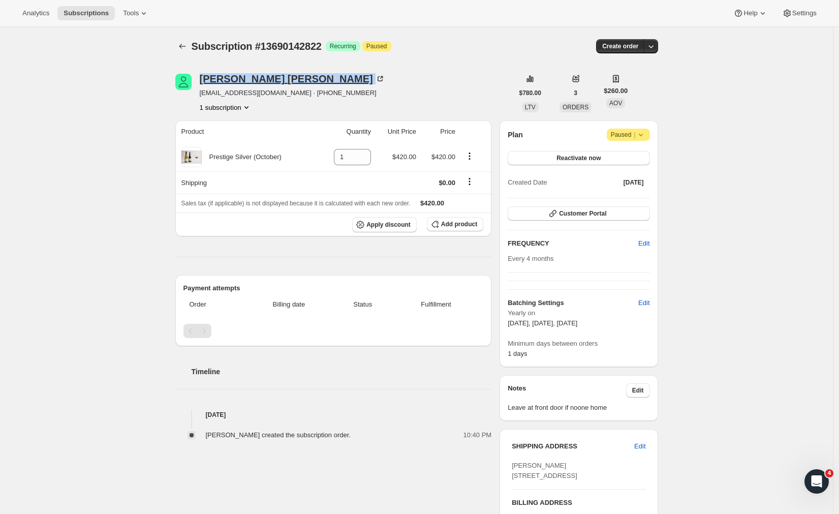
drag, startPoint x: 204, startPoint y: 77, endPoint x: 257, endPoint y: 80, distance: 53.0
click at [257, 80] on div "[PERSON_NAME] [EMAIL_ADDRESS][DOMAIN_NAME] · [PHONE_NUMBER] 1 subscription" at bounding box center [344, 93] width 338 height 39
copy div "[PERSON_NAME]"
drag, startPoint x: 322, startPoint y: 89, endPoint x: 294, endPoint y: 89, distance: 27.5
click at [294, 89] on div "[PERSON_NAME] [EMAIL_ADDRESS][DOMAIN_NAME] · [PHONE_NUMBER] 1 subscription" at bounding box center [344, 93] width 338 height 39
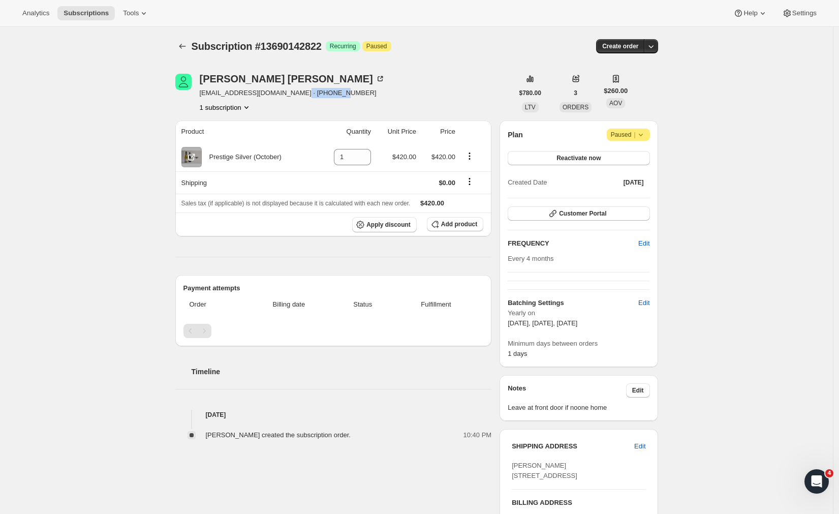
copy span "64274866564"
drag, startPoint x: 834, startPoint y: 263, endPoint x: 407, endPoint y: 98, distance: 458.4
click at [455, 90] on div "[PERSON_NAME] [EMAIL_ADDRESS][DOMAIN_NAME] · [PHONE_NUMBER] 1 subscription" at bounding box center [344, 93] width 338 height 39
drag, startPoint x: 287, startPoint y: 95, endPoint x: 199, endPoint y: 95, distance: 87.5
click at [199, 95] on div "[PERSON_NAME] [EMAIL_ADDRESS][DOMAIN_NAME] · [PHONE_NUMBER] 1 subscription" at bounding box center [344, 93] width 338 height 39
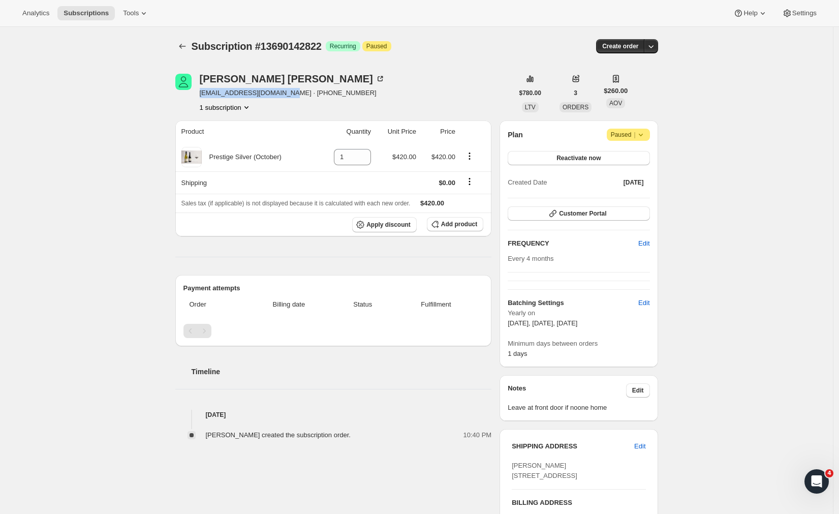
copy span "[EMAIL_ADDRESS][DOMAIN_NAME]"
click at [641, 134] on icon at bounding box center [641, 135] width 10 height 10
click at [714, 123] on div "Subscription #13690142822. This page is ready Subscription #13690142822 Success…" at bounding box center [416, 389] width 833 height 725
click at [642, 134] on icon at bounding box center [641, 135] width 4 height 3
click at [646, 134] on icon at bounding box center [641, 135] width 10 height 10
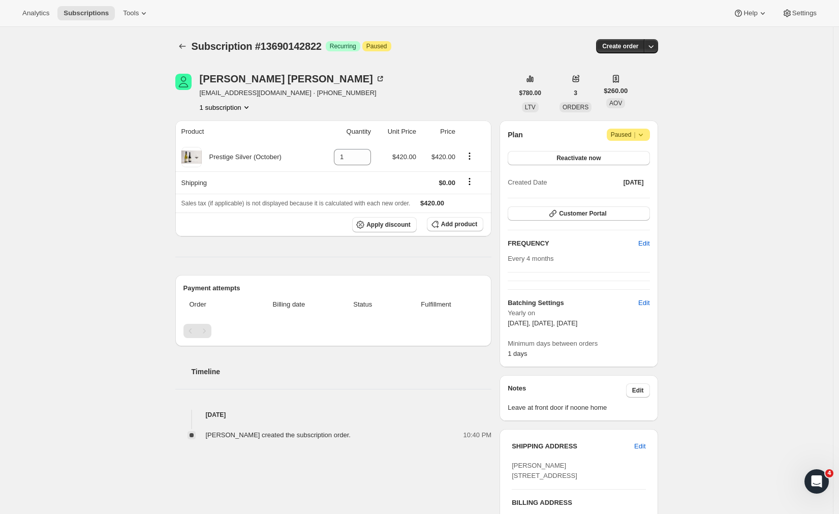
click at [644, 133] on icon at bounding box center [641, 135] width 10 height 10
click at [731, 138] on div "Subscription #13690142822. This page is ready Subscription #13690142822 Success…" at bounding box center [416, 389] width 833 height 725
click at [580, 155] on span "Reactivate now" at bounding box center [579, 158] width 44 height 8
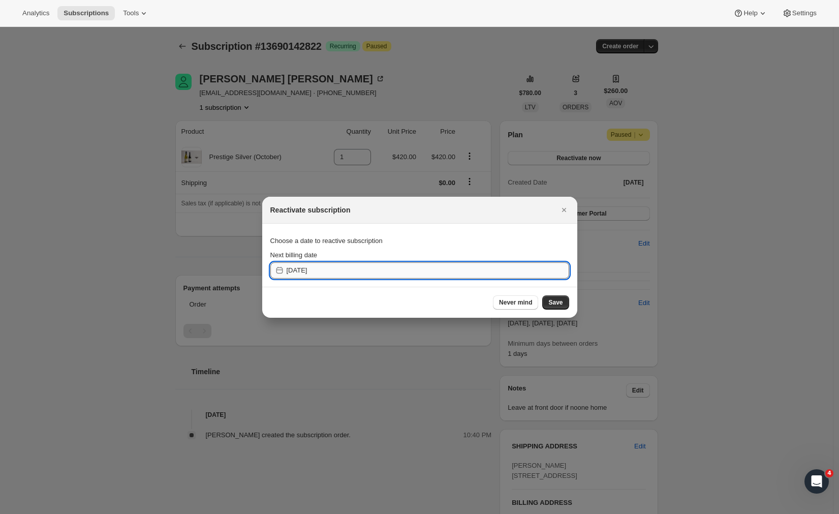
click at [336, 278] on input "[DATE]" at bounding box center [428, 270] width 283 height 16
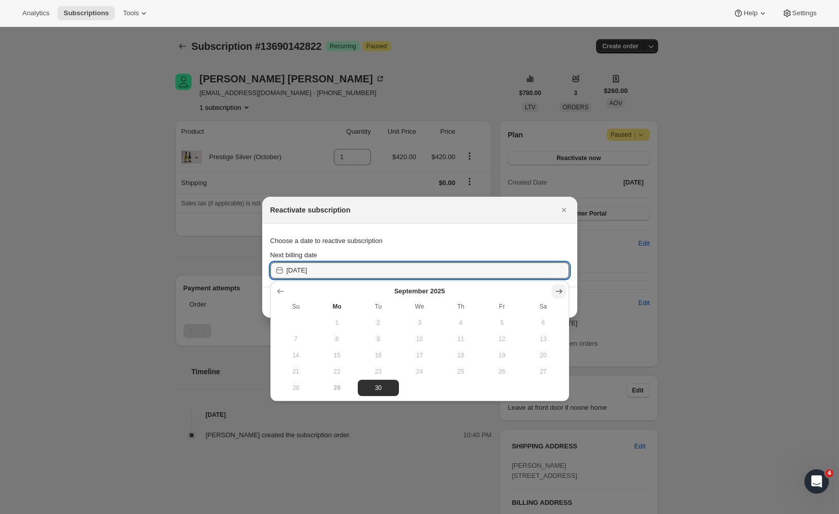
click at [556, 290] on icon "Show next month, October 2025" at bounding box center [559, 291] width 10 height 10
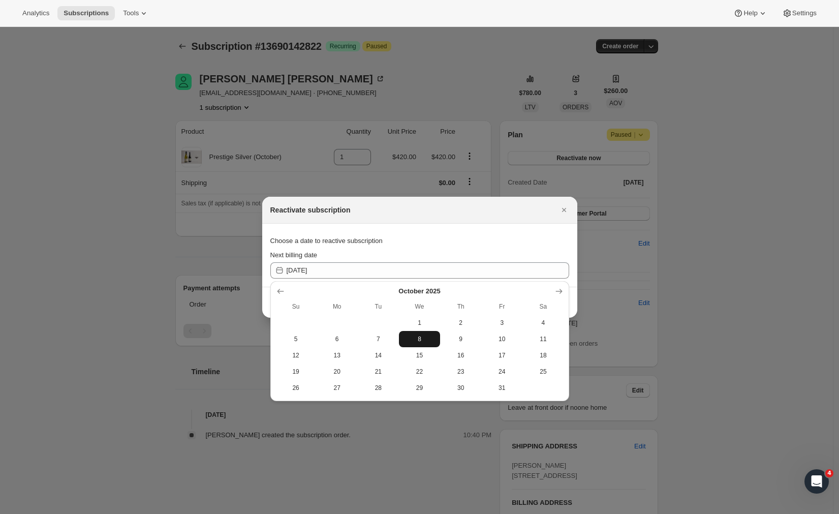
click at [423, 339] on span "8" at bounding box center [419, 339] width 33 height 8
type input "[DATE]"
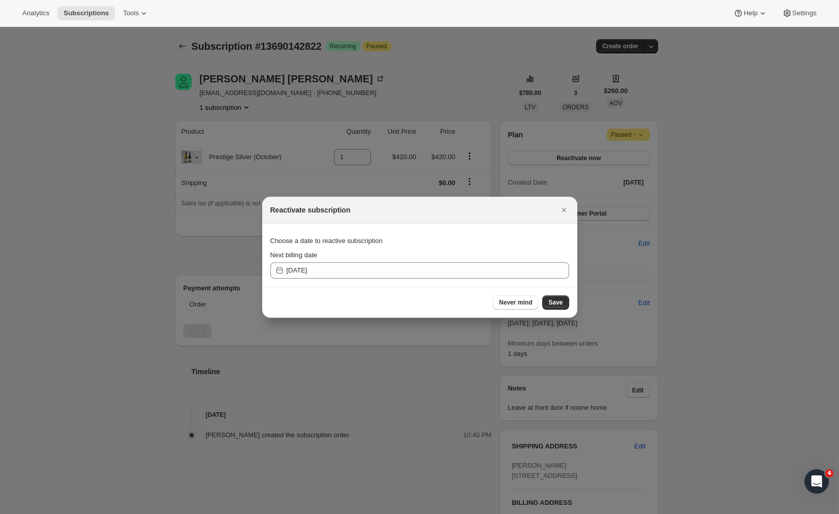
click at [571, 271] on section "Choose a date to reactive subscription Next billing date [DATE]" at bounding box center [419, 255] width 315 height 63
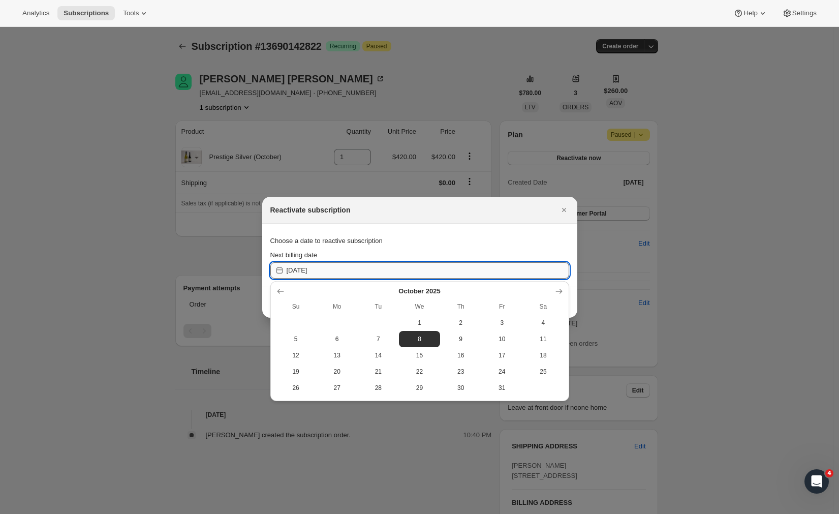
click at [543, 273] on input "[DATE]" at bounding box center [428, 270] width 283 height 16
click at [420, 338] on span "8" at bounding box center [419, 339] width 33 height 8
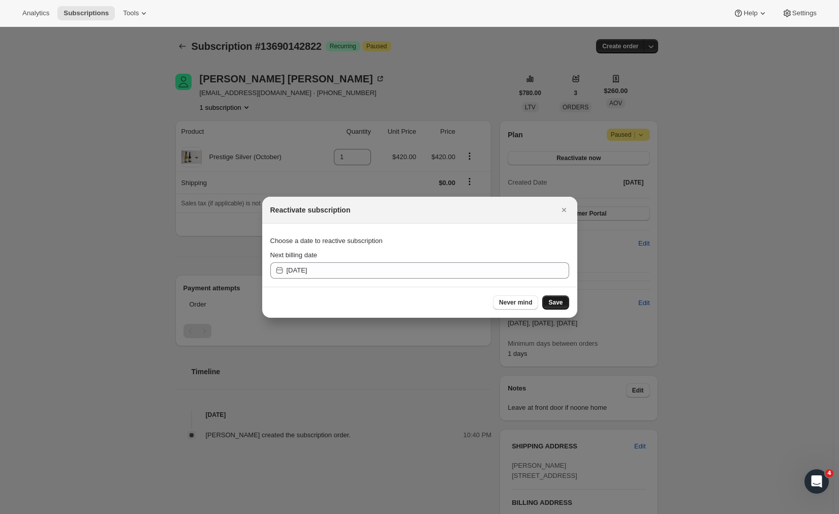
click at [559, 304] on span "Save" at bounding box center [556, 302] width 14 height 8
